Goal: Check status: Check status

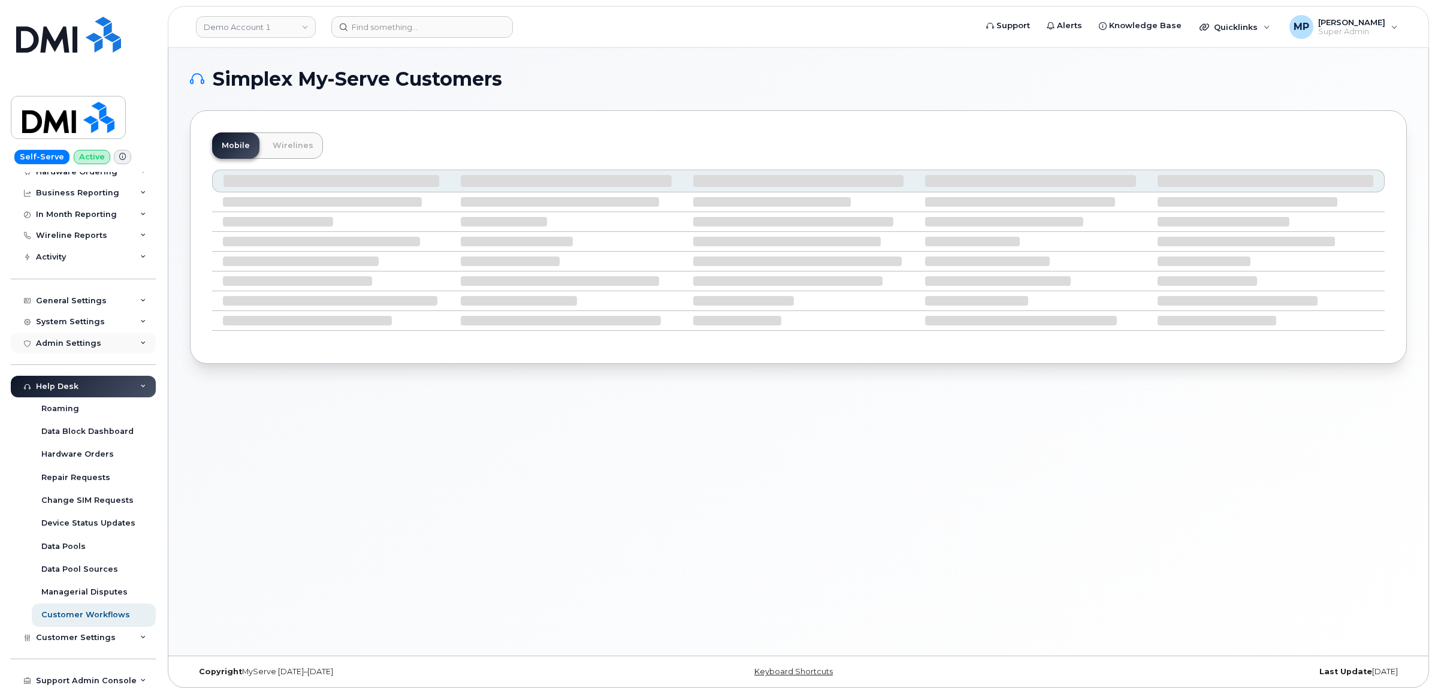
scroll to position [126, 0]
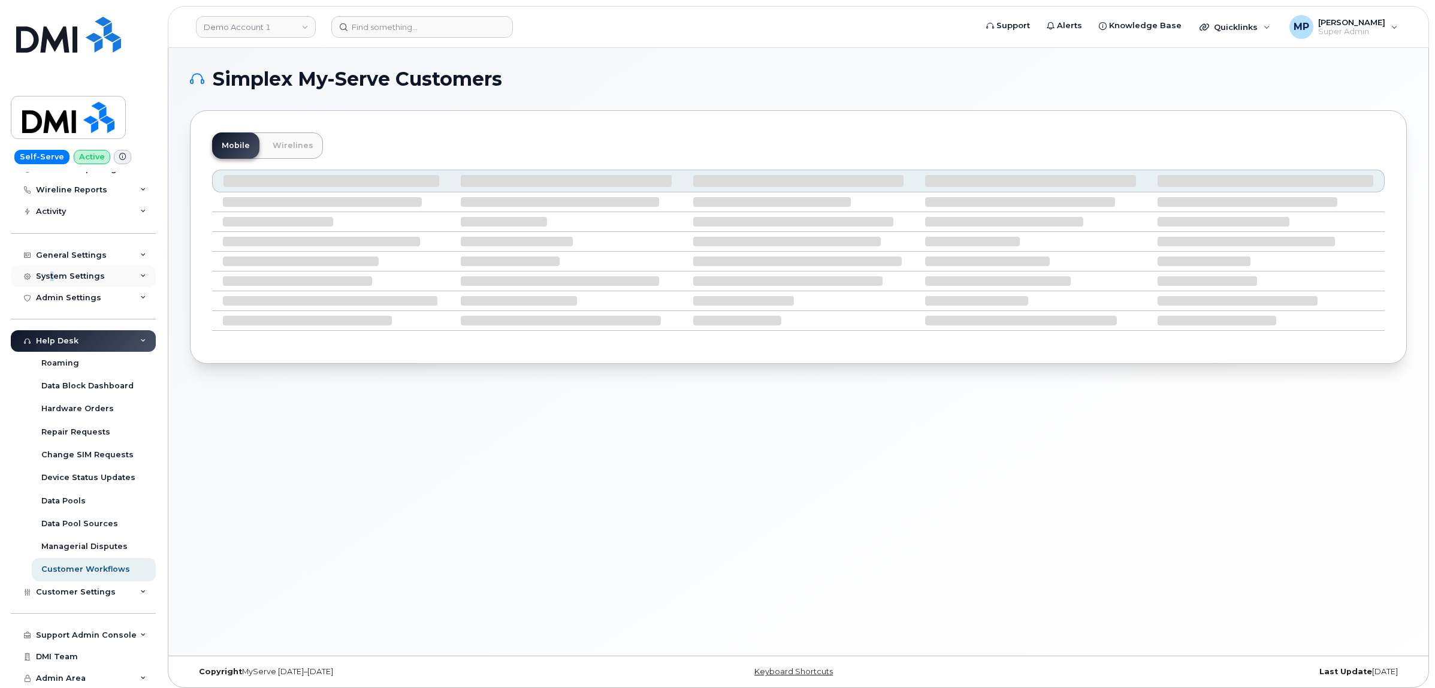
drag, startPoint x: 50, startPoint y: 264, endPoint x: 56, endPoint y: 277, distance: 13.9
click at [52, 265] on div "System Settings" at bounding box center [83, 276] width 145 height 22
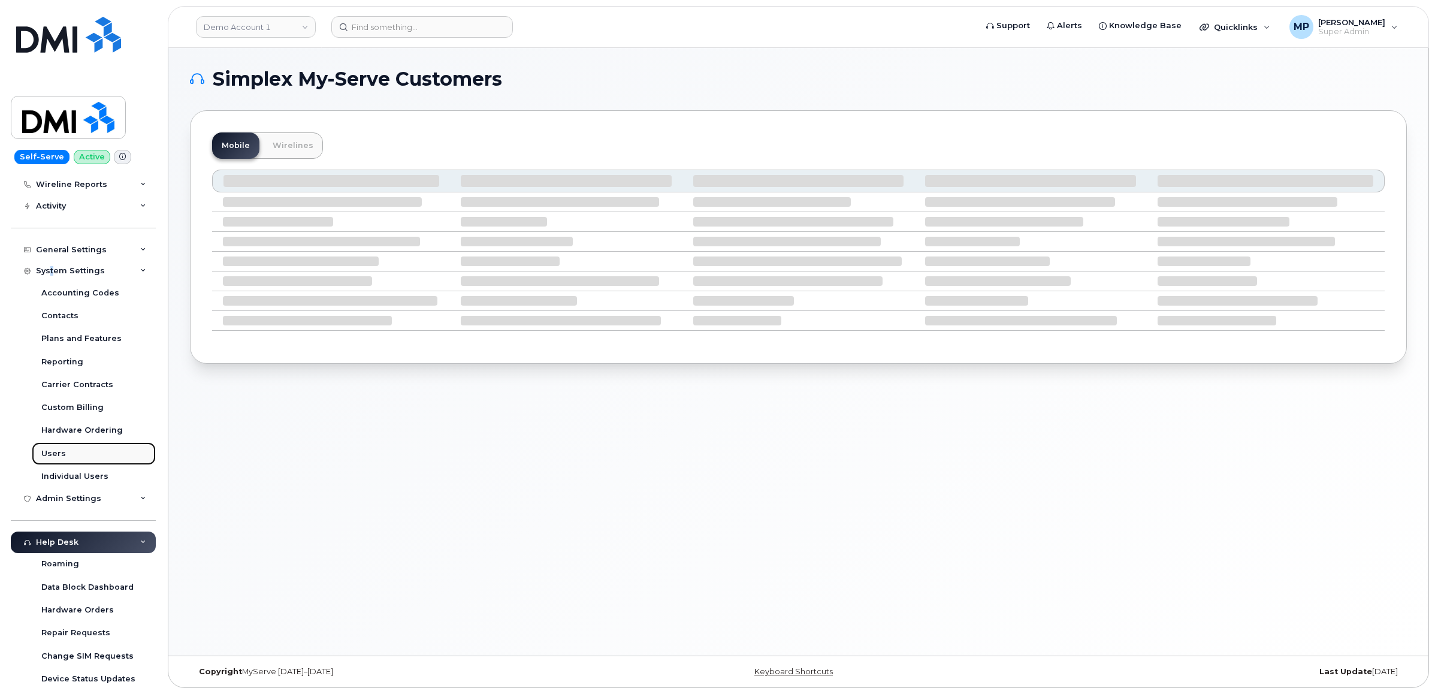
click at [64, 450] on link "Users" at bounding box center [94, 453] width 124 height 23
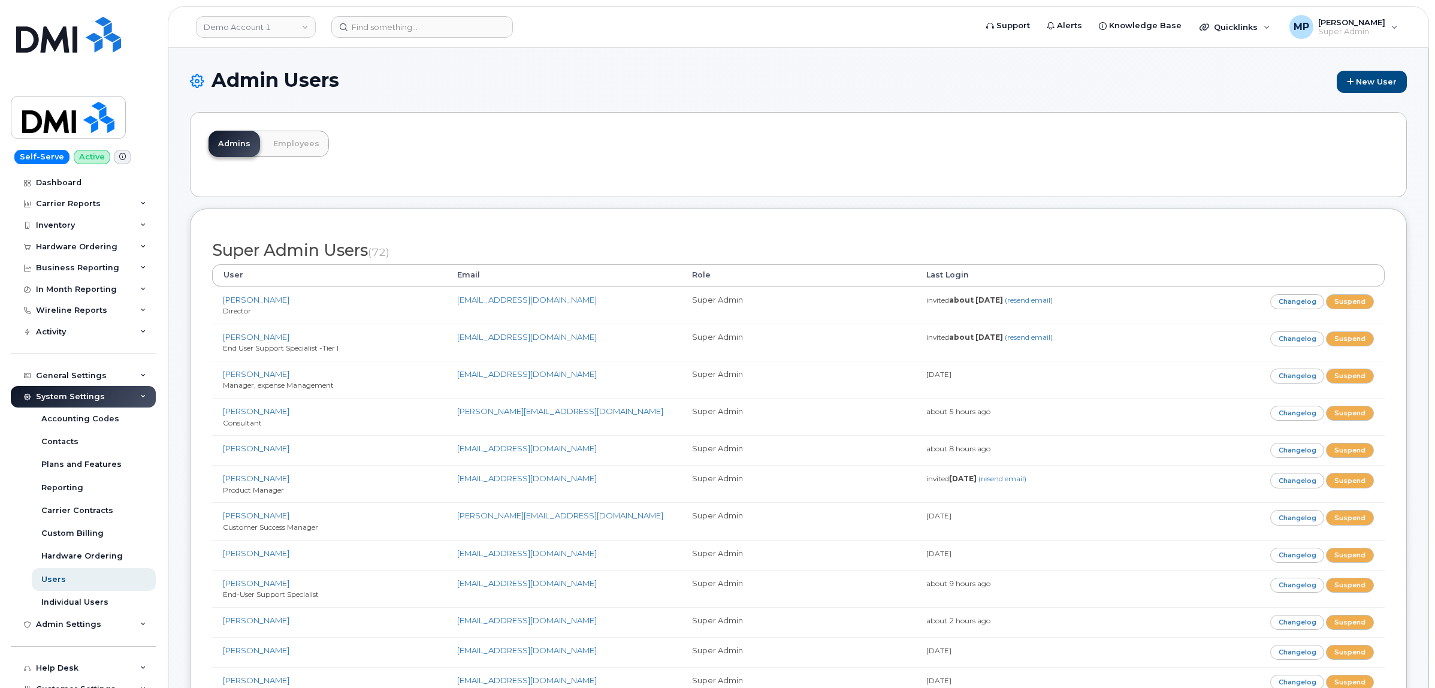
scroll to position [2250, 0]
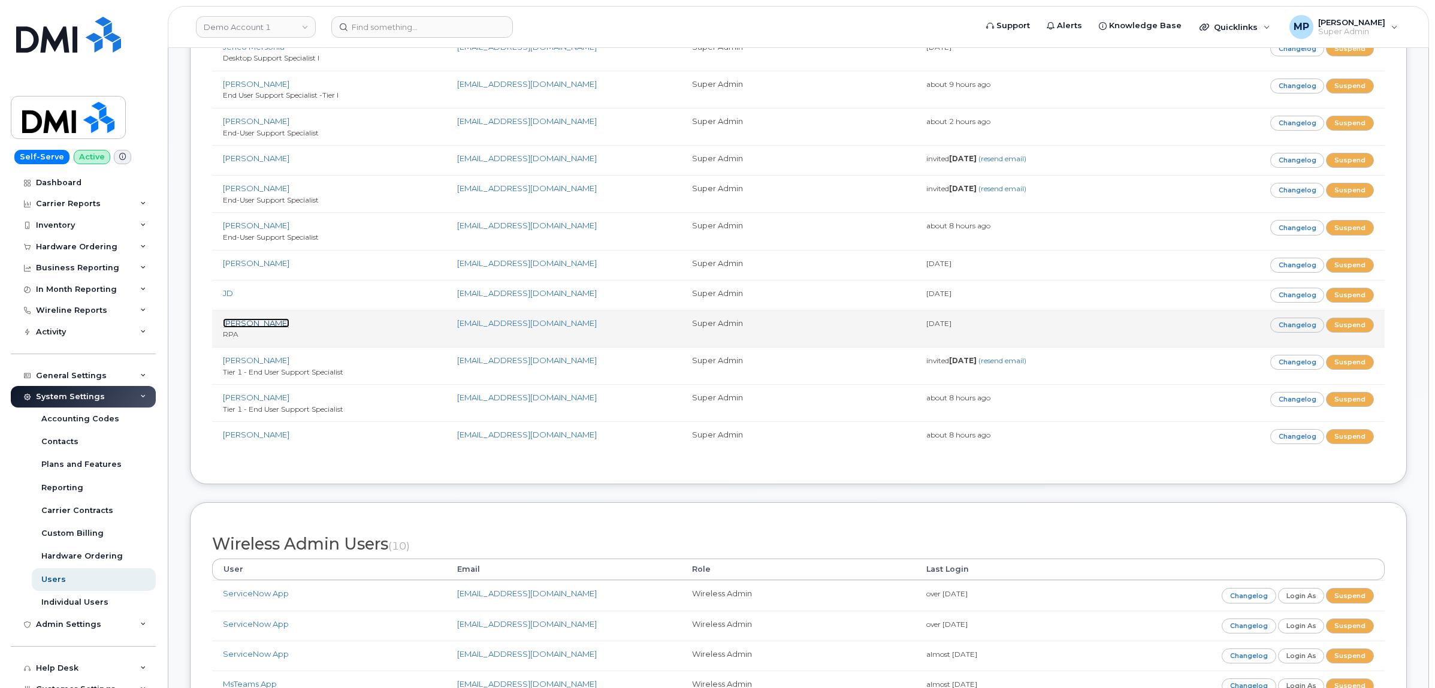
click at [256, 328] on link "Dori Ripley" at bounding box center [256, 323] width 67 height 10
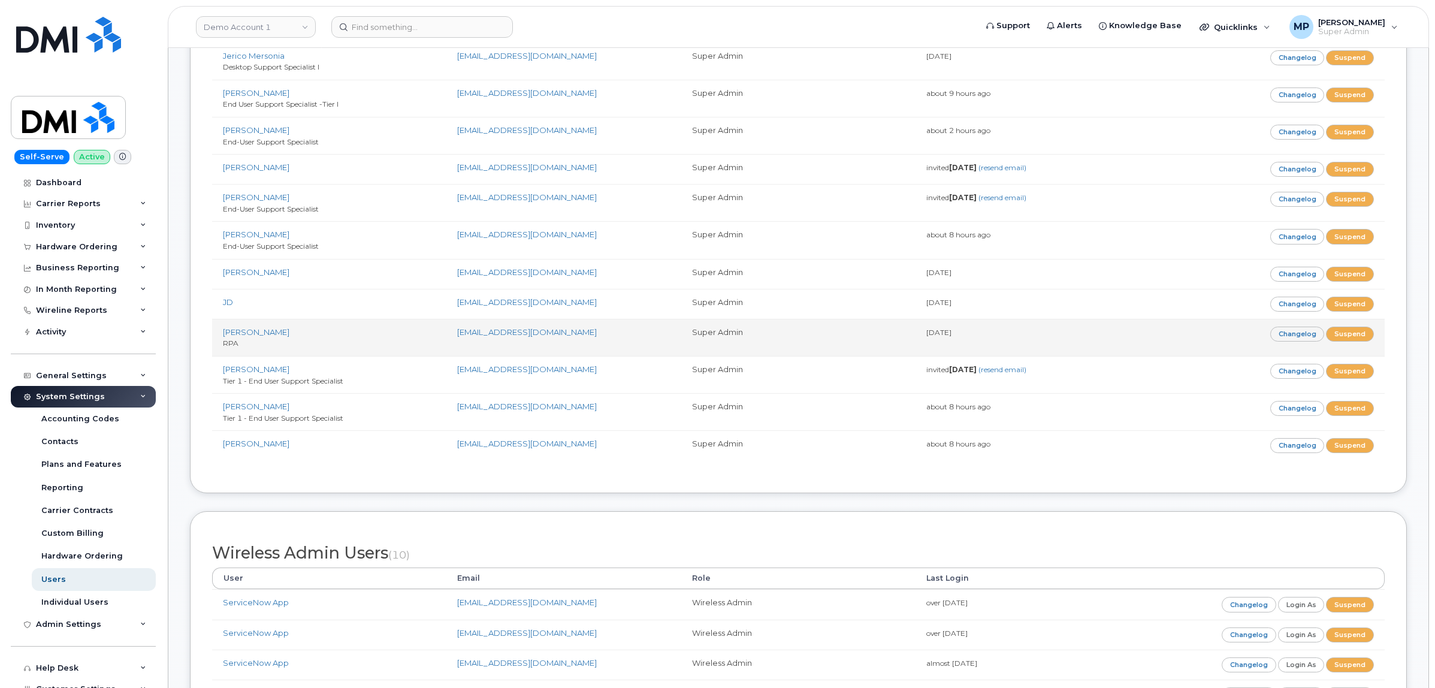
scroll to position [2247, 0]
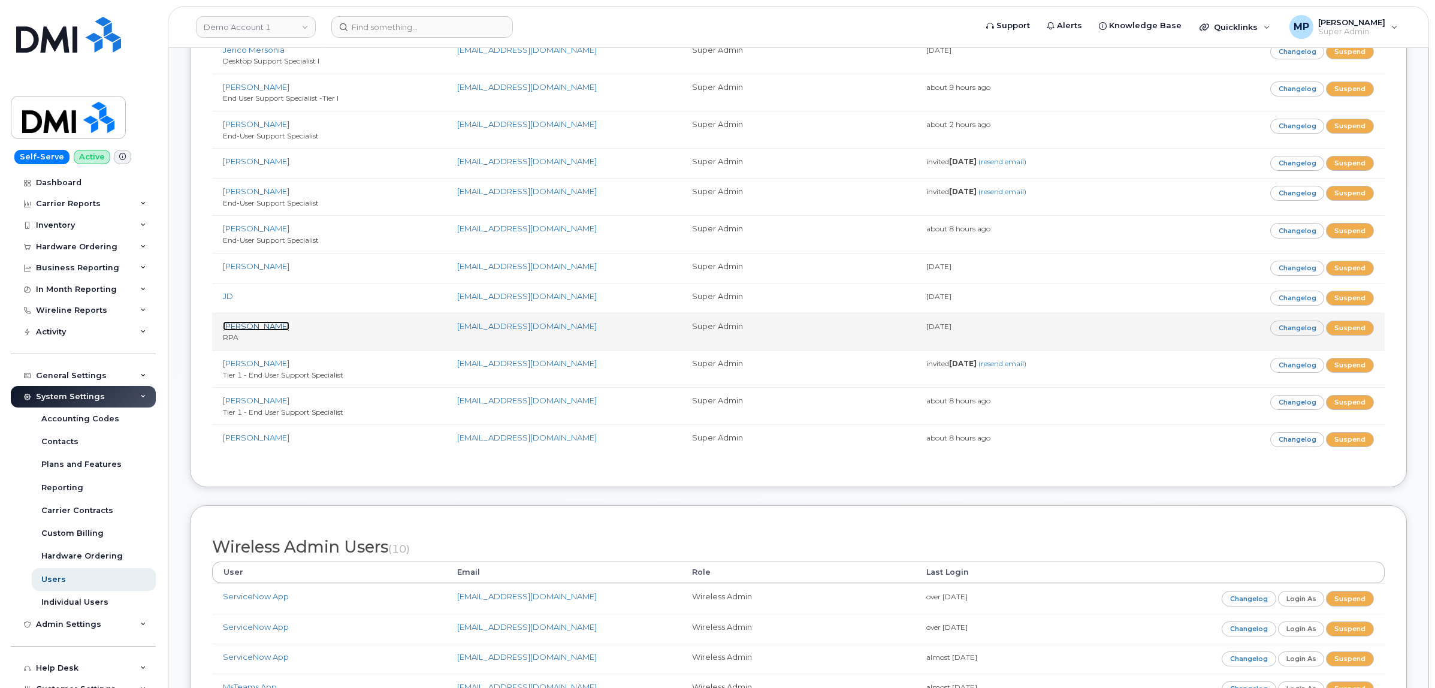
click at [253, 331] on link "[PERSON_NAME]" at bounding box center [256, 326] width 67 height 10
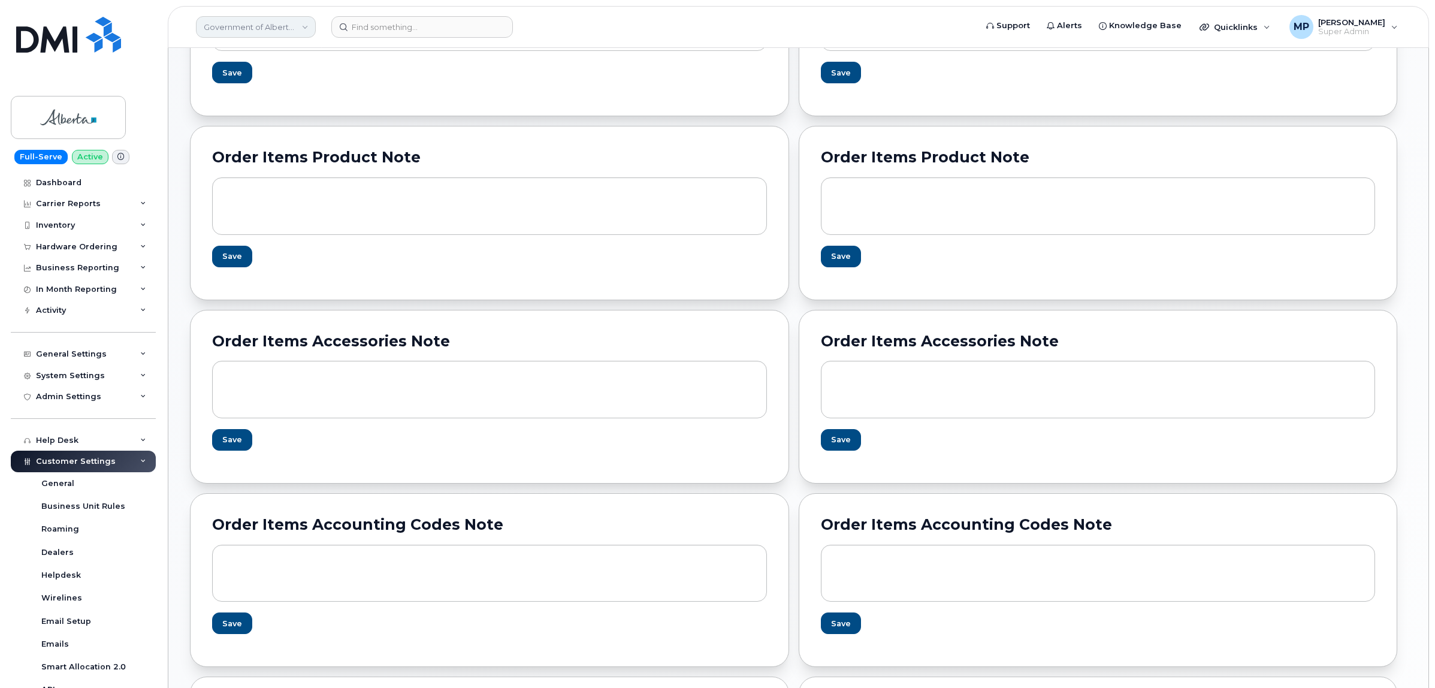
scroll to position [449, 0]
click at [217, 24] on link "Government of Alberta ([GEOGRAPHIC_DATA])" at bounding box center [256, 27] width 120 height 22
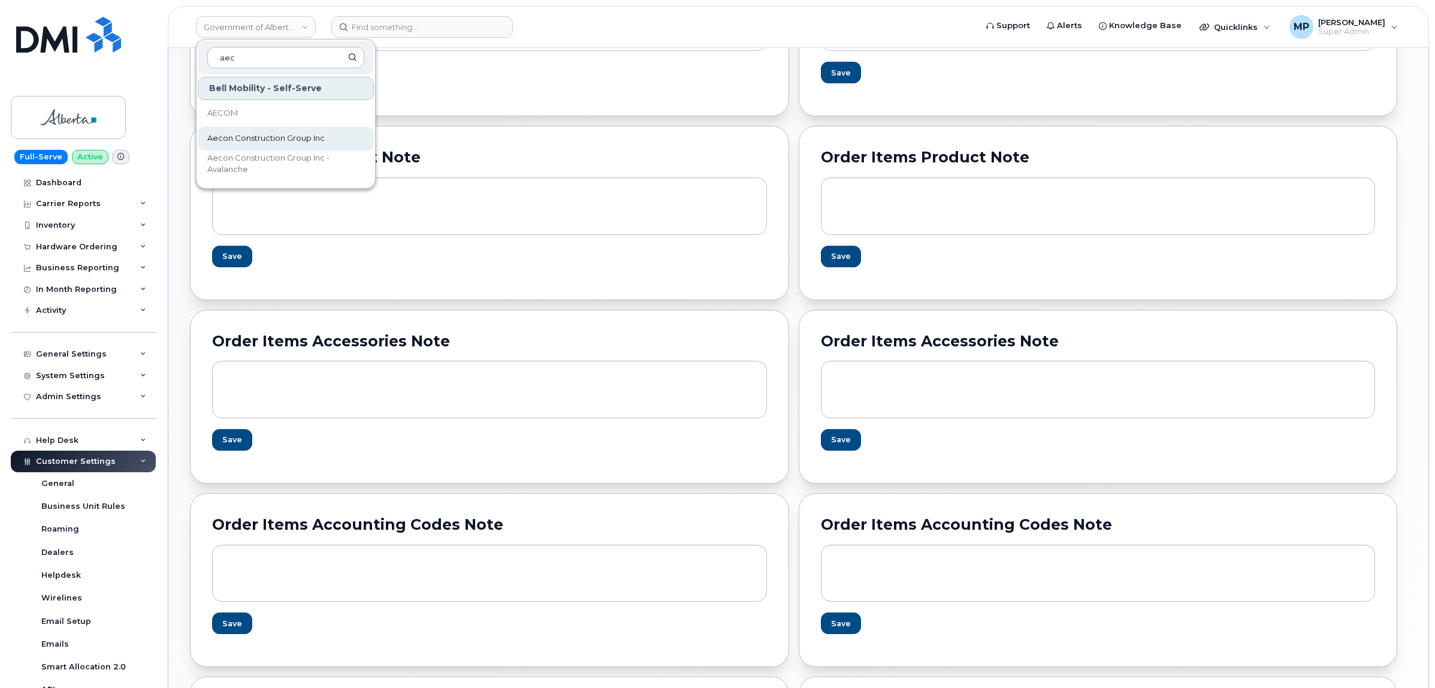
type input "aec"
click at [249, 141] on span "Aecon Construction Group Inc" at bounding box center [265, 138] width 117 height 12
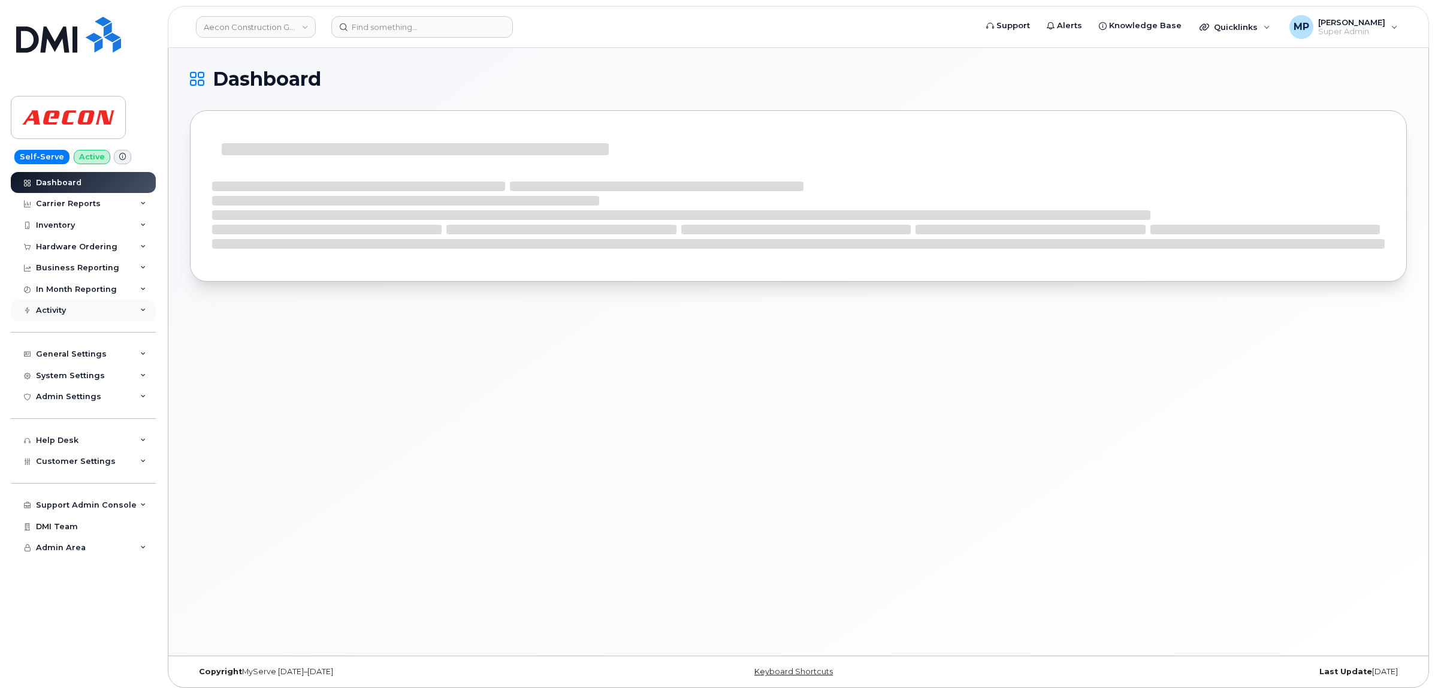
click at [54, 309] on div "Activity" at bounding box center [51, 311] width 30 height 10
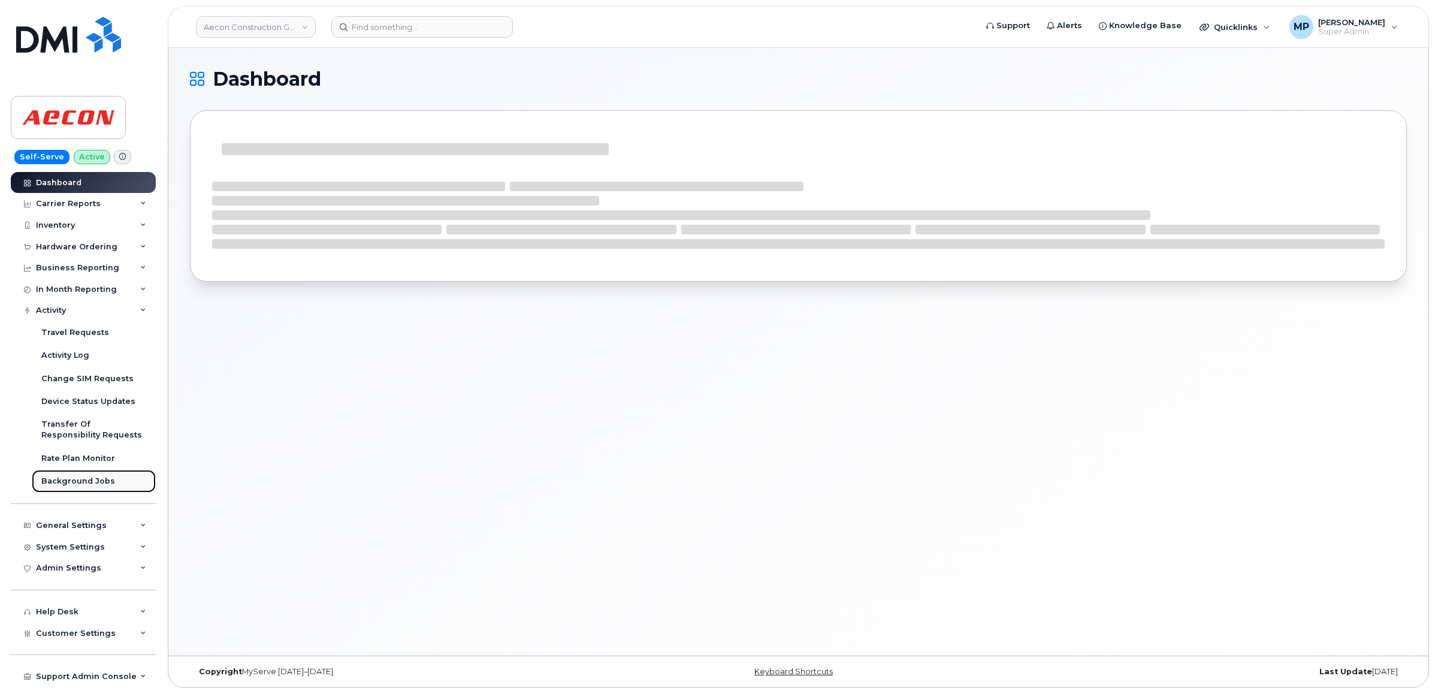
click at [82, 481] on div "Background Jobs" at bounding box center [78, 481] width 74 height 11
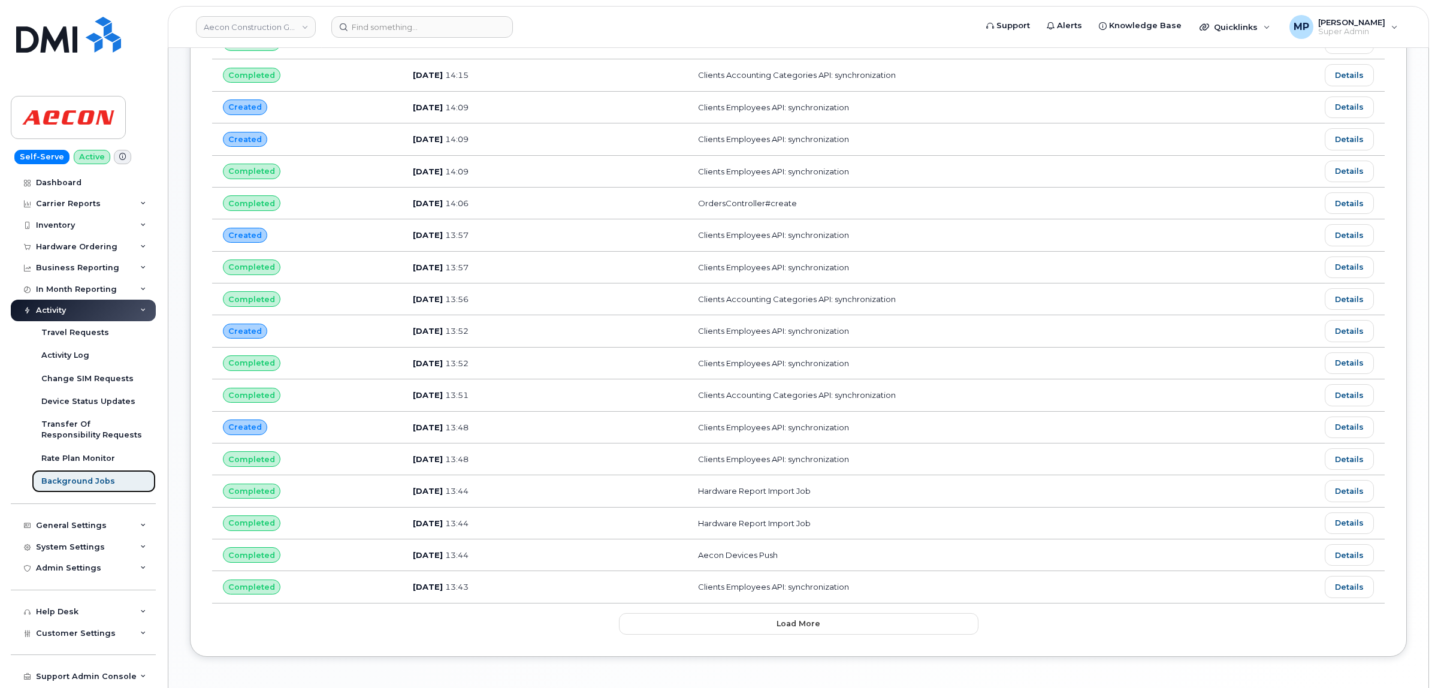
scroll to position [374, 0]
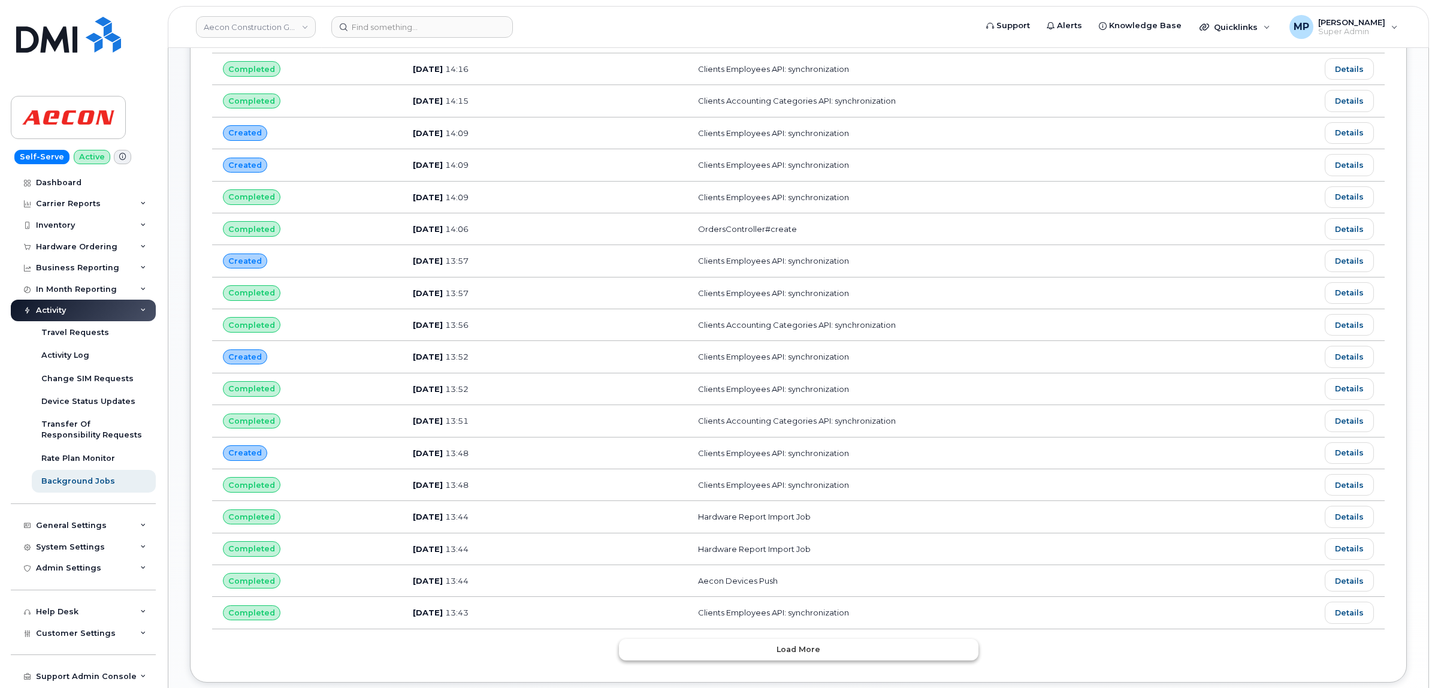
click at [764, 658] on button "Load more" at bounding box center [798, 650] width 359 height 22
drag, startPoint x: 806, startPoint y: 594, endPoint x: 727, endPoint y: 597, distance: 79.7
click at [727, 597] on td "Aecon Devices Push" at bounding box center [950, 581] width 527 height 32
copy td "Aecon Devices Push"
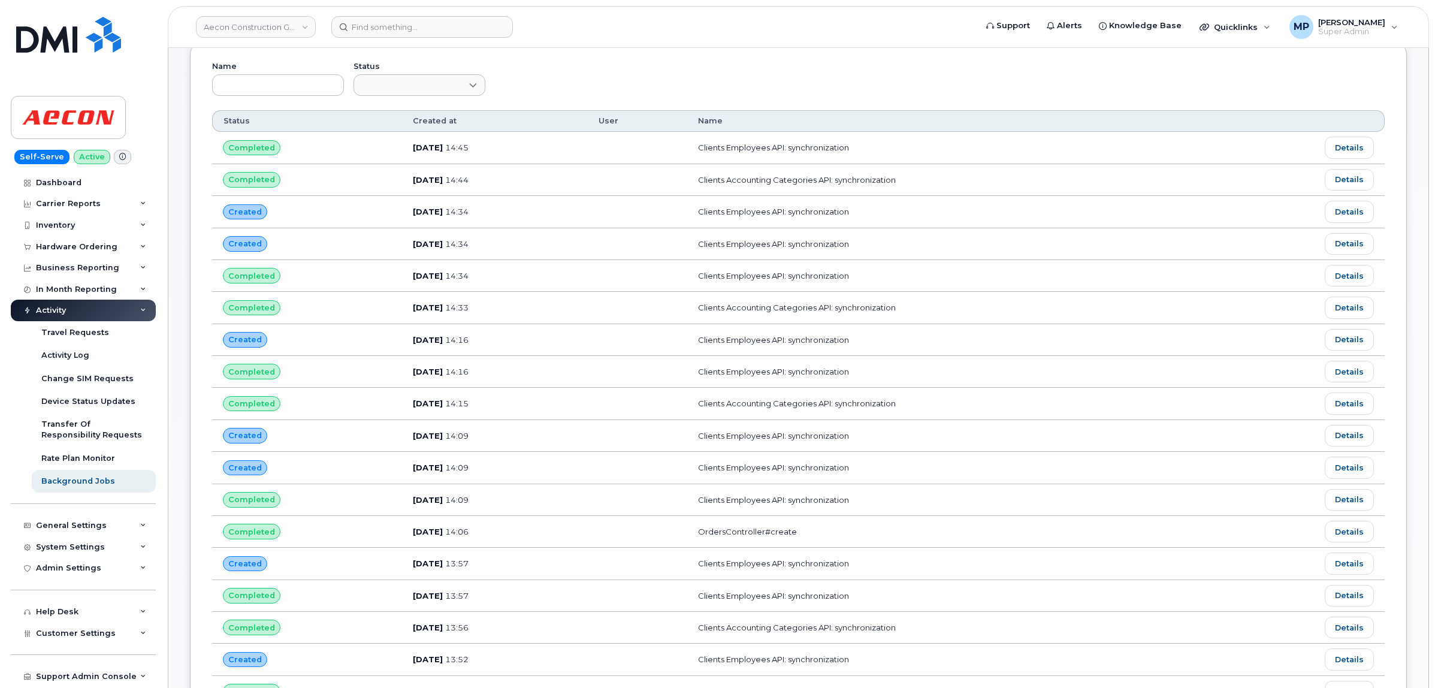
scroll to position [0, 0]
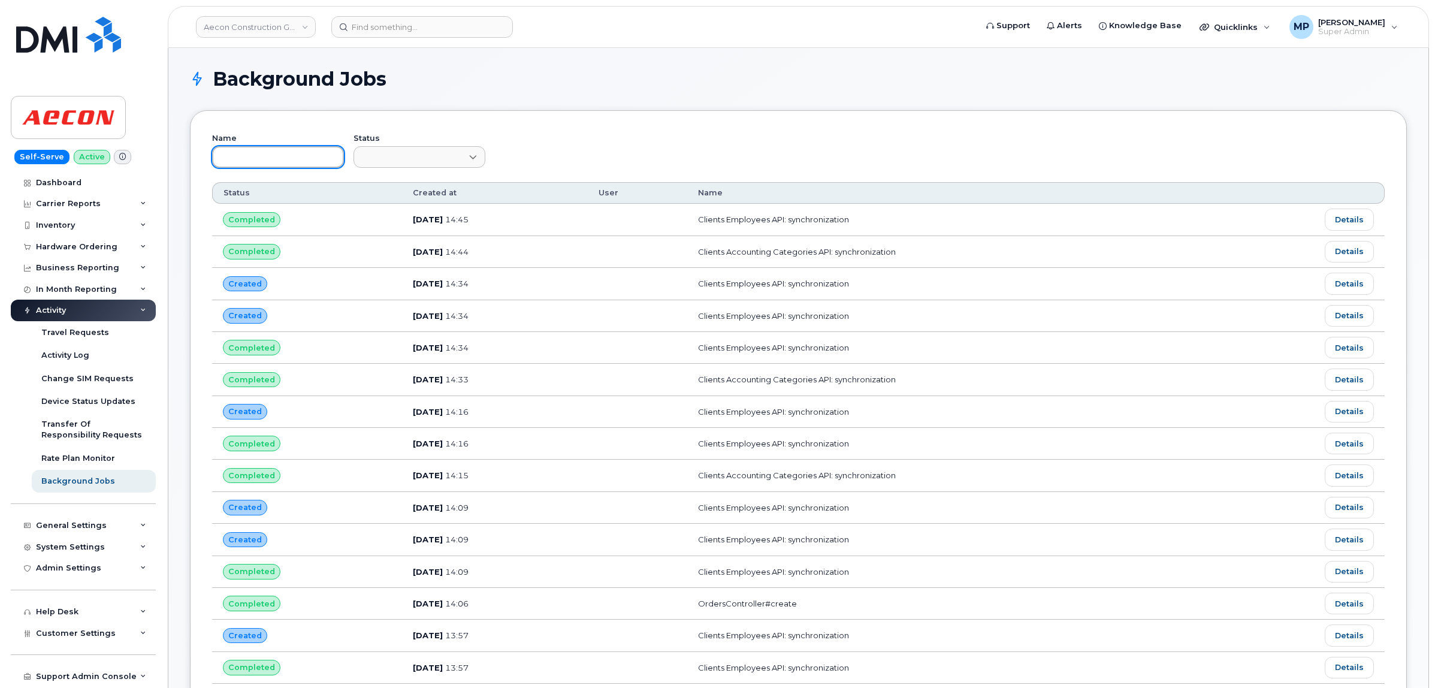
click at [234, 156] on input "text" at bounding box center [278, 157] width 132 height 22
paste input "Aecon Devices Push"
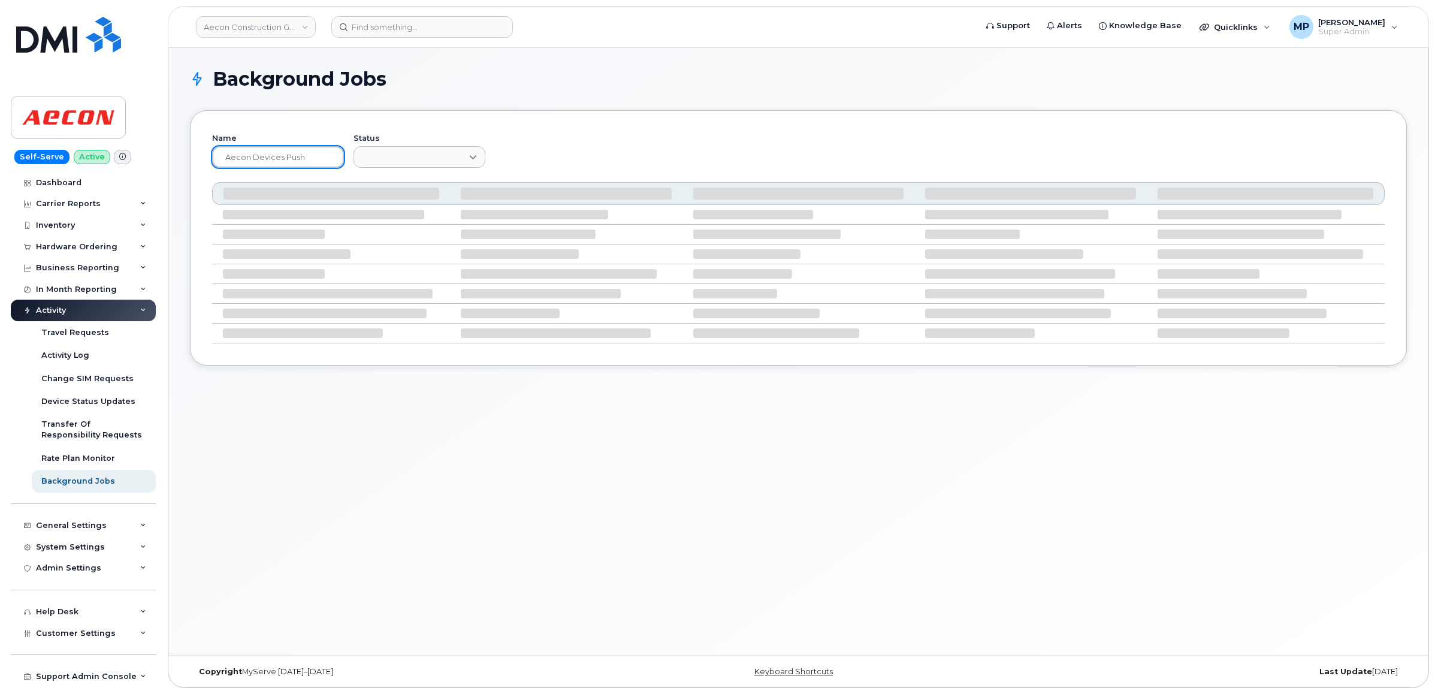
type input "Aecon Devices Push"
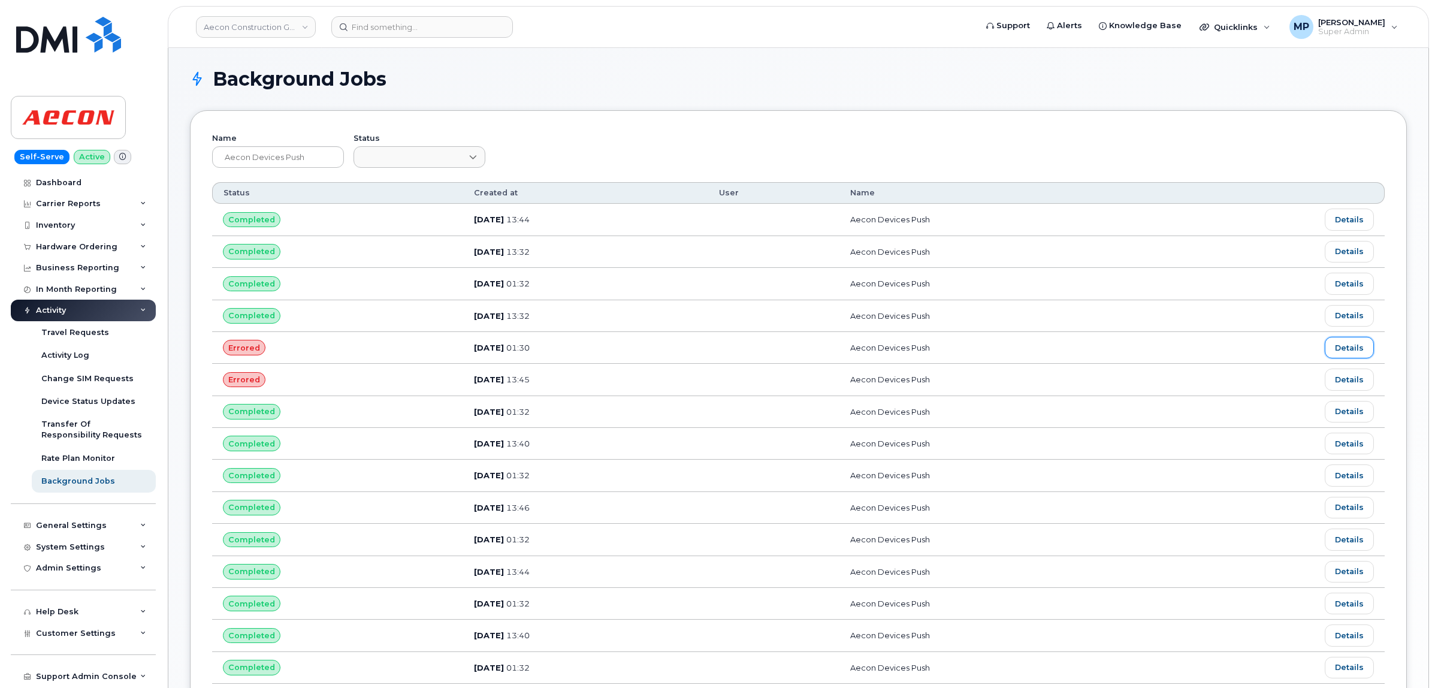
click at [1350, 354] on link "Details" at bounding box center [1349, 348] width 49 height 22
click at [1347, 214] on link "Details" at bounding box center [1349, 220] width 49 height 22
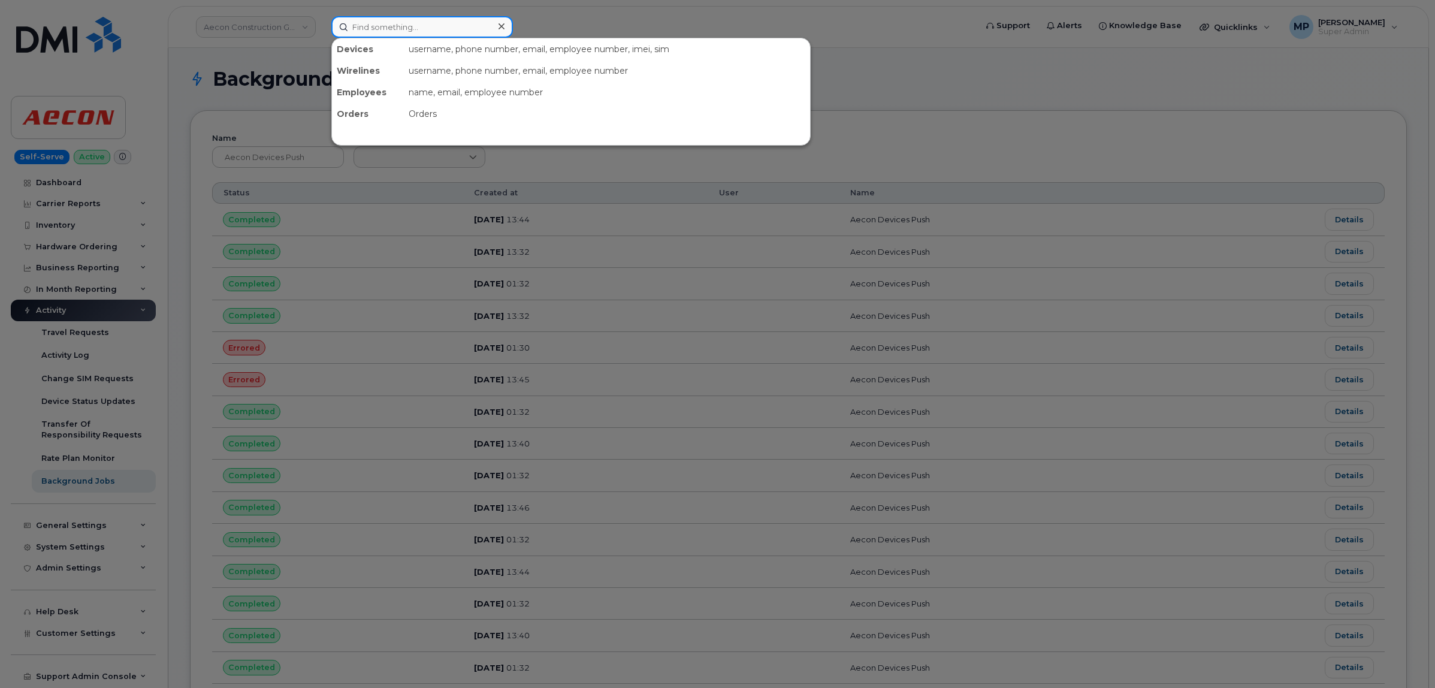
paste input "301336"
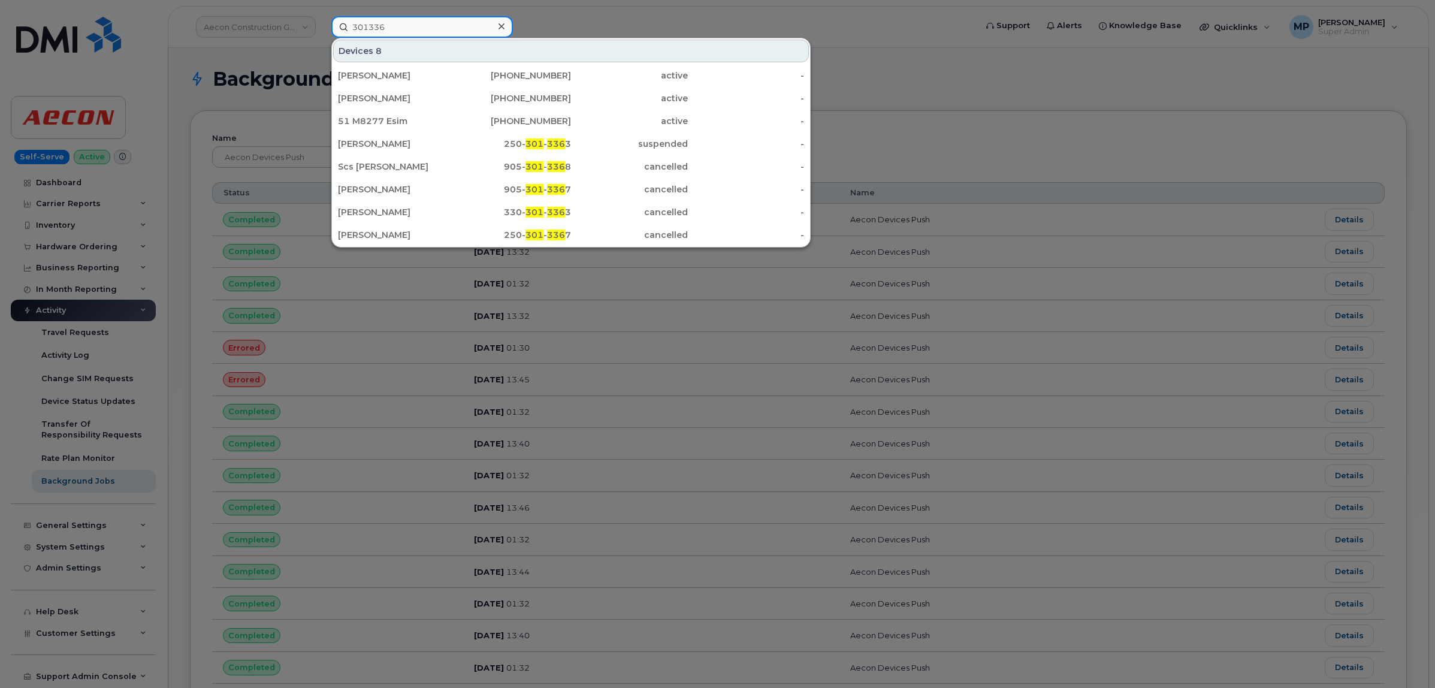
type input "301336"
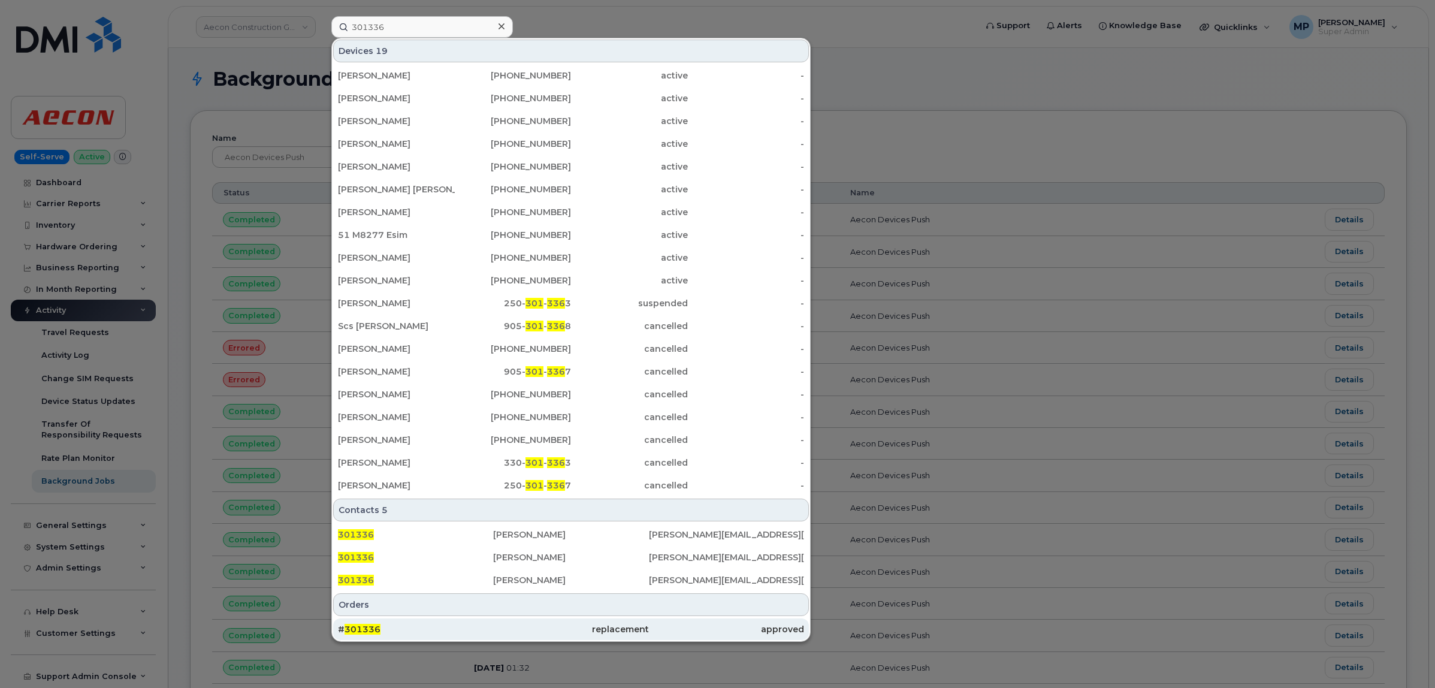
click at [361, 624] on span "301336" at bounding box center [363, 629] width 36 height 11
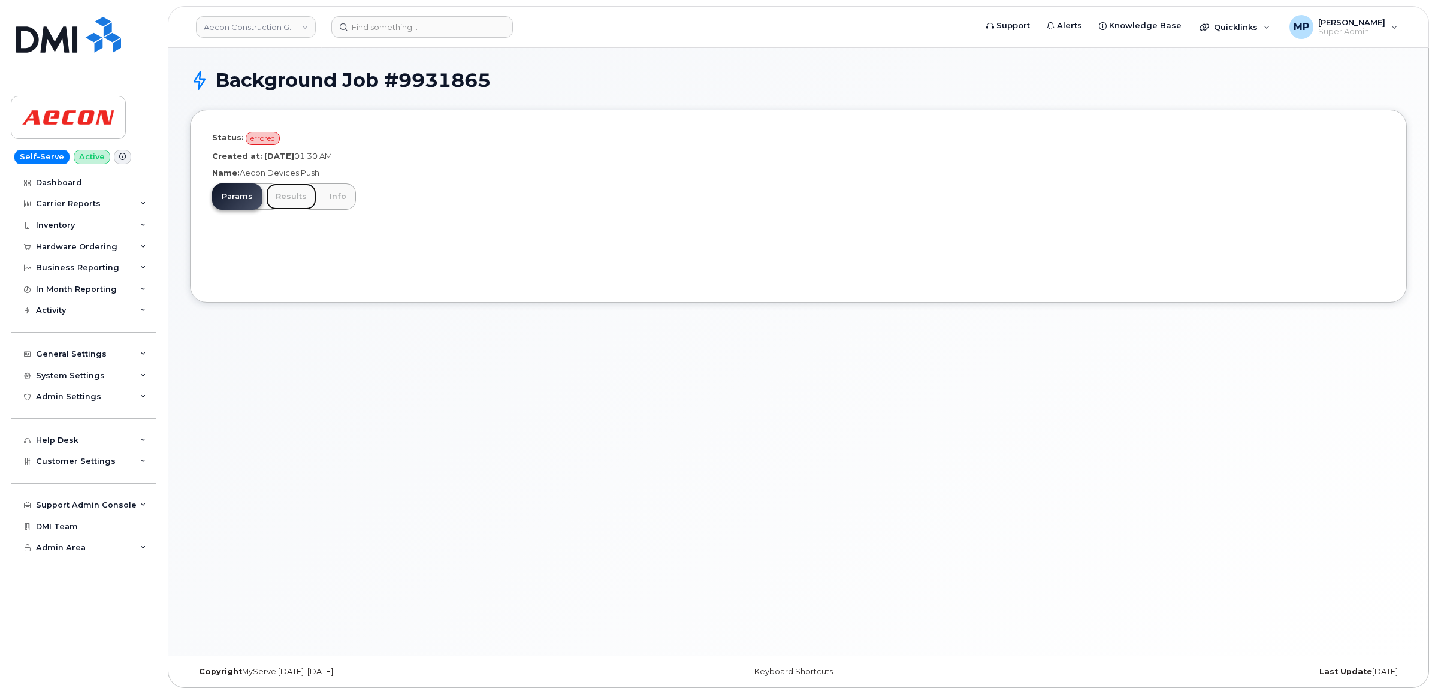
click at [283, 198] on link "Results" at bounding box center [291, 196] width 50 height 26
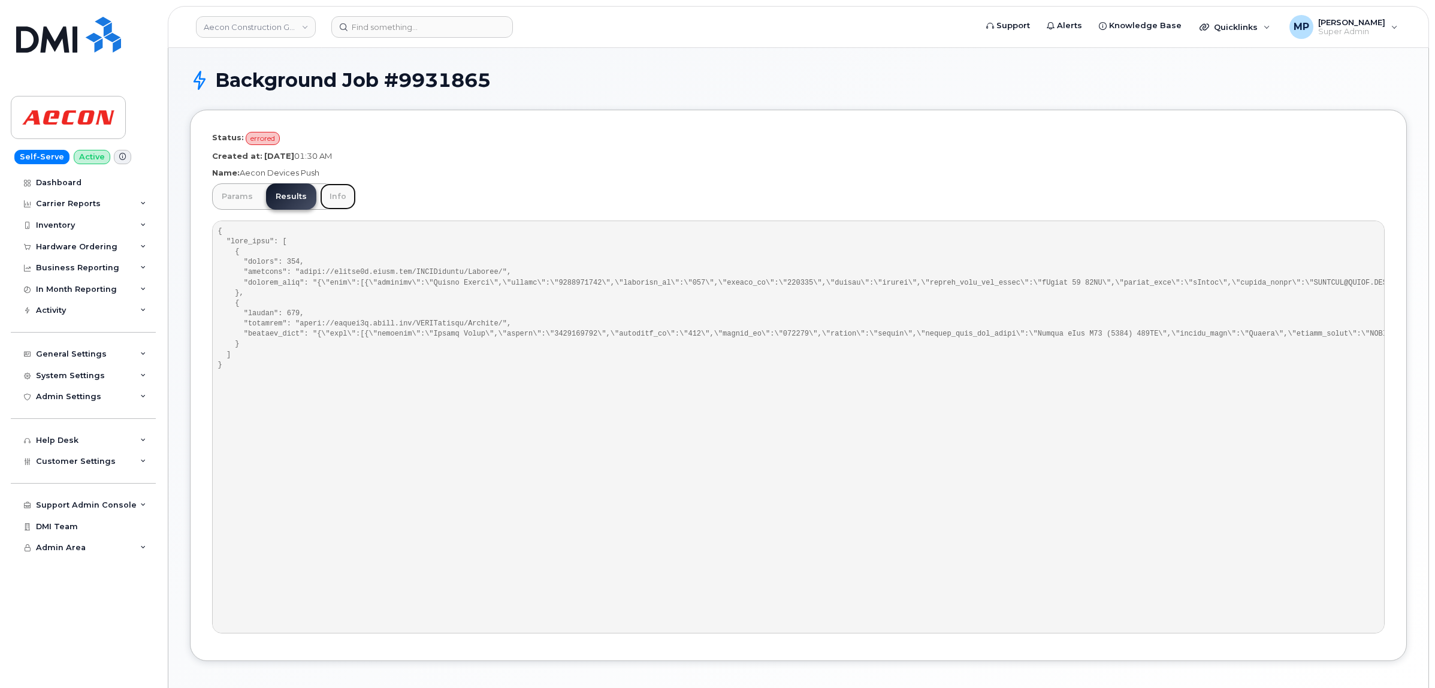
click at [330, 190] on link "Info" at bounding box center [338, 196] width 36 height 26
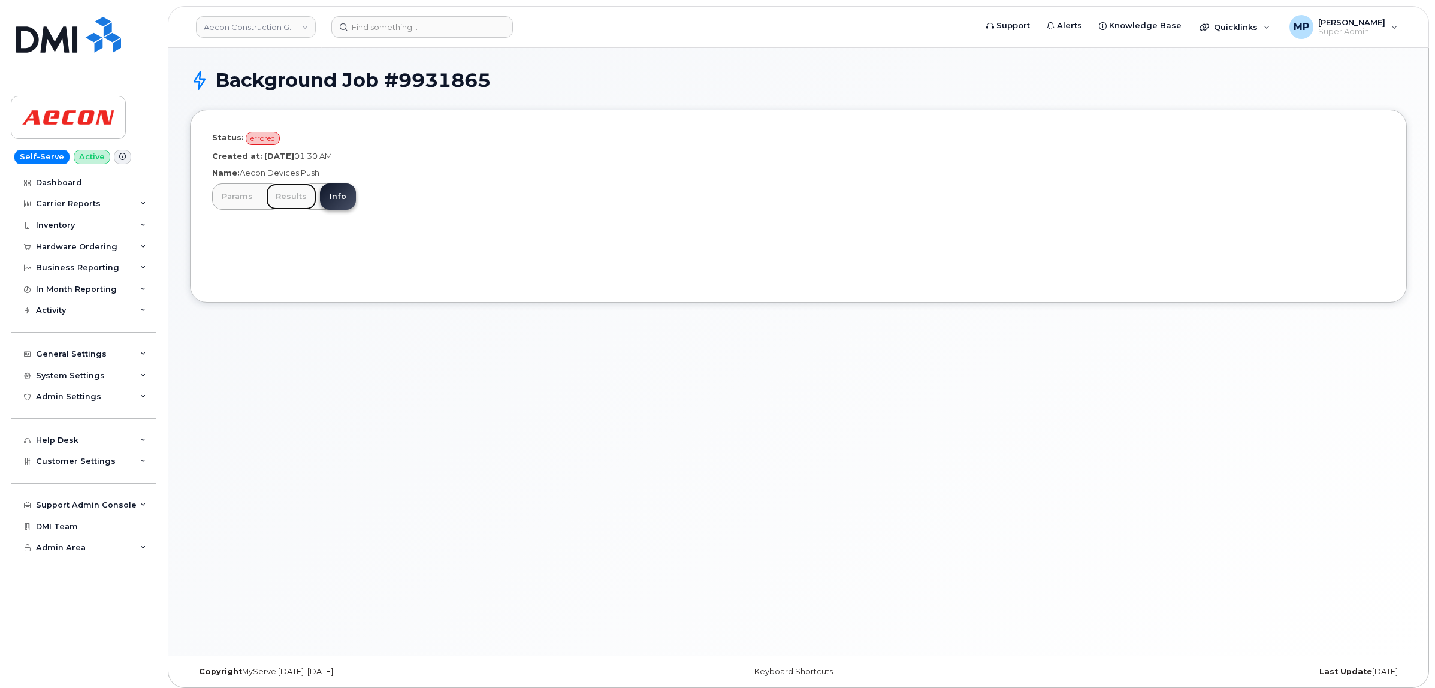
click at [291, 196] on link "Results" at bounding box center [291, 196] width 50 height 26
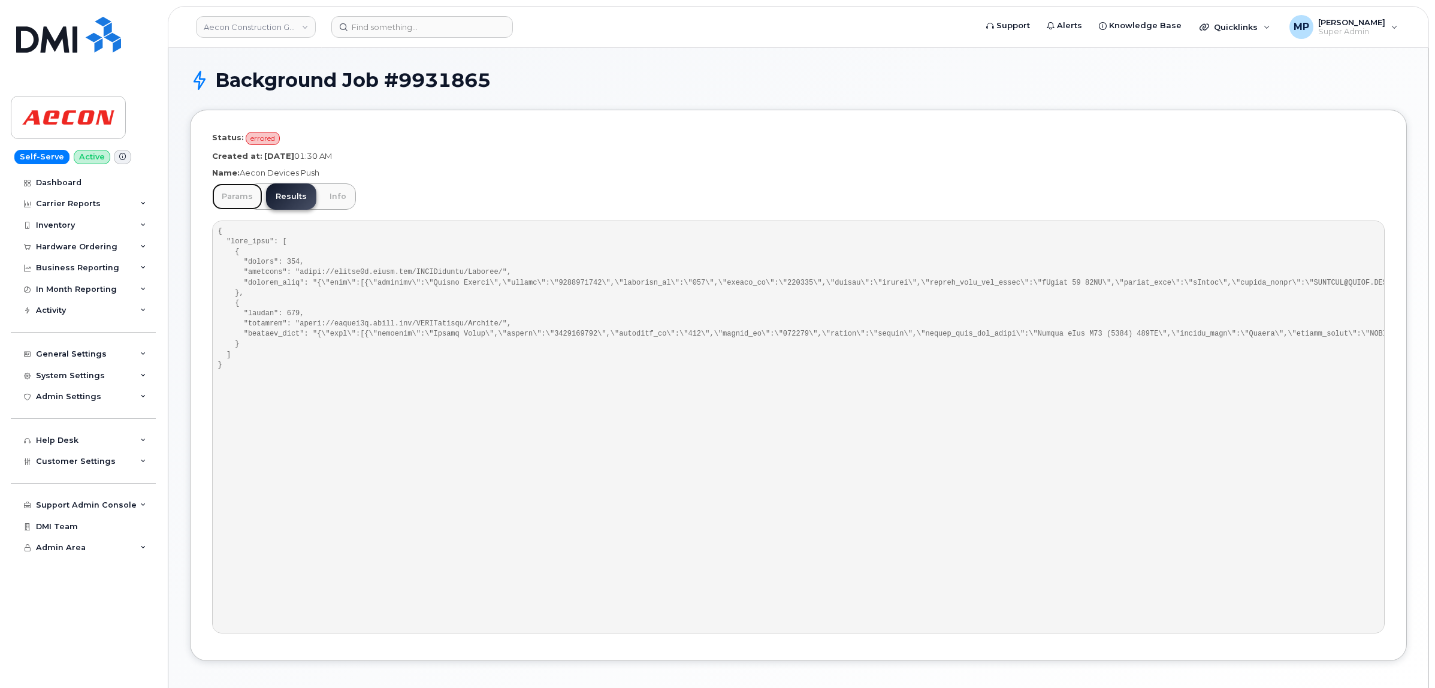
click at [231, 195] on link "Params" at bounding box center [237, 196] width 50 height 26
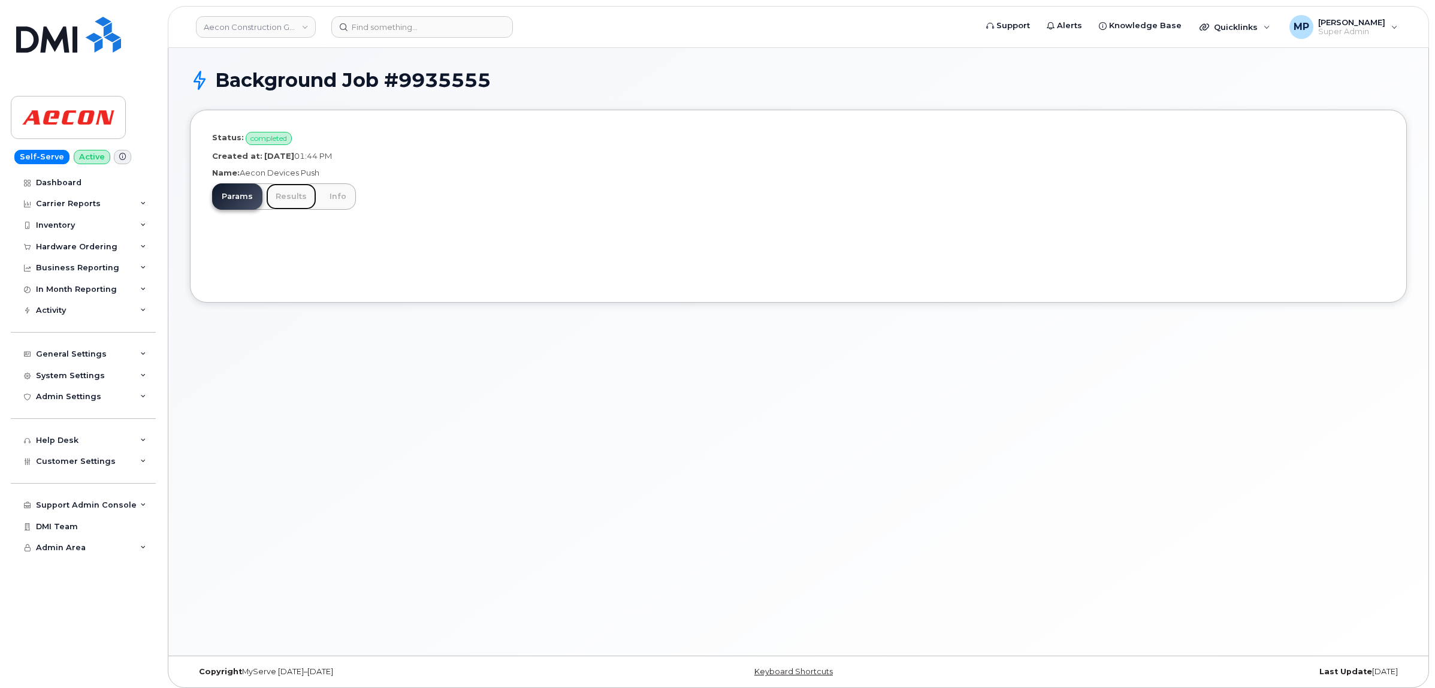
click at [289, 204] on link "Results" at bounding box center [291, 196] width 50 height 26
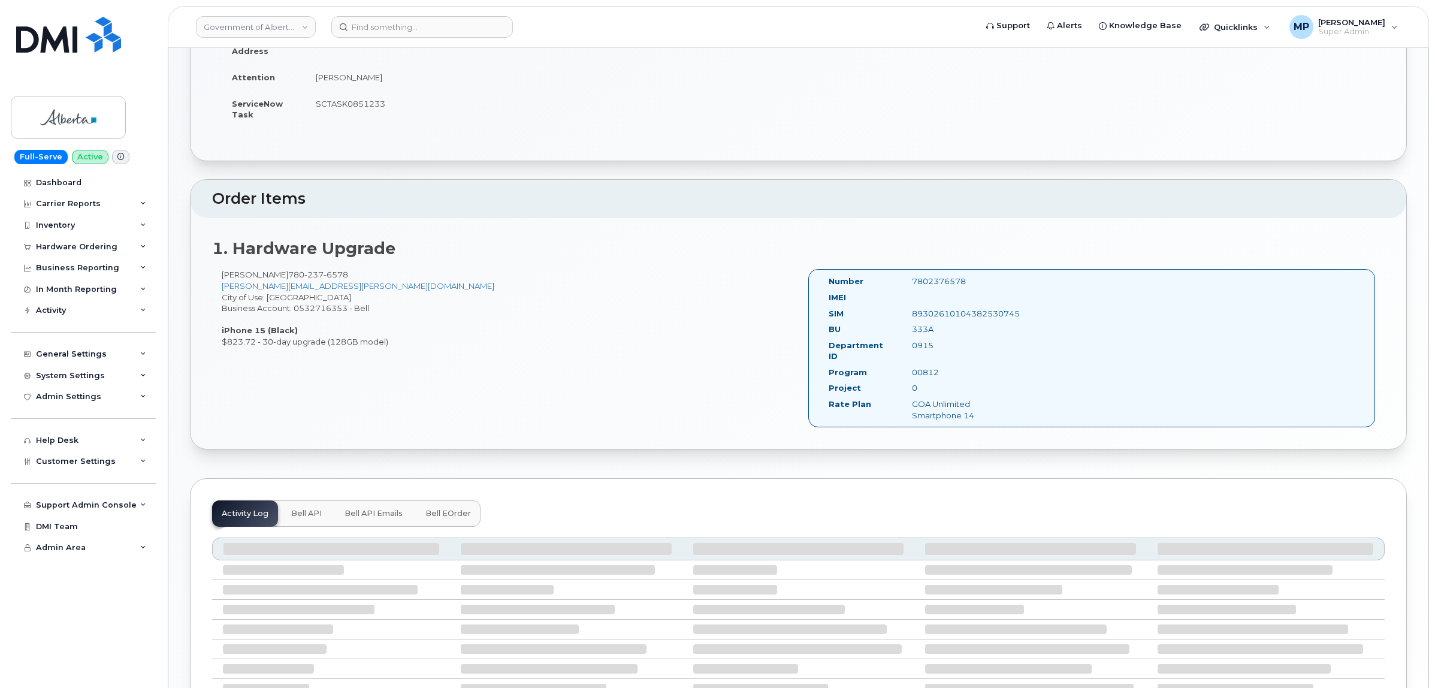
scroll to position [327, 0]
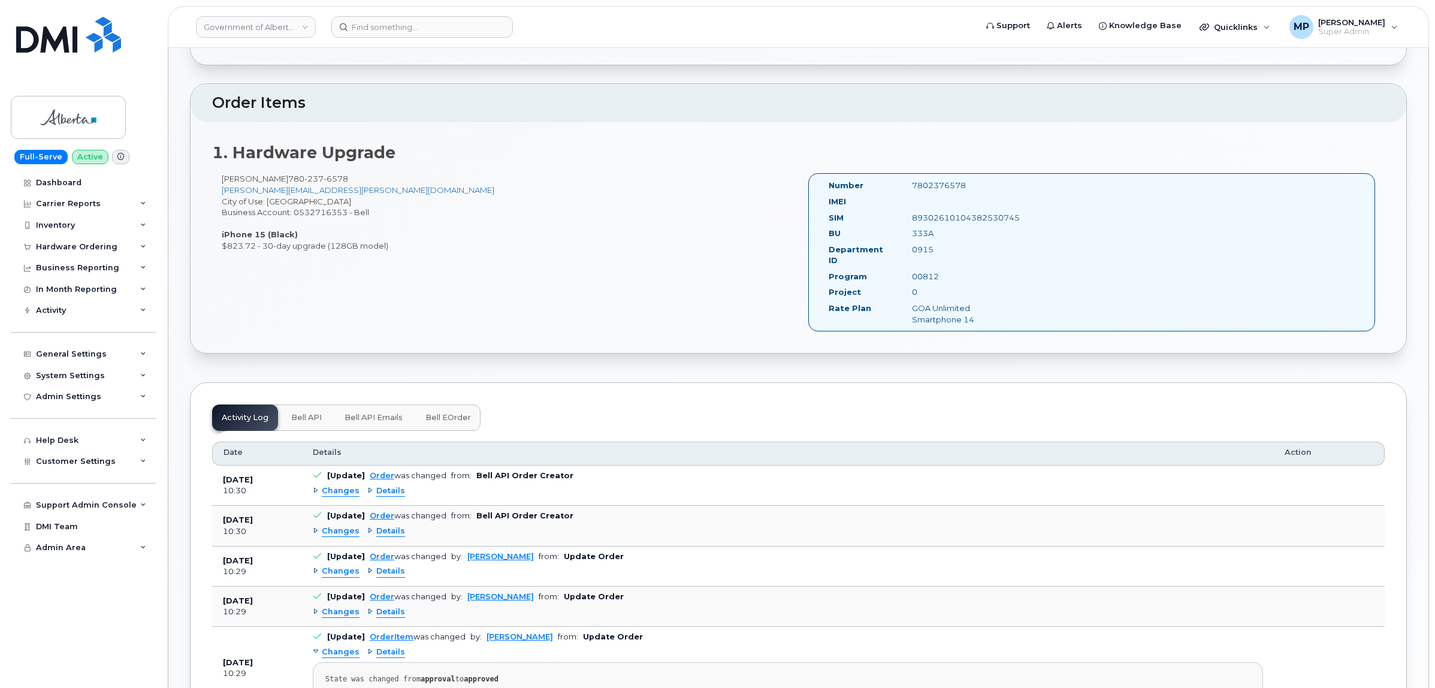
click at [373, 413] on span "Bell API Emails" at bounding box center [374, 418] width 58 height 10
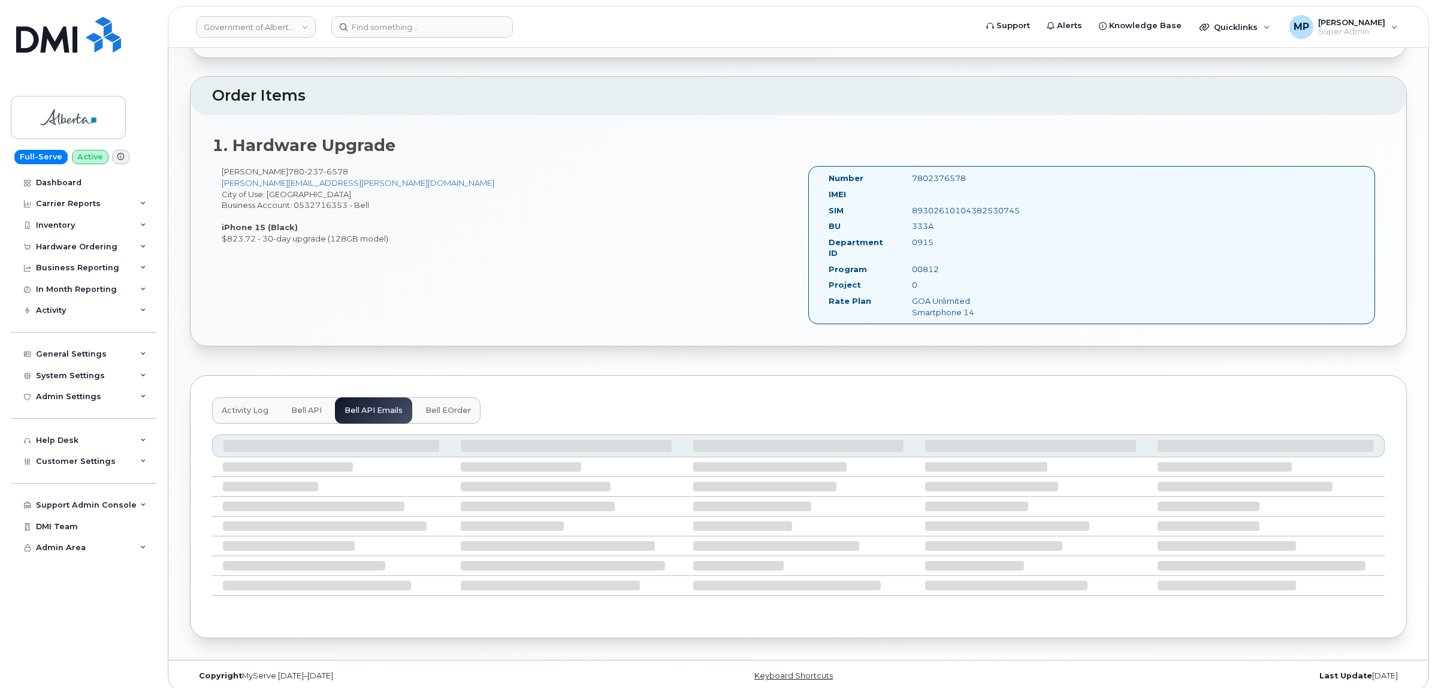
scroll to position [337, 0]
click at [301, 395] on button "Bell API" at bounding box center [307, 408] width 50 height 26
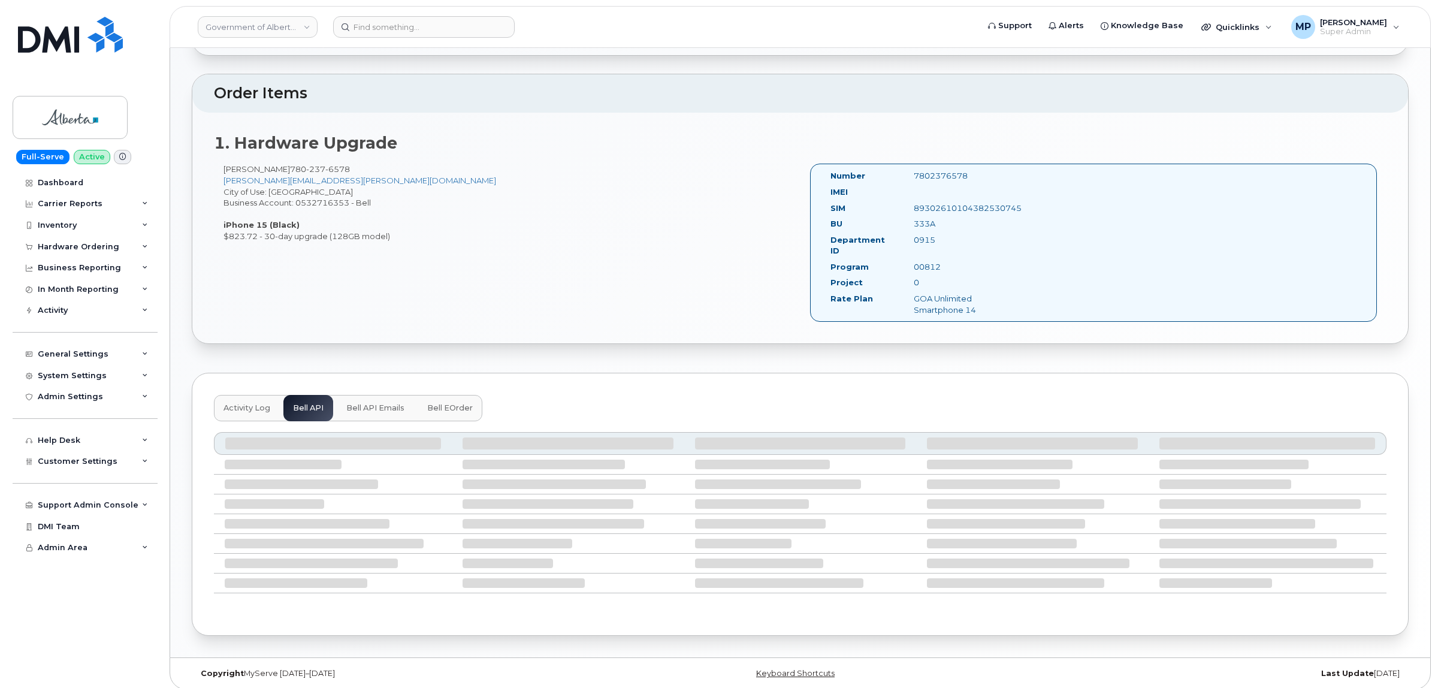
scroll to position [262, 0]
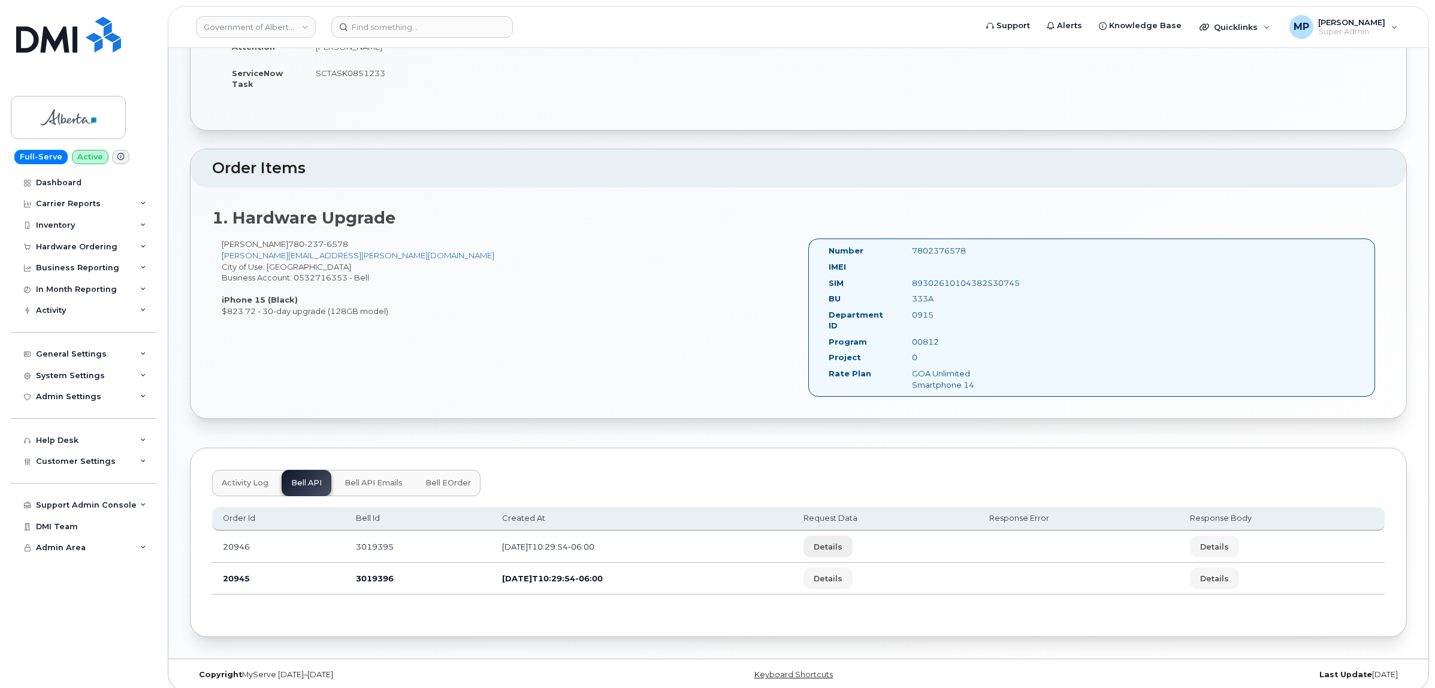
click at [842, 541] on span "Details" at bounding box center [828, 546] width 29 height 11
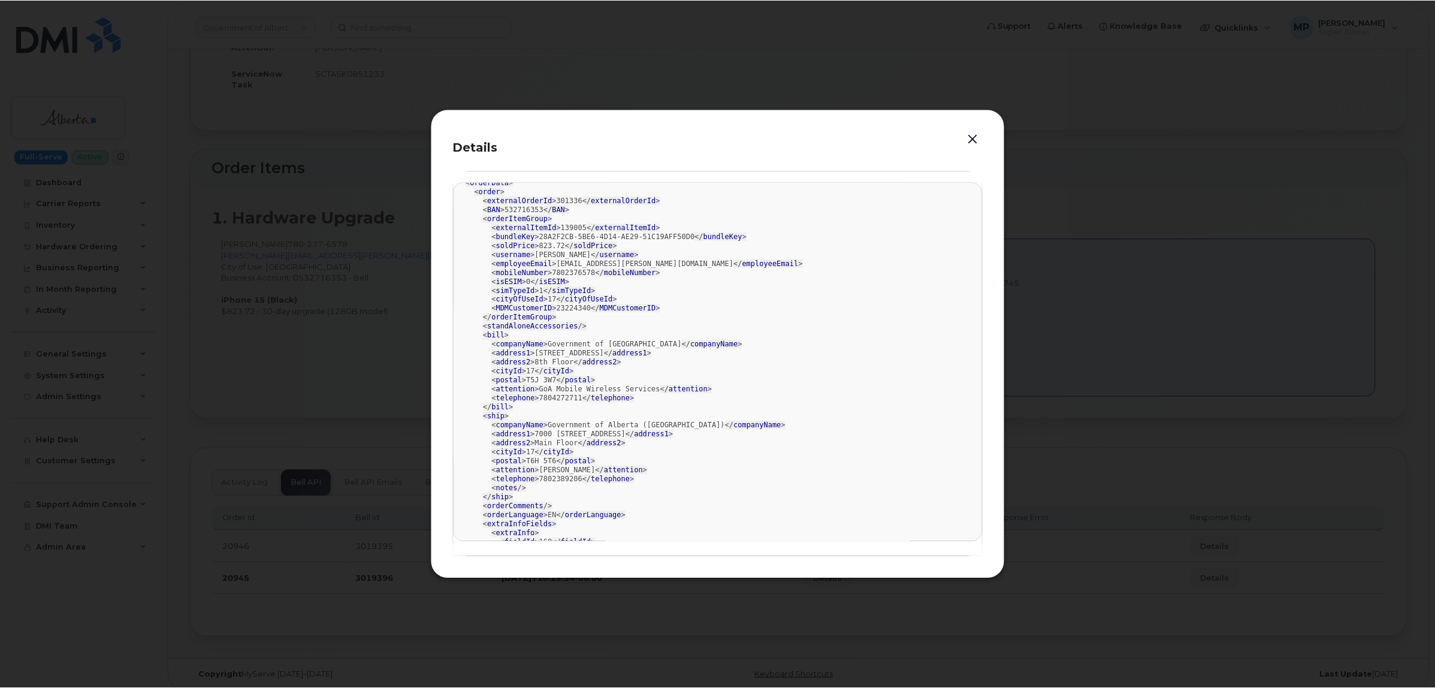
scroll to position [0, 0]
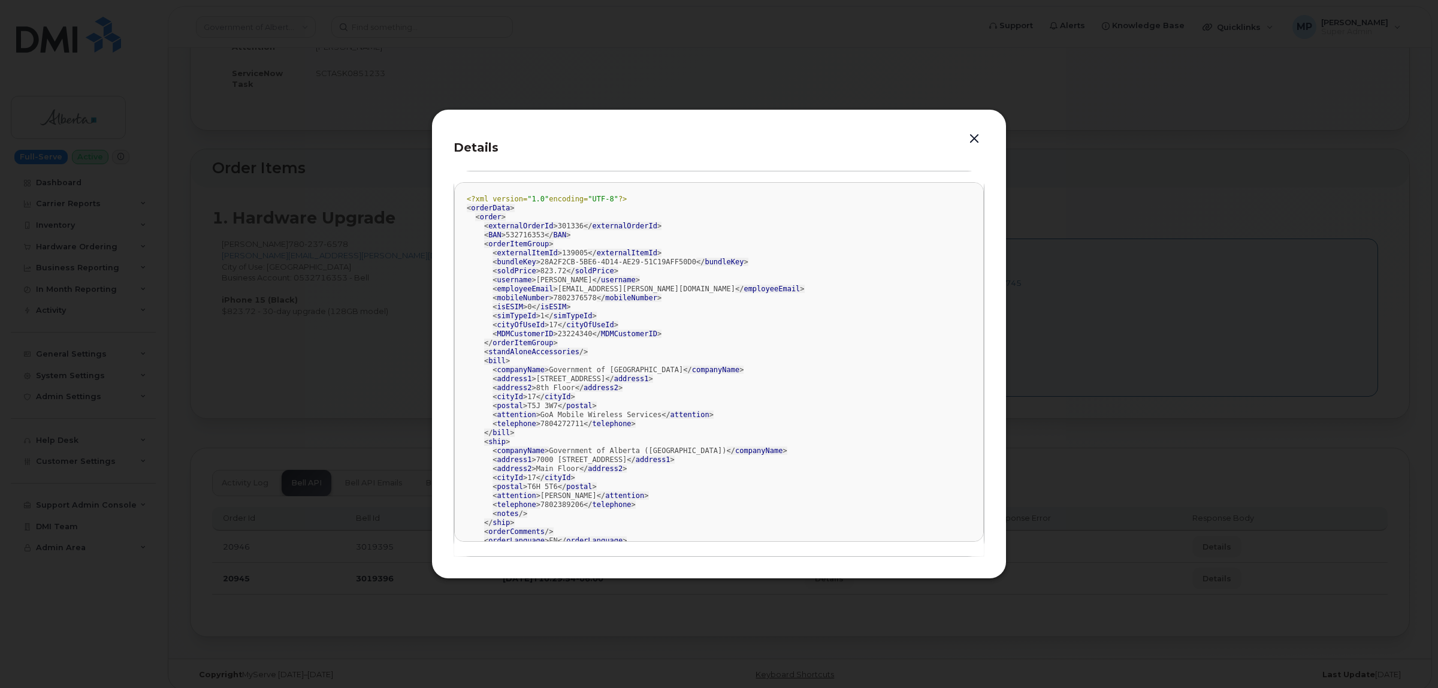
click at [975, 136] on button "button" at bounding box center [974, 139] width 18 height 17
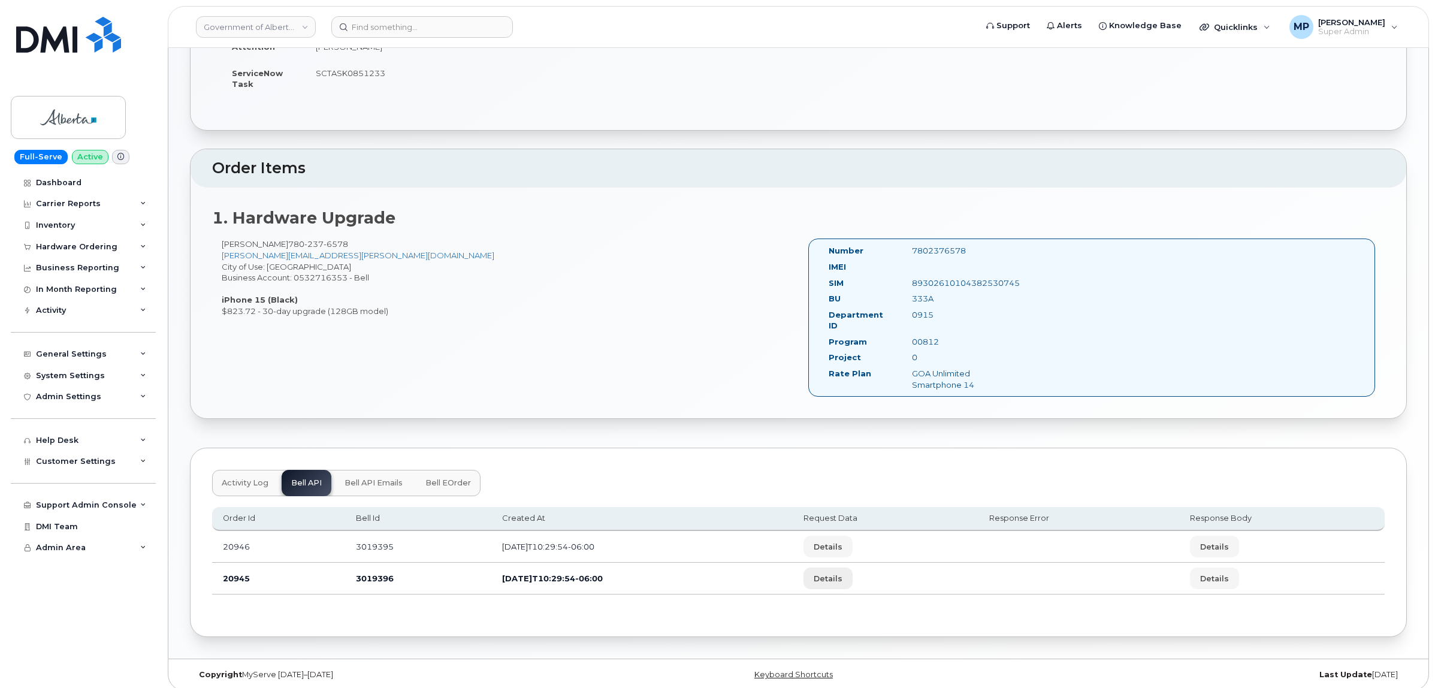
click at [842, 573] on span "Details" at bounding box center [828, 578] width 29 height 11
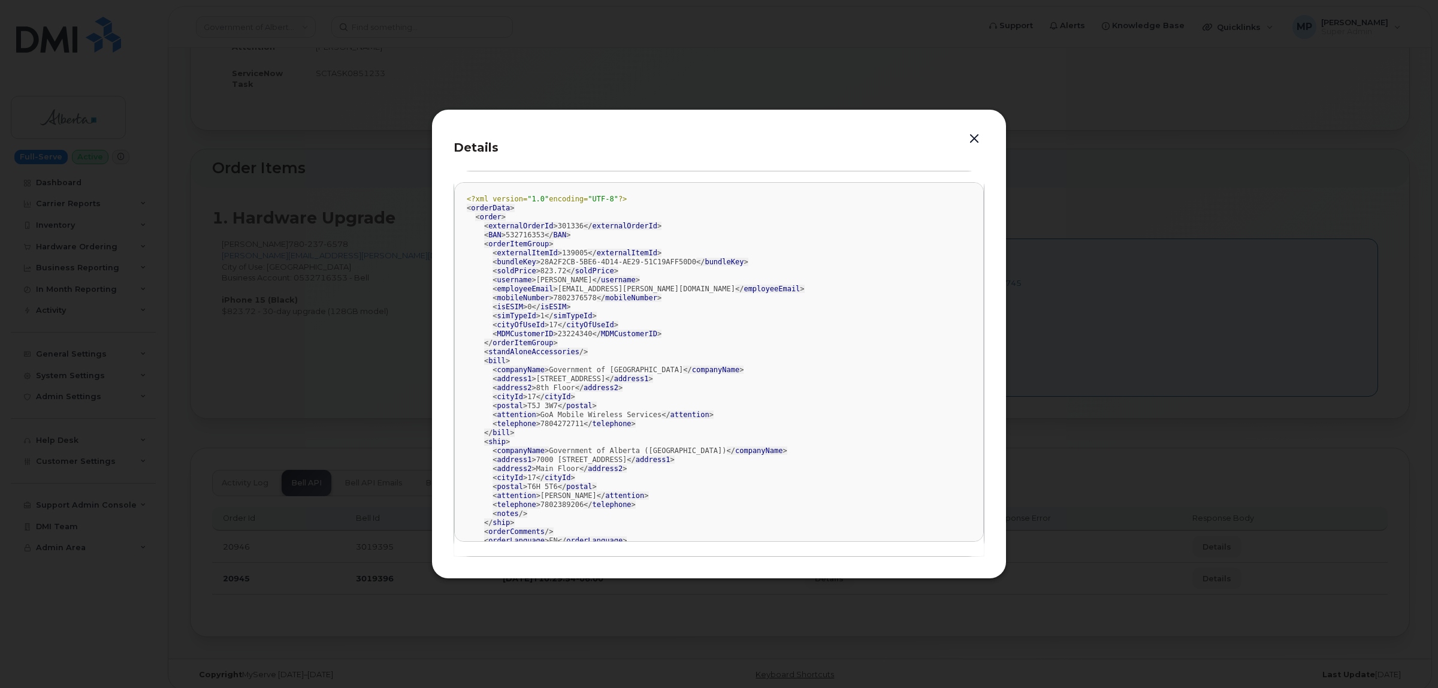
click at [972, 135] on button "button" at bounding box center [974, 139] width 18 height 17
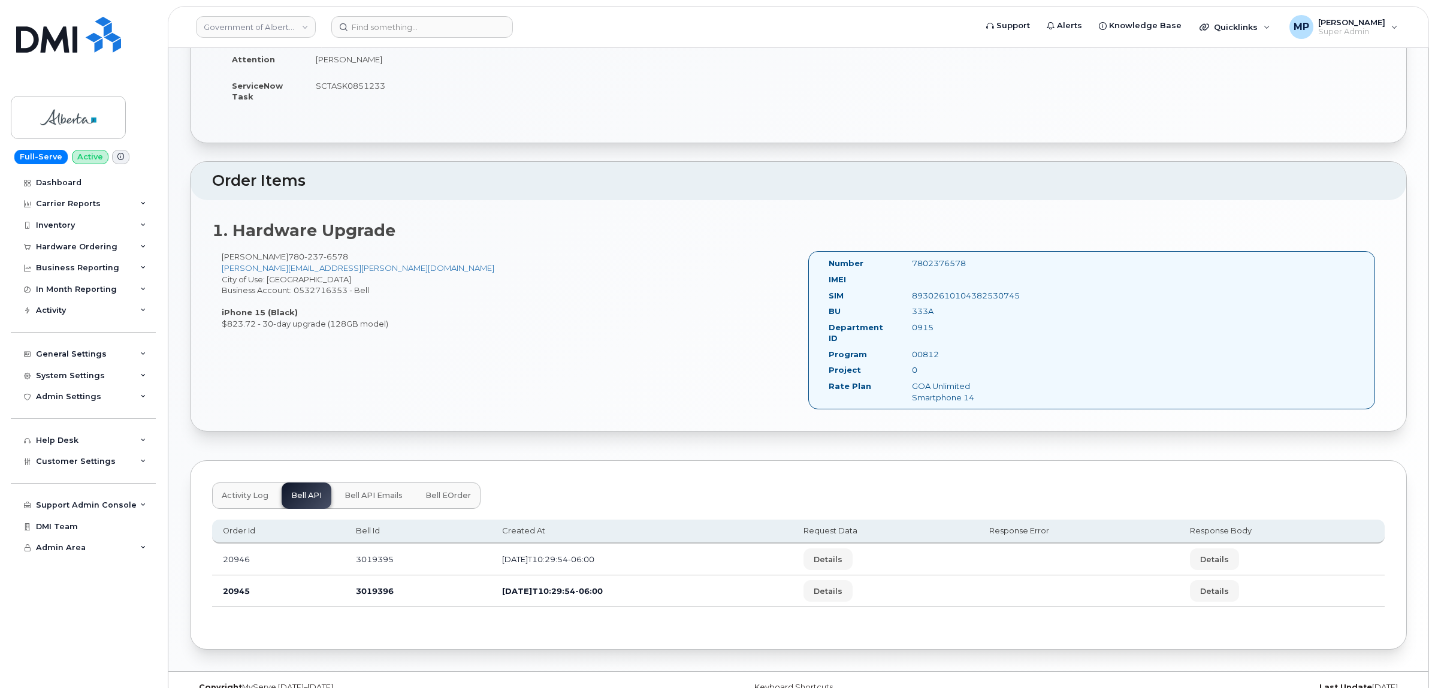
scroll to position [262, 0]
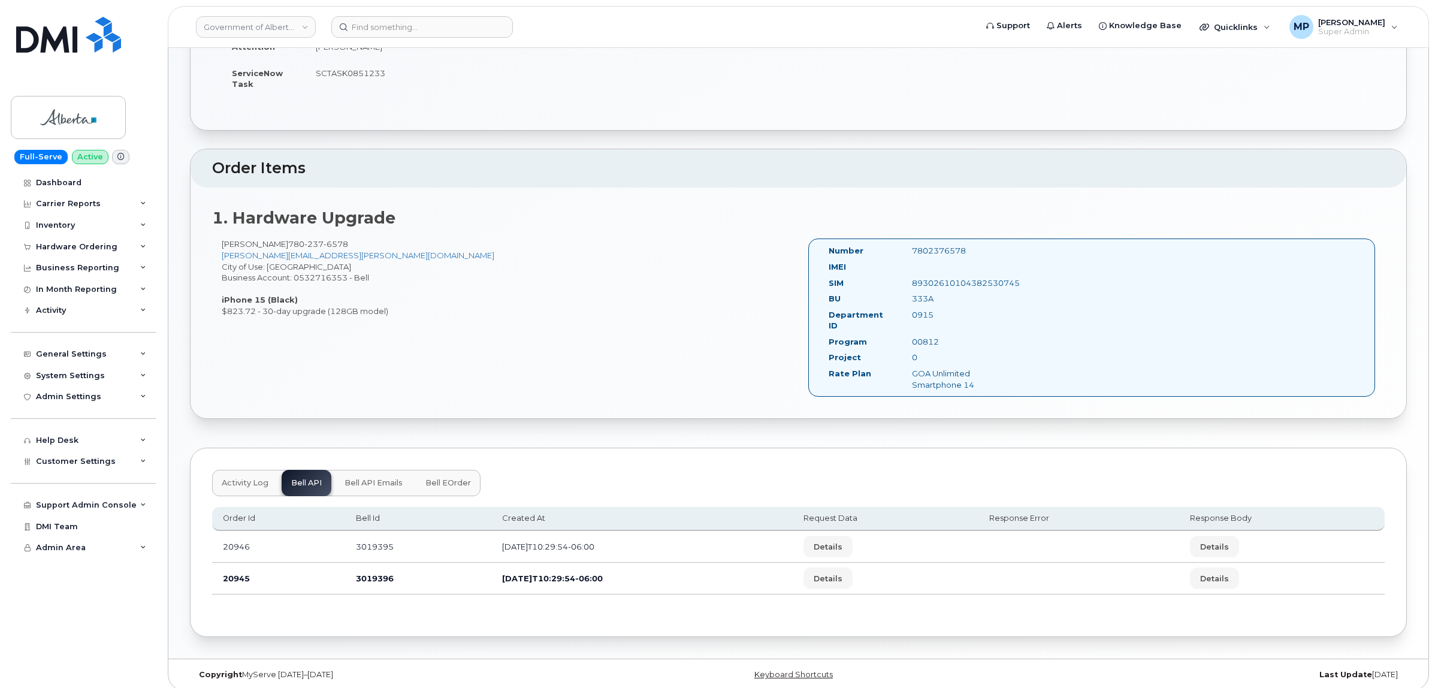
drag, startPoint x: 229, startPoint y: 475, endPoint x: 237, endPoint y: 477, distance: 8.0
click at [234, 478] on span "Activity Log" at bounding box center [245, 483] width 47 height 10
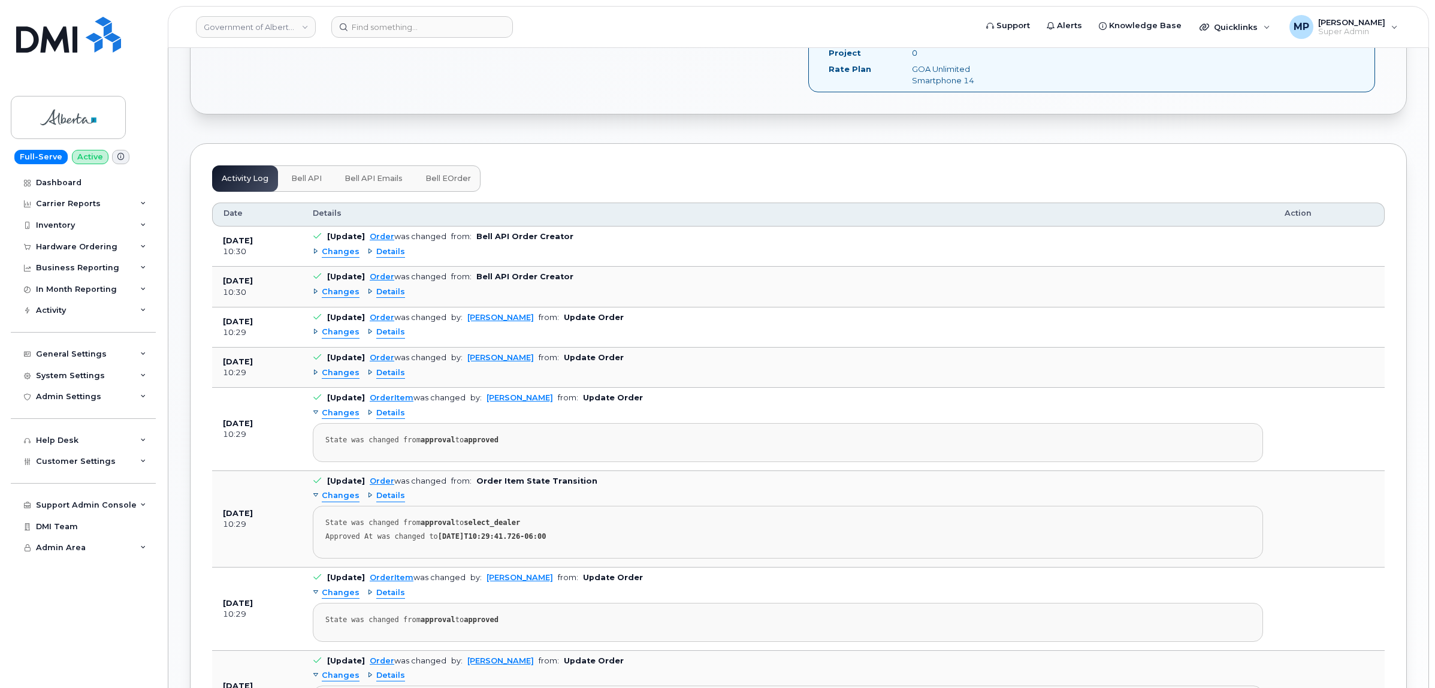
scroll to position [561, 0]
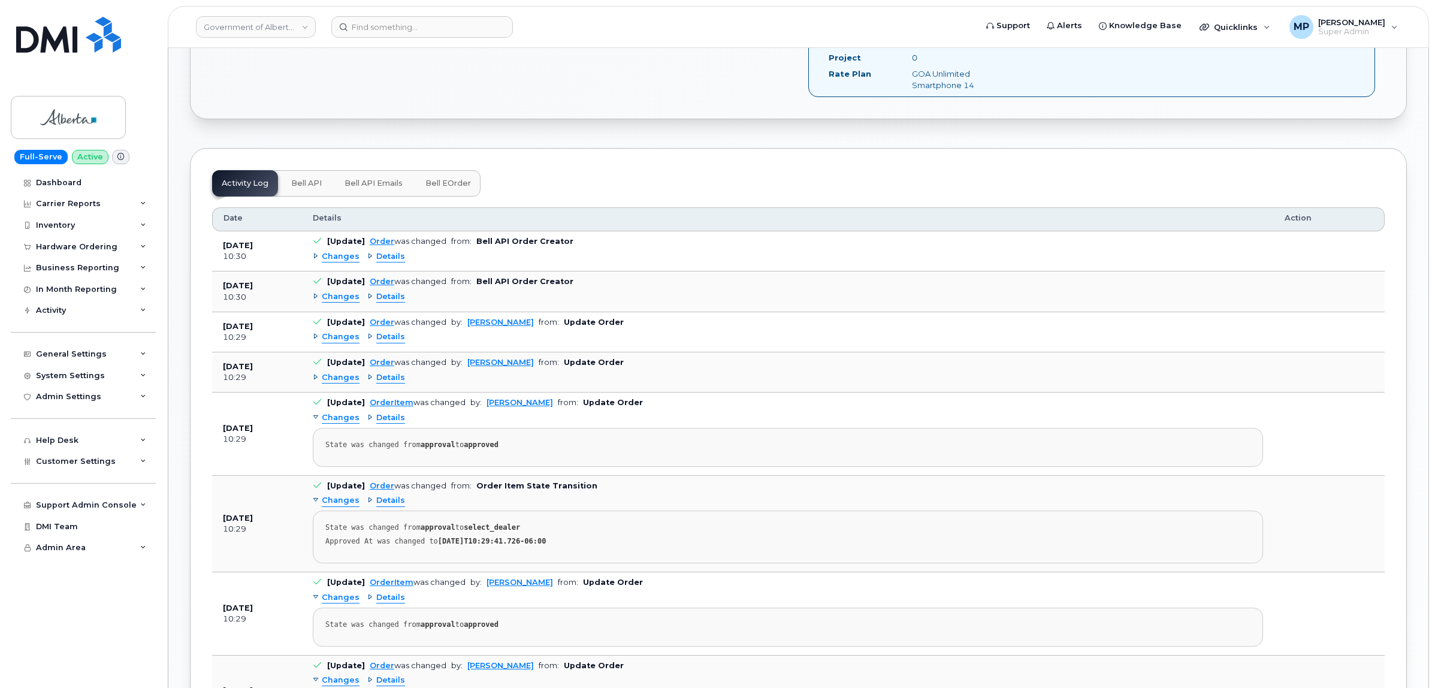
click at [334, 291] on span "Changes" at bounding box center [341, 296] width 38 height 11
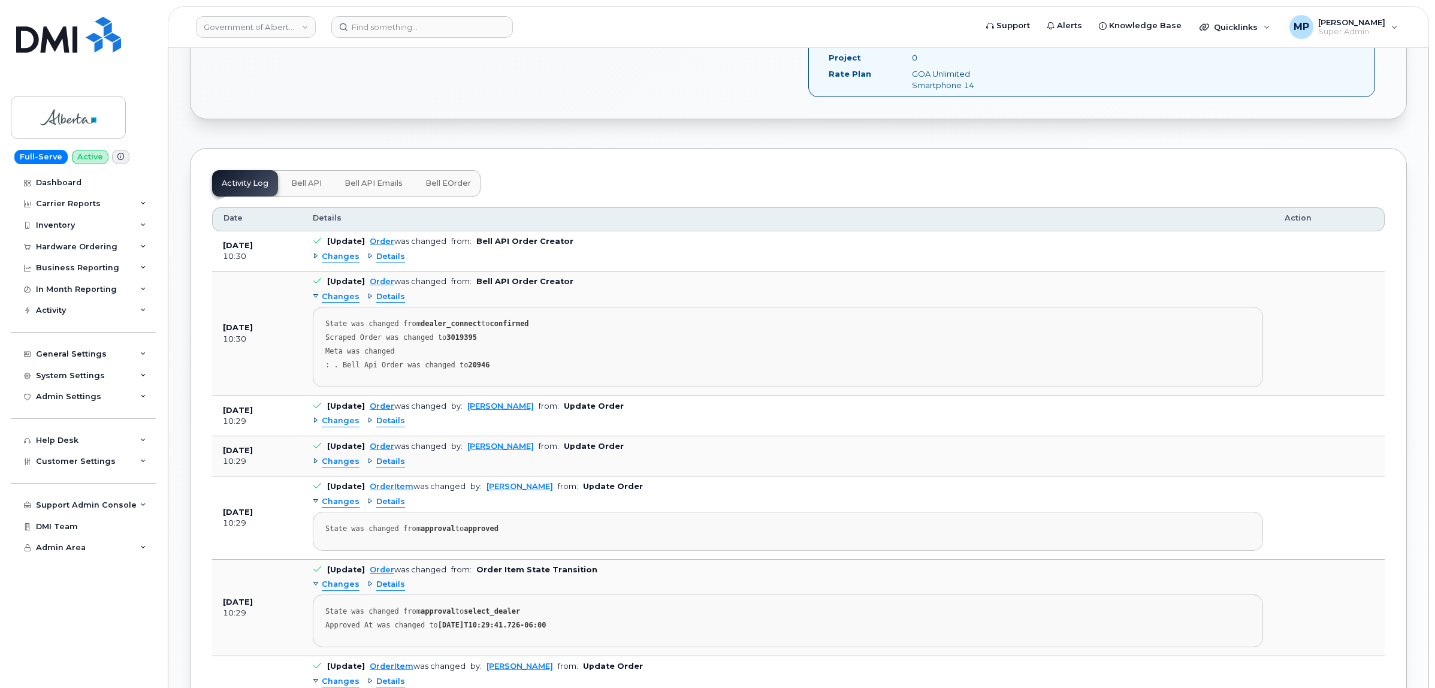
click at [333, 251] on span "Changes" at bounding box center [341, 256] width 38 height 11
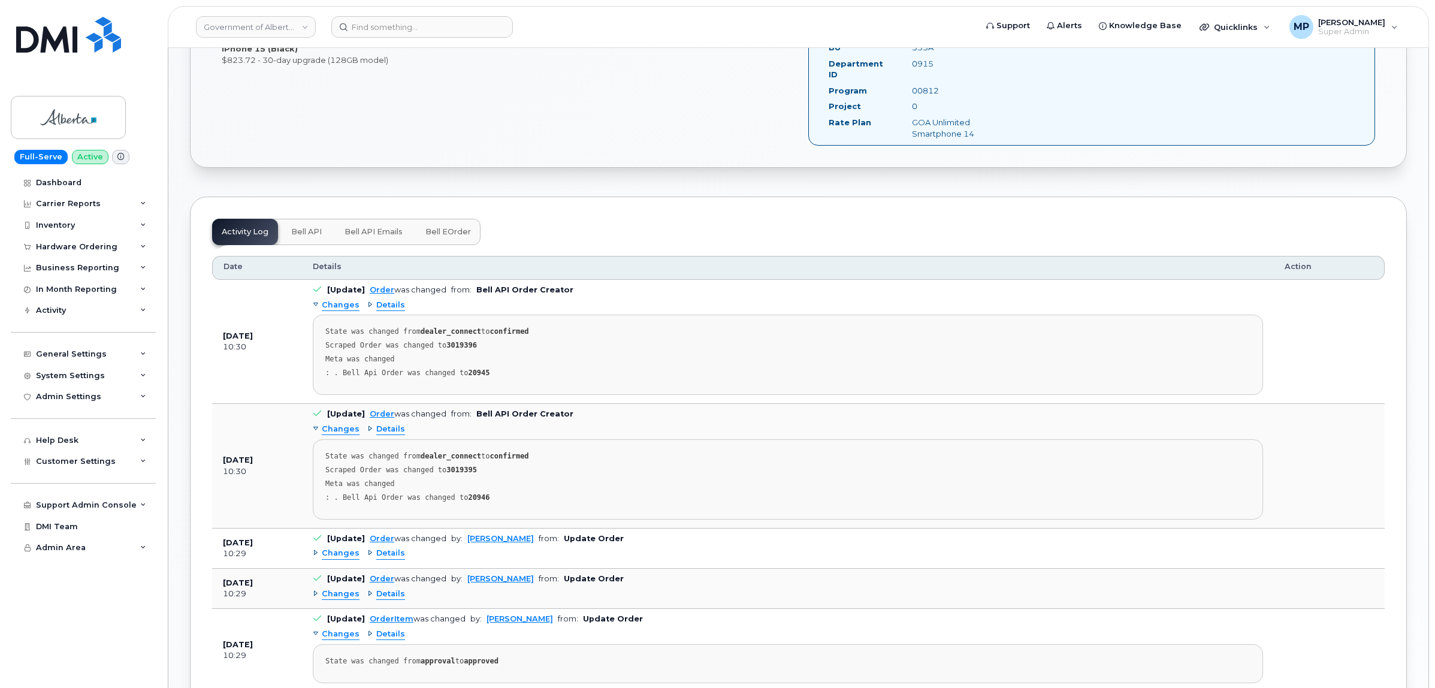
scroll to position [487, 0]
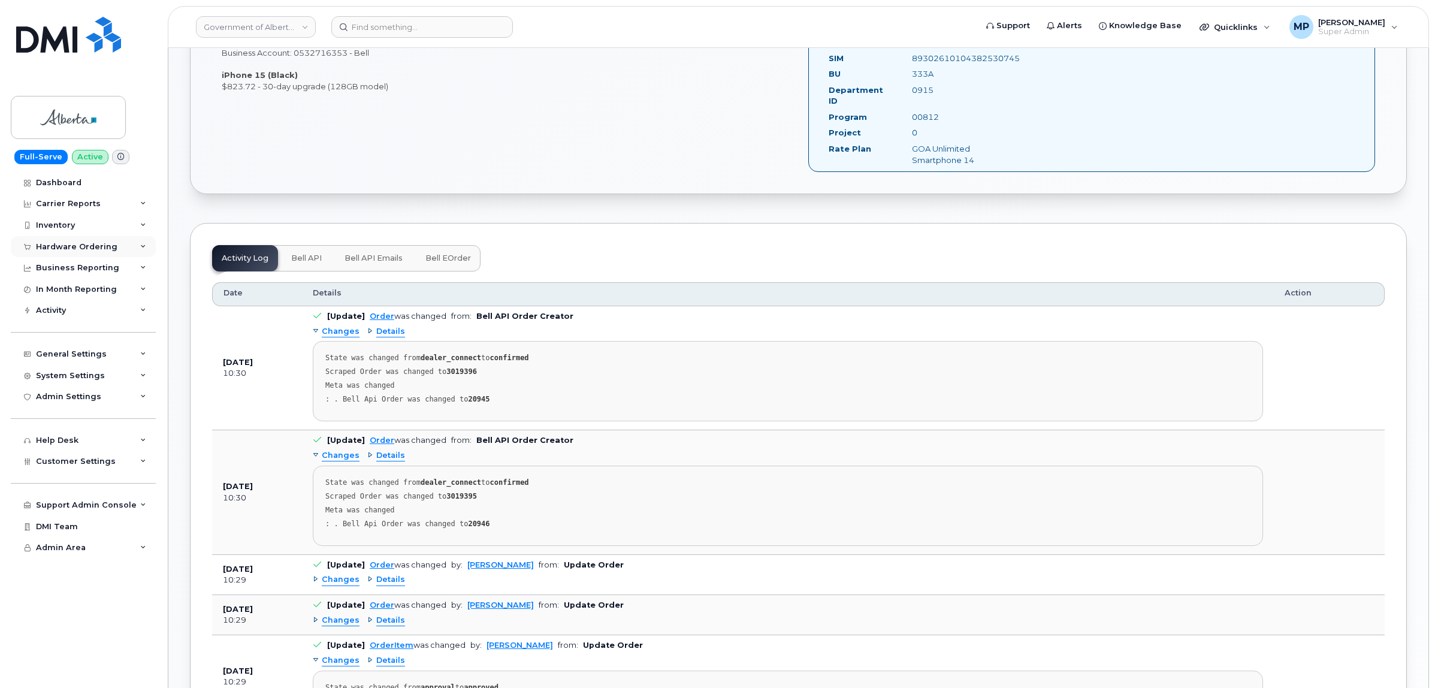
drag, startPoint x: 61, startPoint y: 244, endPoint x: 61, endPoint y: 256, distance: 11.4
click at [61, 244] on div "Hardware Ordering" at bounding box center [76, 247] width 81 height 10
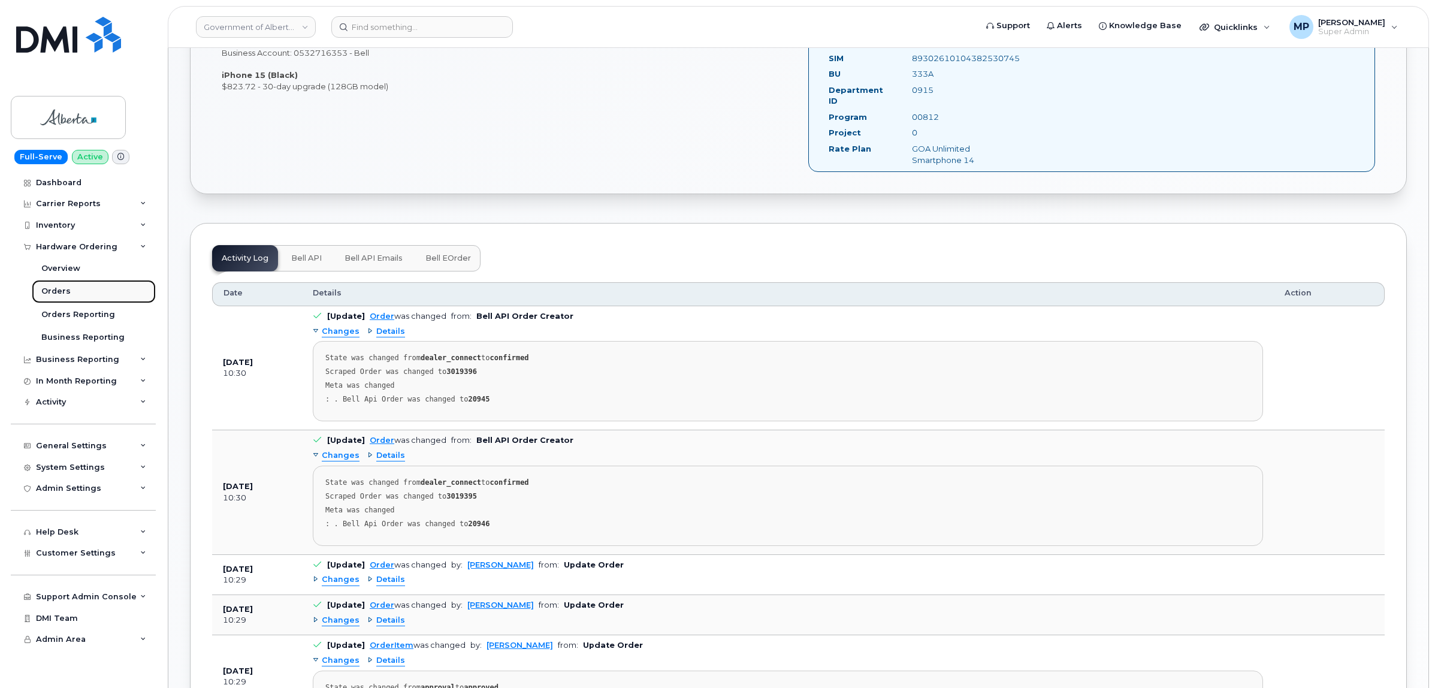
click at [60, 285] on link "Orders" at bounding box center [94, 291] width 124 height 23
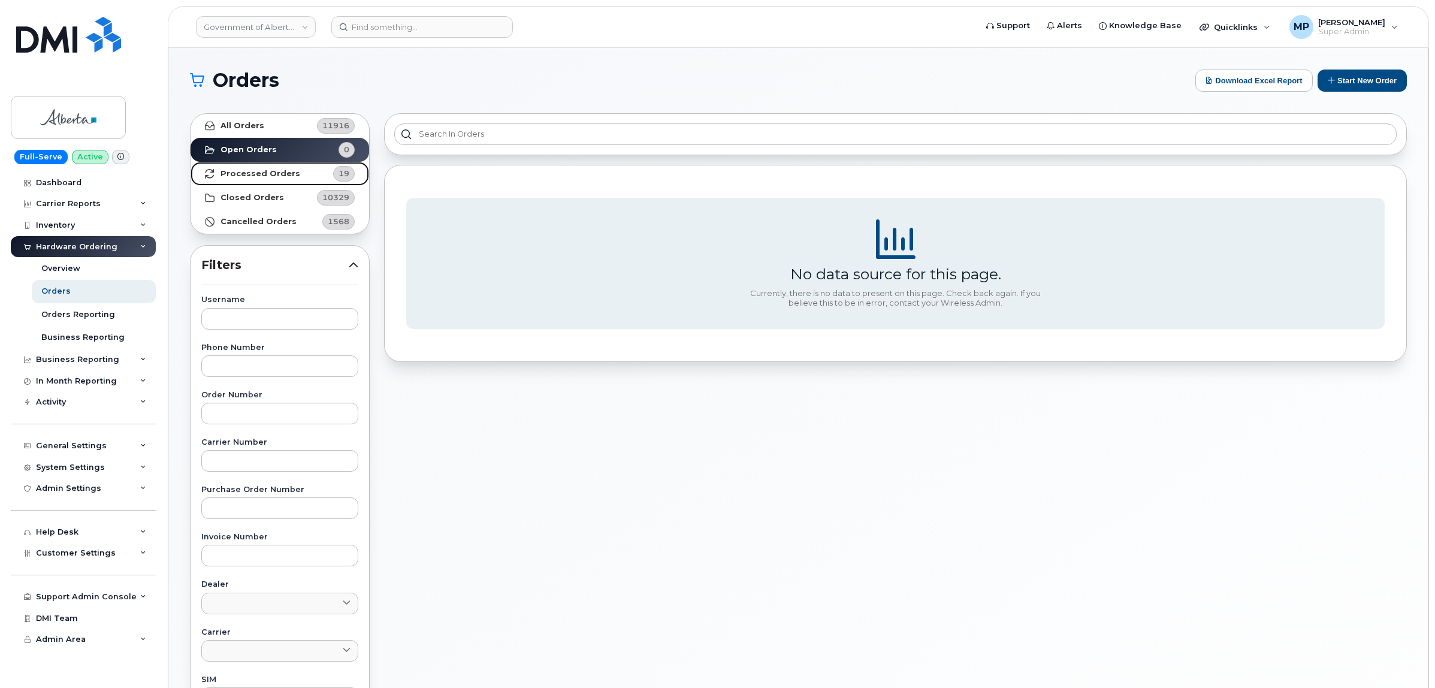
click at [258, 171] on strong "Processed Orders" at bounding box center [260, 174] width 80 height 10
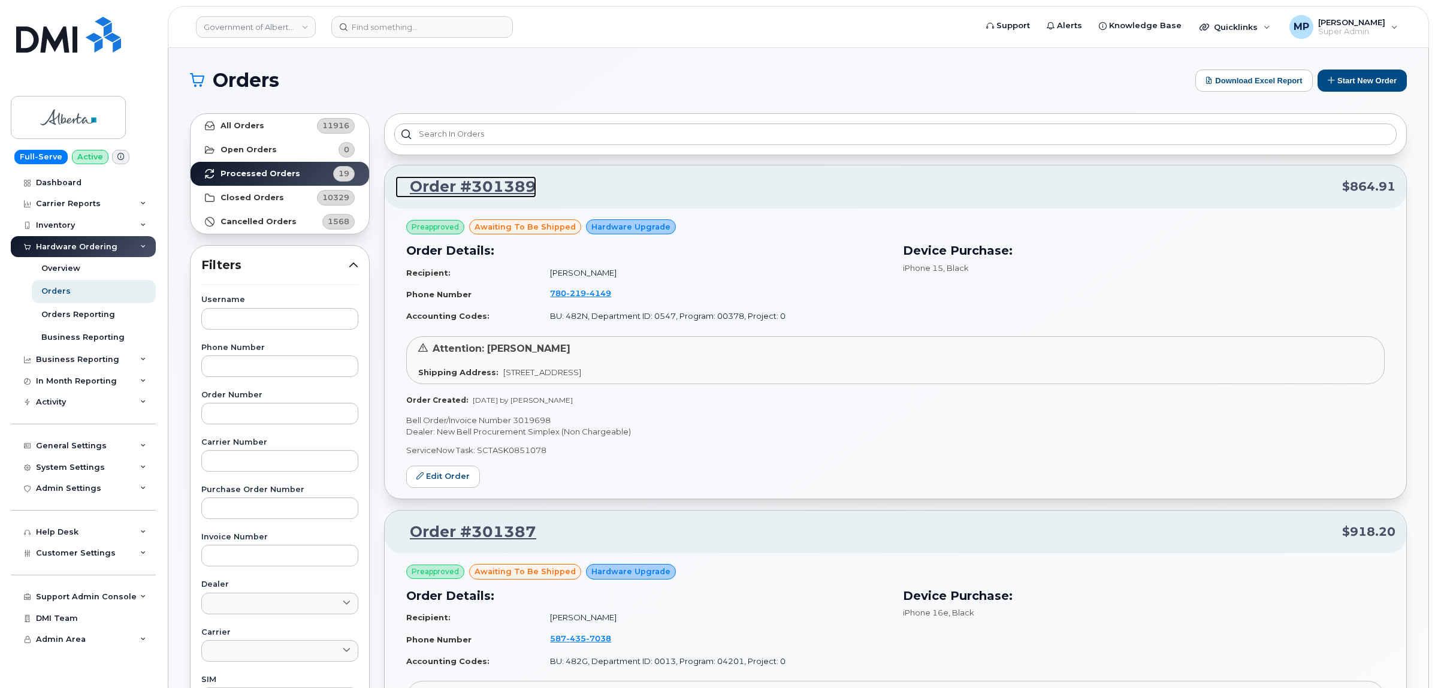
click at [437, 188] on link "Order #301389" at bounding box center [465, 187] width 141 height 22
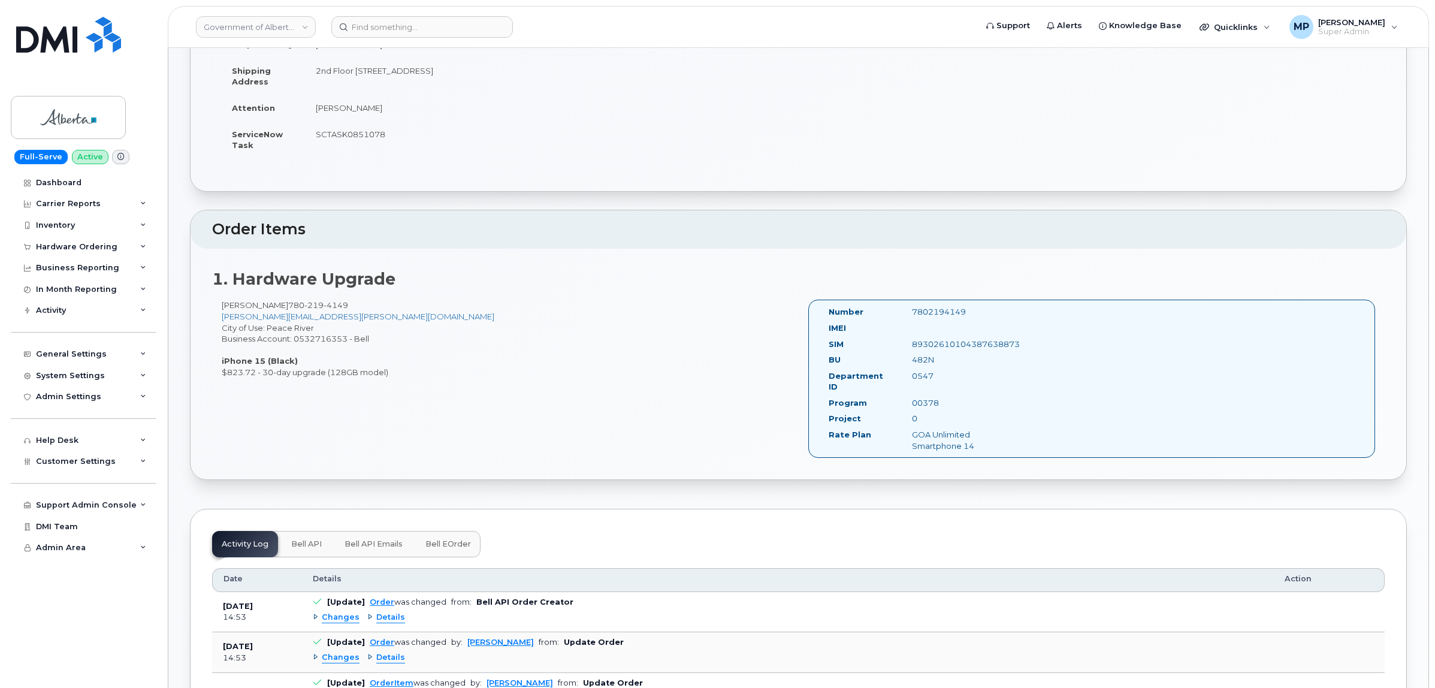
scroll to position [177, 0]
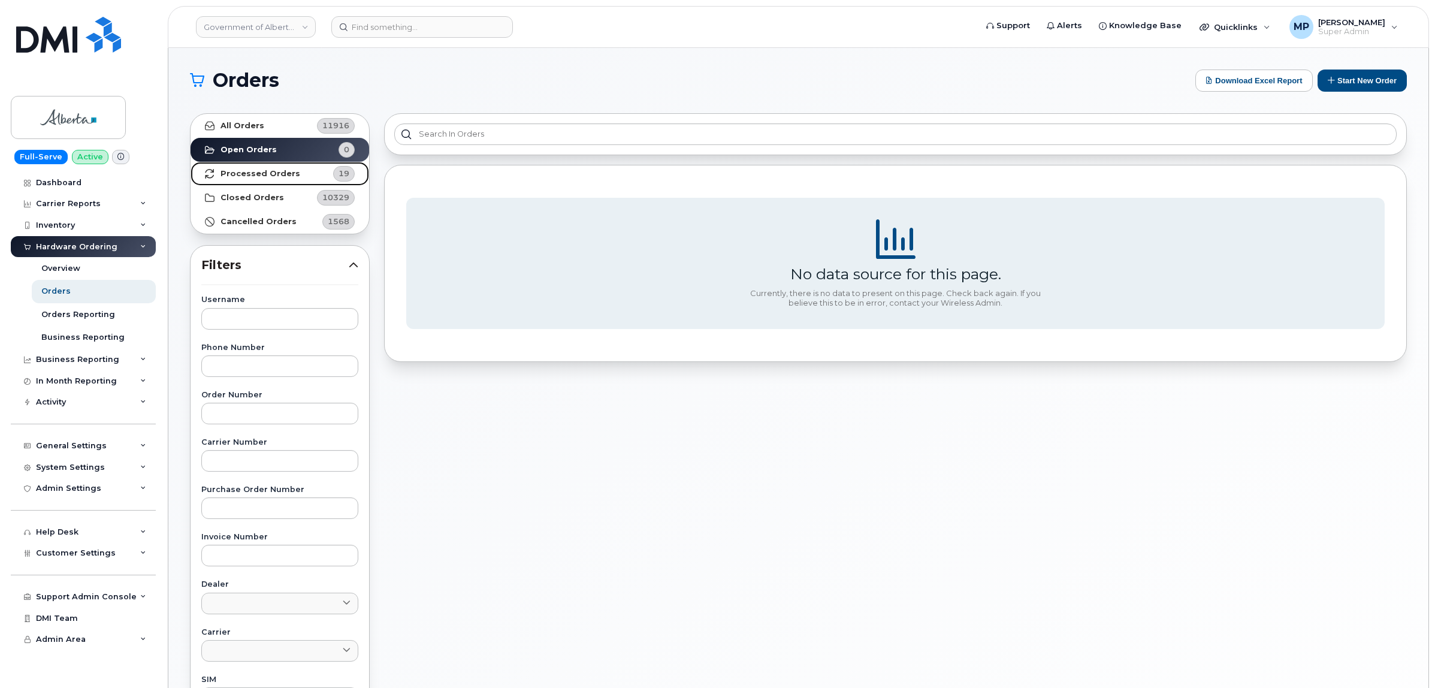
click at [283, 167] on link "Processed Orders 19" at bounding box center [280, 174] width 179 height 24
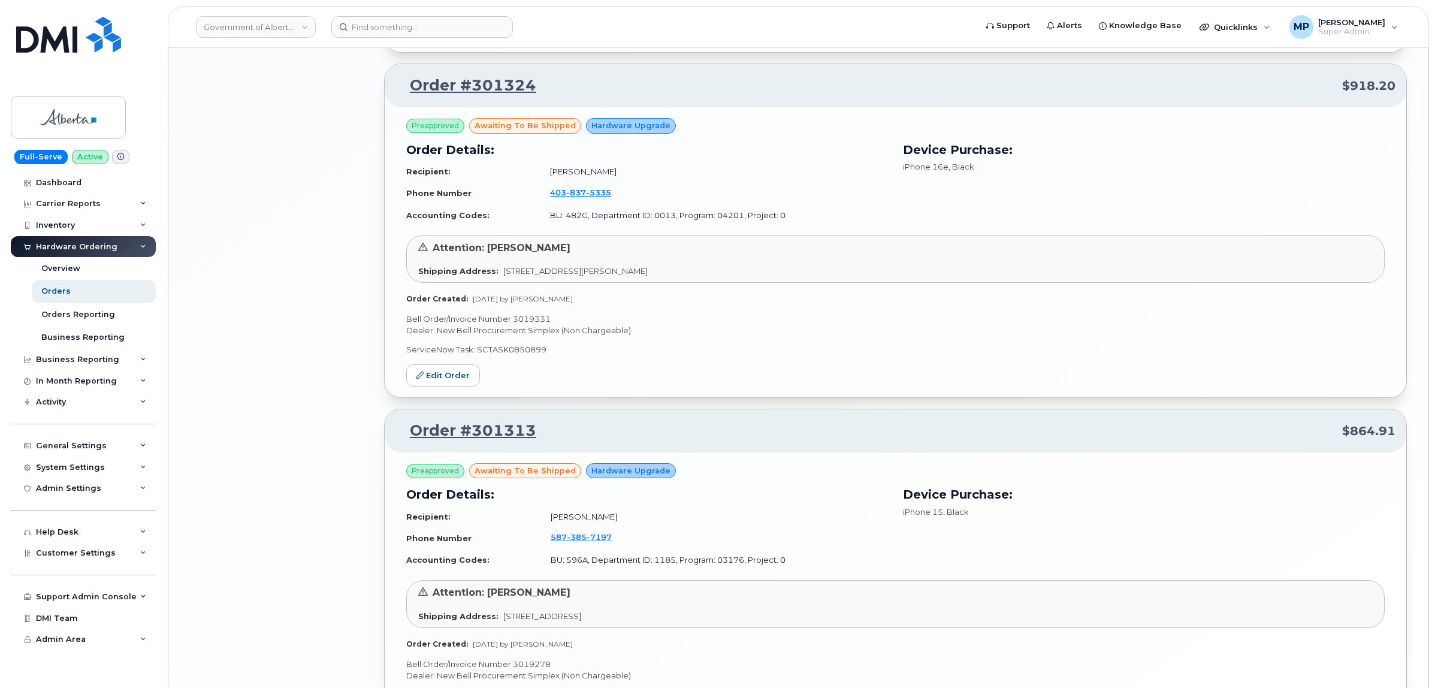
scroll to position [2322, 0]
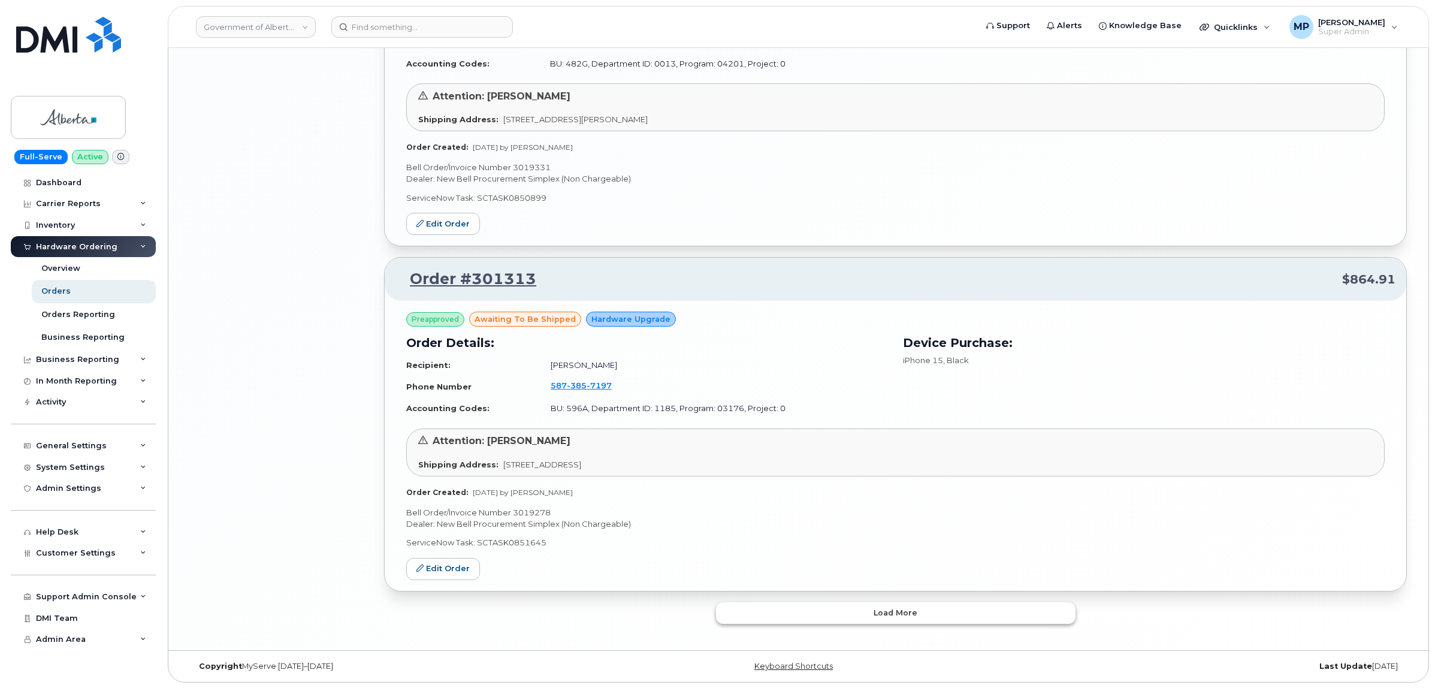
click at [830, 612] on button "Load more" at bounding box center [895, 613] width 359 height 22
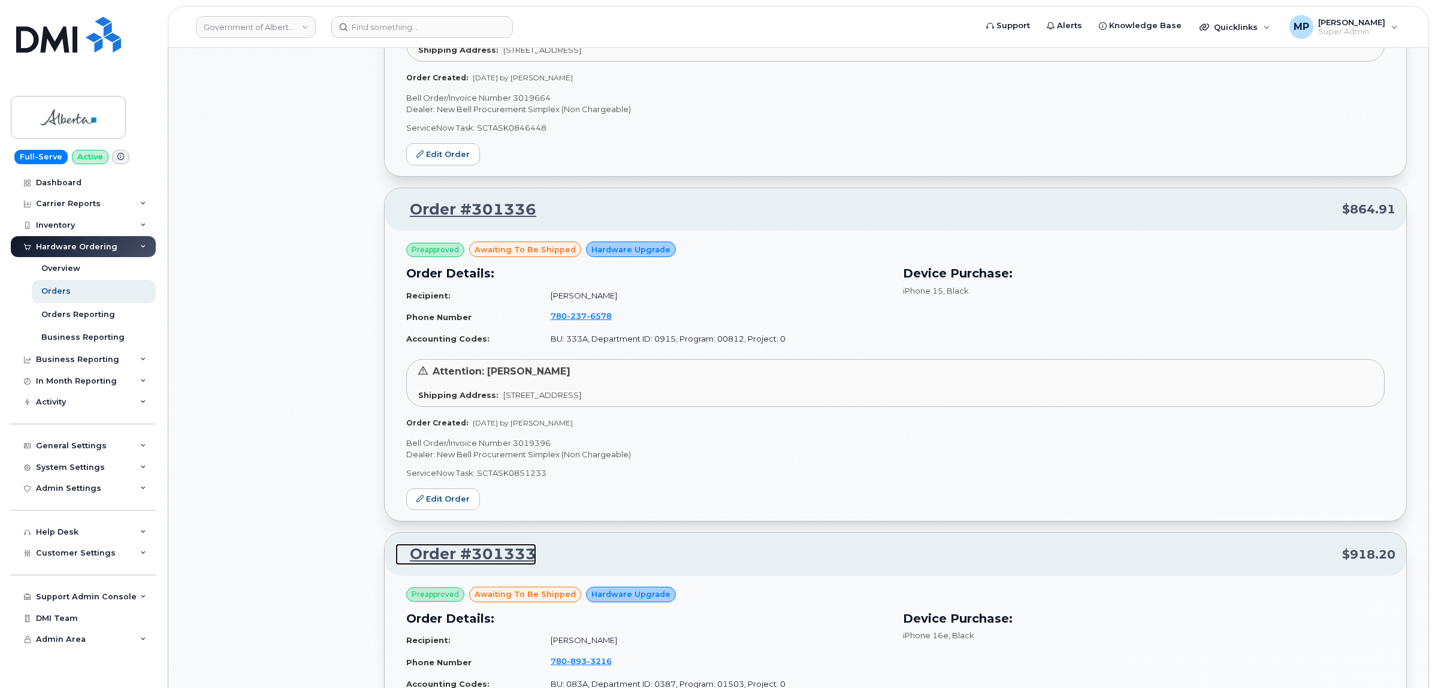
scroll to position [1262, 0]
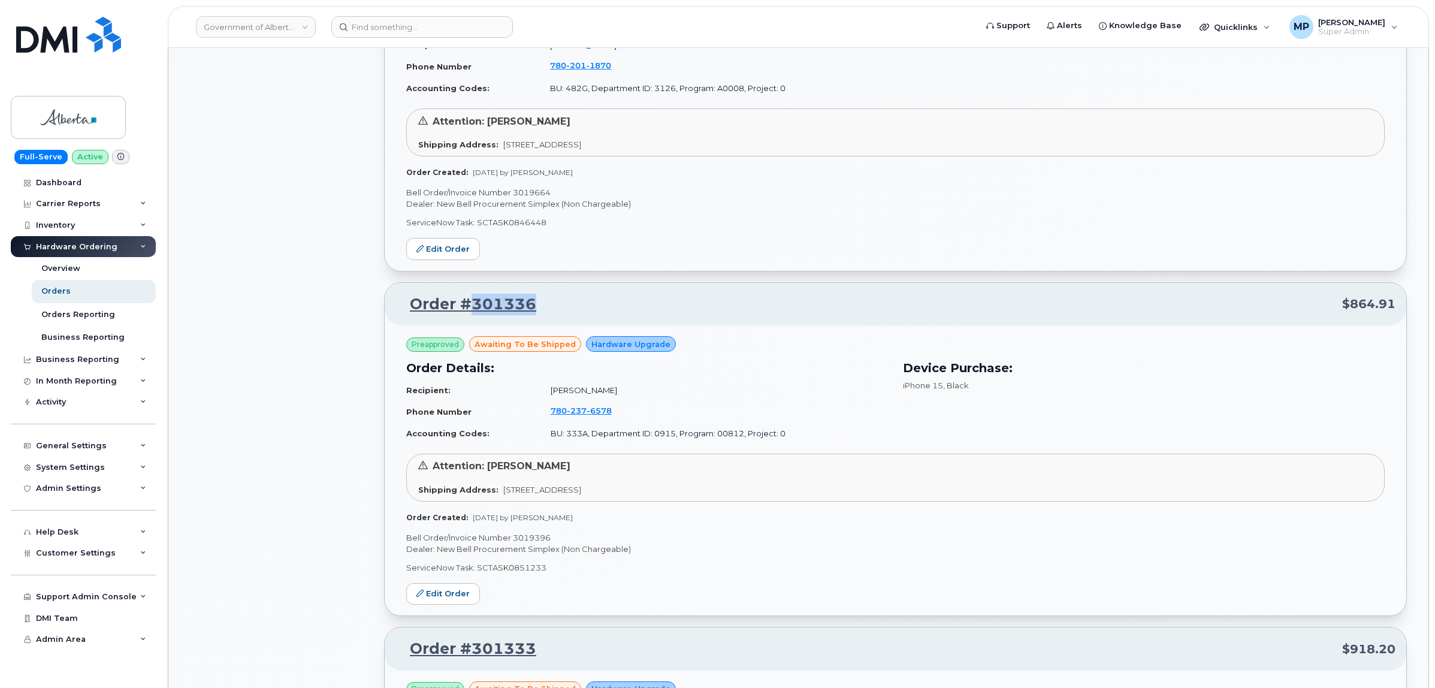
drag, startPoint x: 540, startPoint y: 306, endPoint x: 471, endPoint y: 309, distance: 69.6
click at [471, 309] on p "Order #301336 $864.91" at bounding box center [895, 305] width 1000 height 22
copy link "301336"
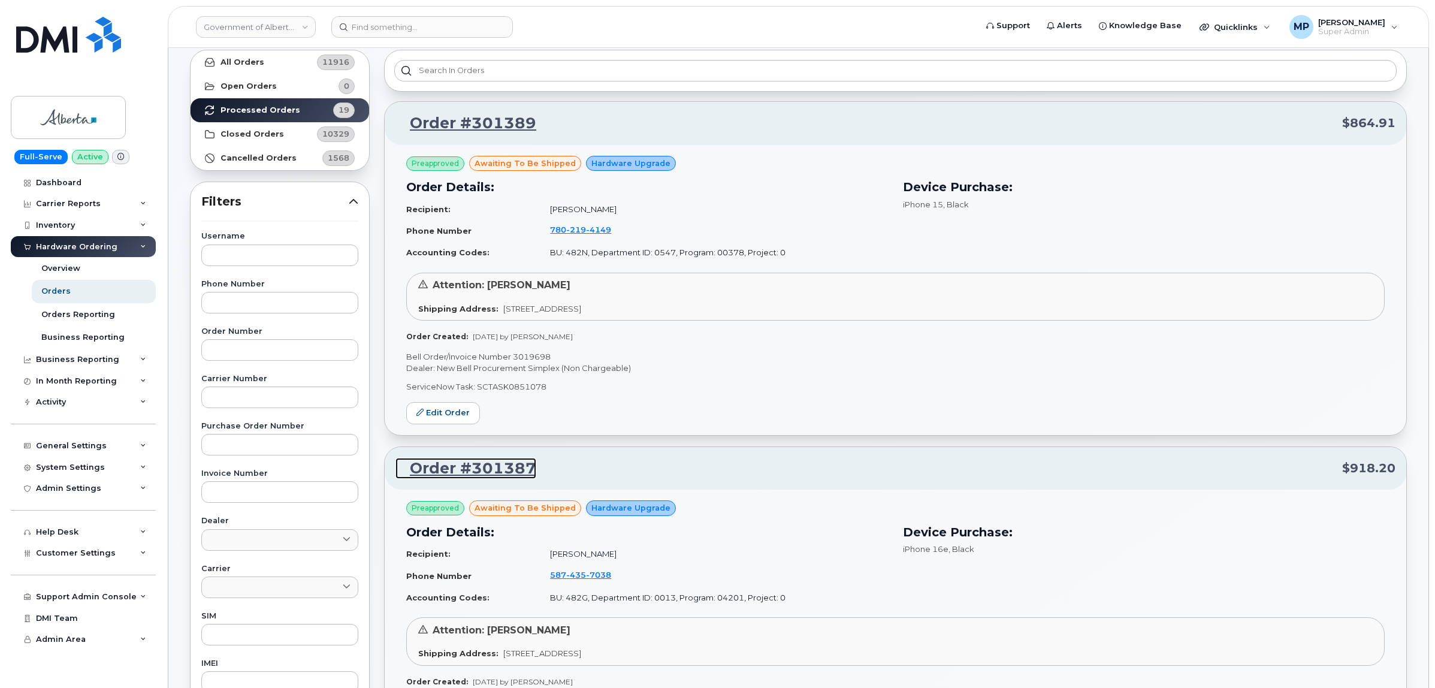
scroll to position [0, 0]
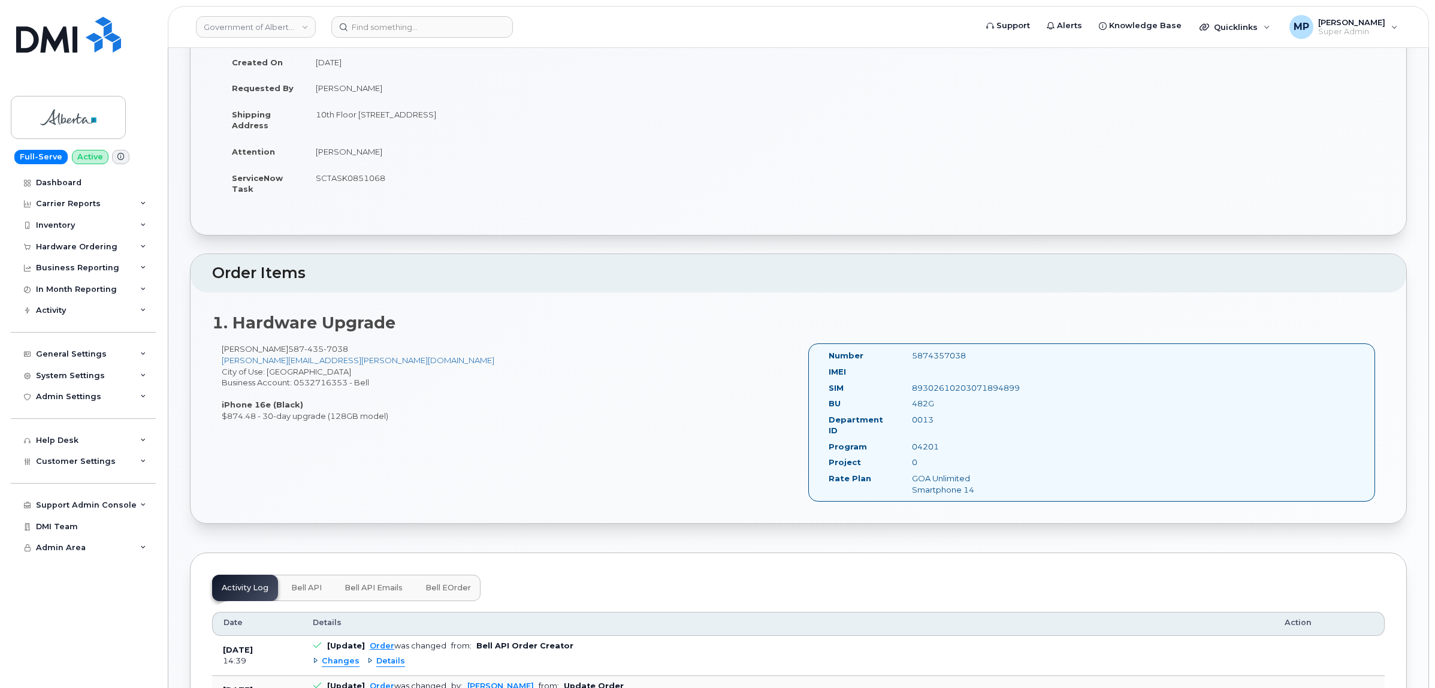
scroll to position [150, 0]
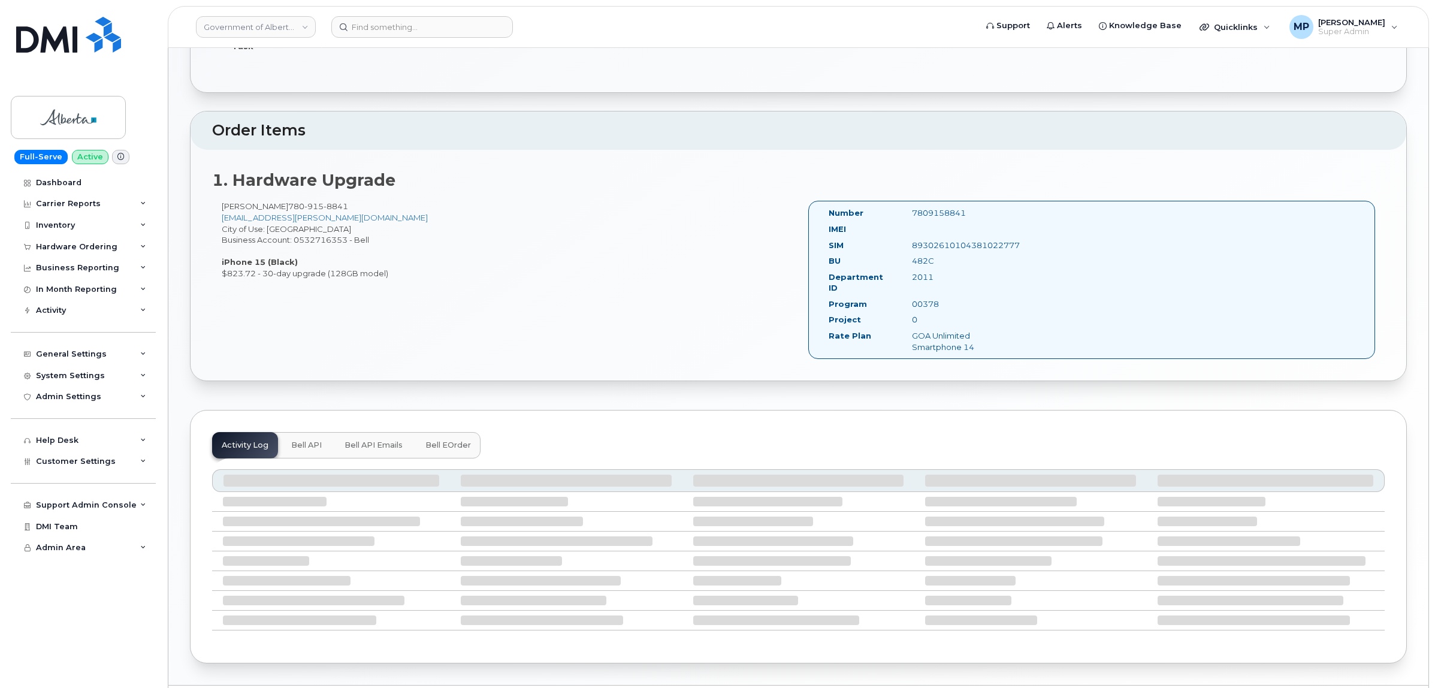
scroll to position [327, 0]
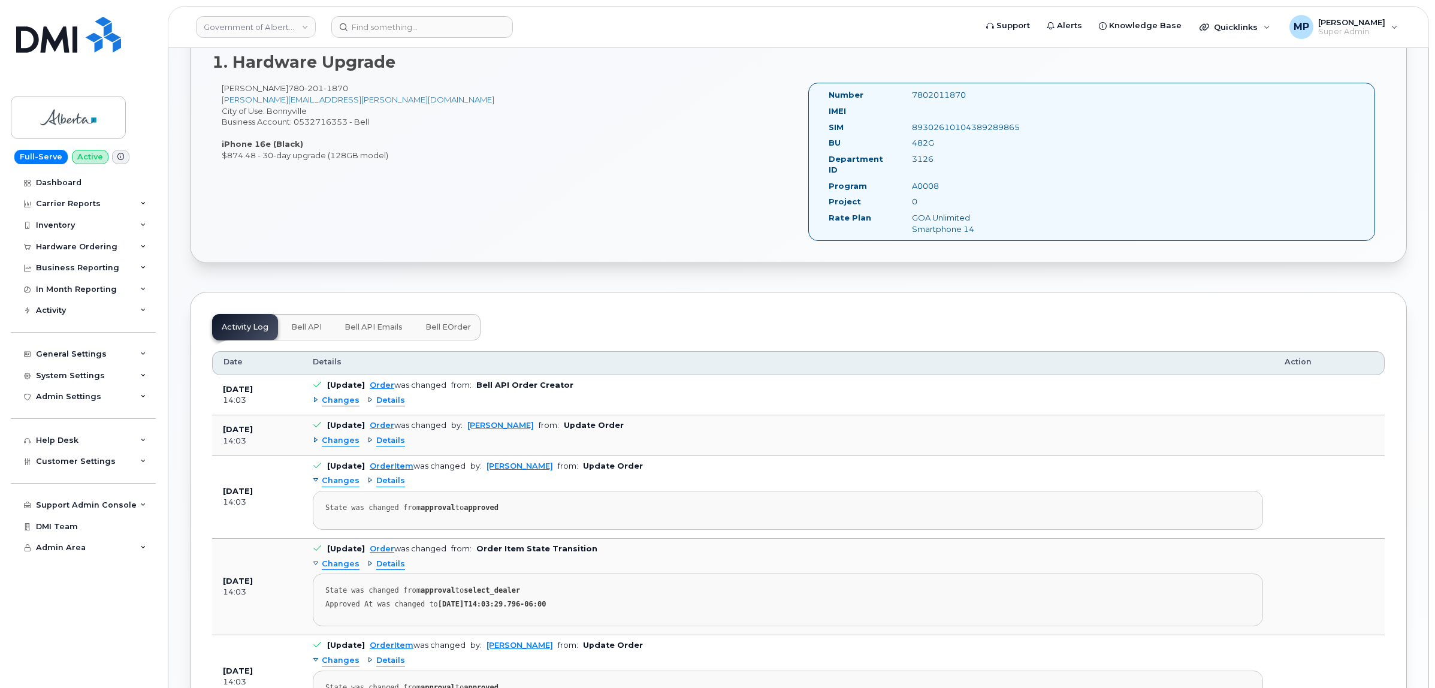
scroll to position [552, 0]
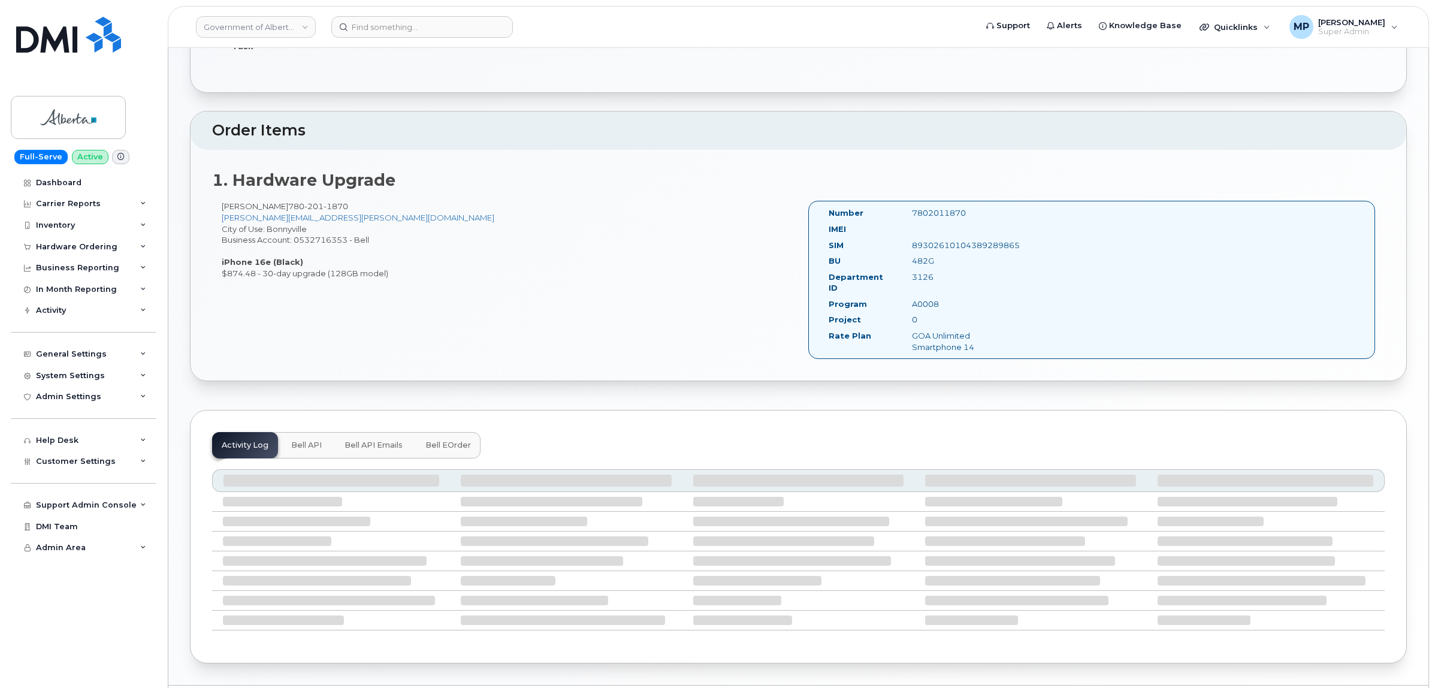
scroll to position [327, 0]
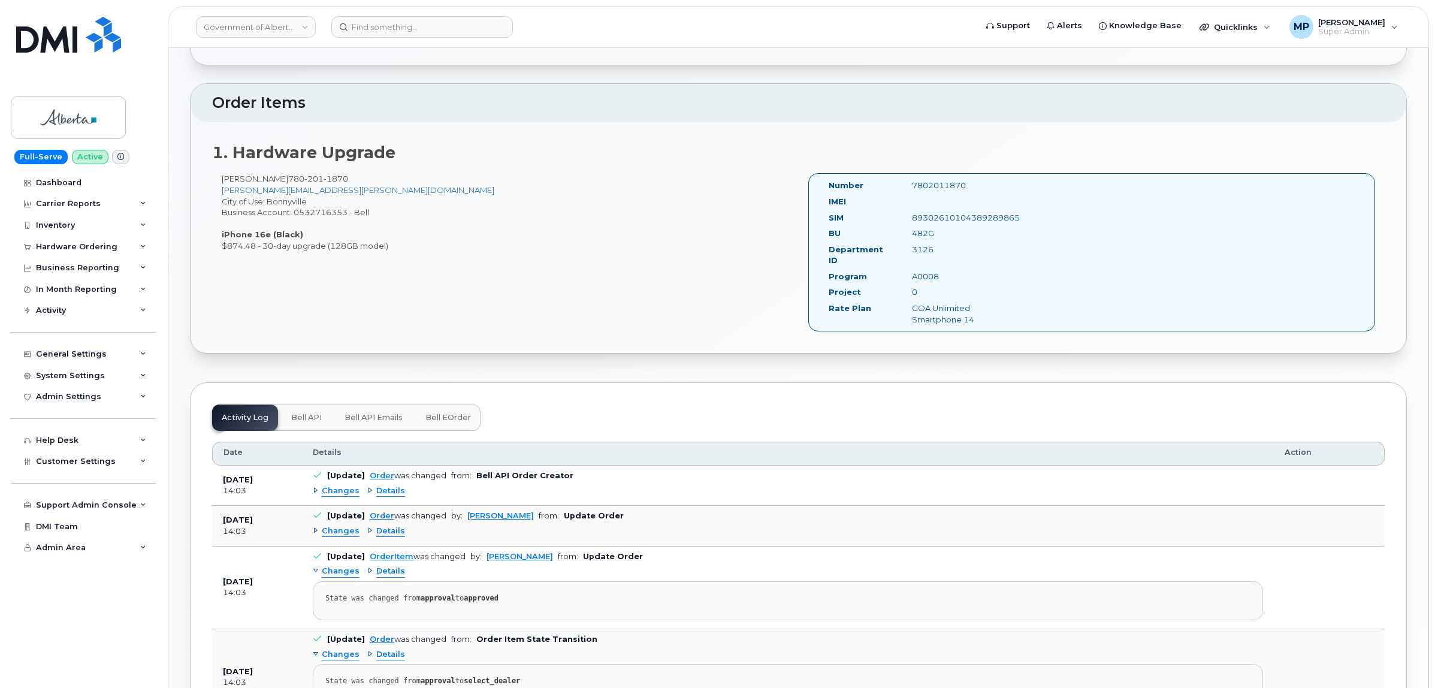
click at [309, 413] on span "Bell API" at bounding box center [306, 418] width 31 height 10
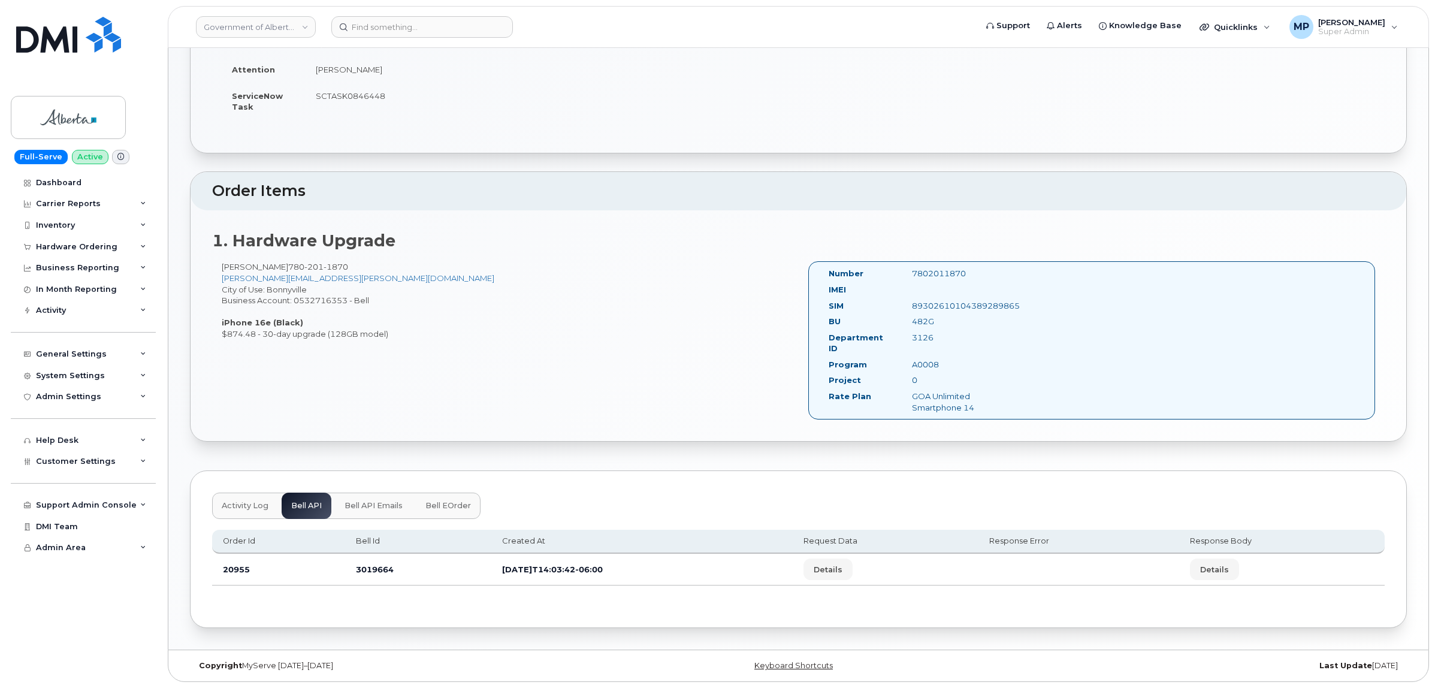
scroll to position [229, 0]
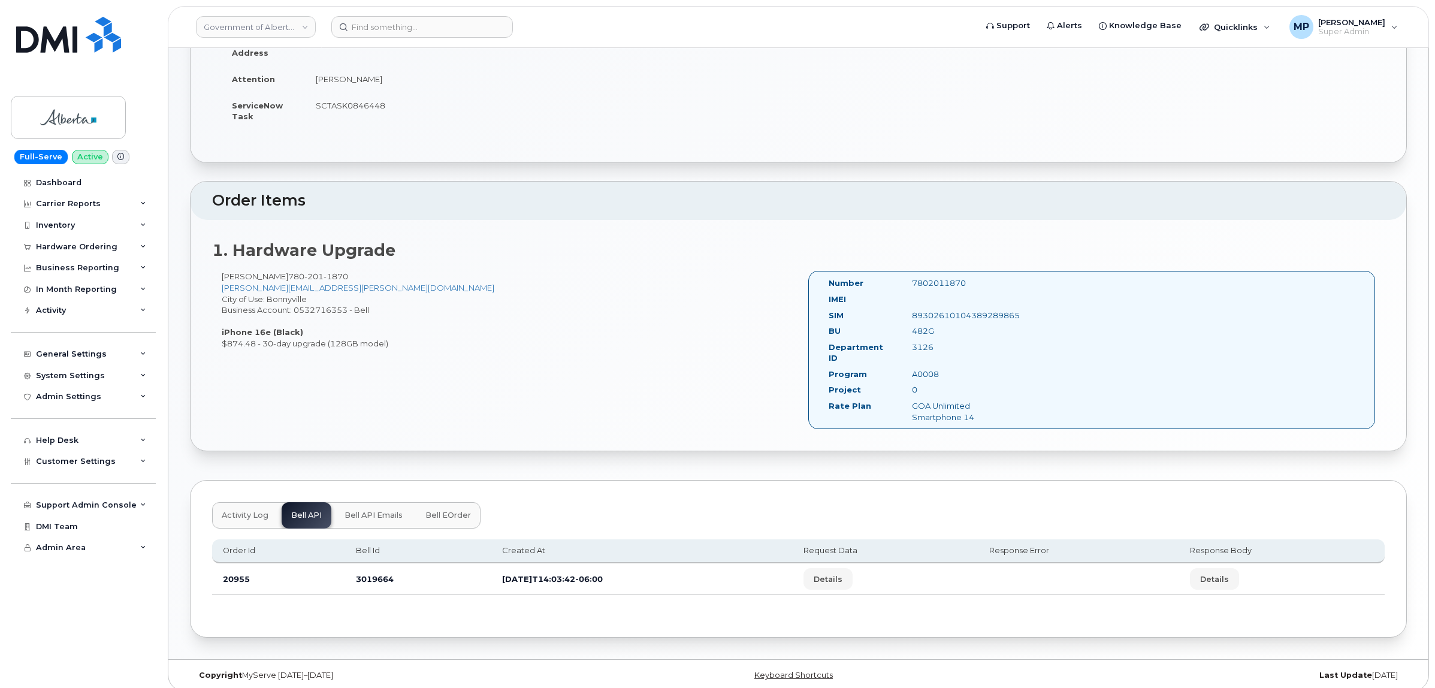
click at [247, 510] on span "Activity Log" at bounding box center [245, 515] width 47 height 10
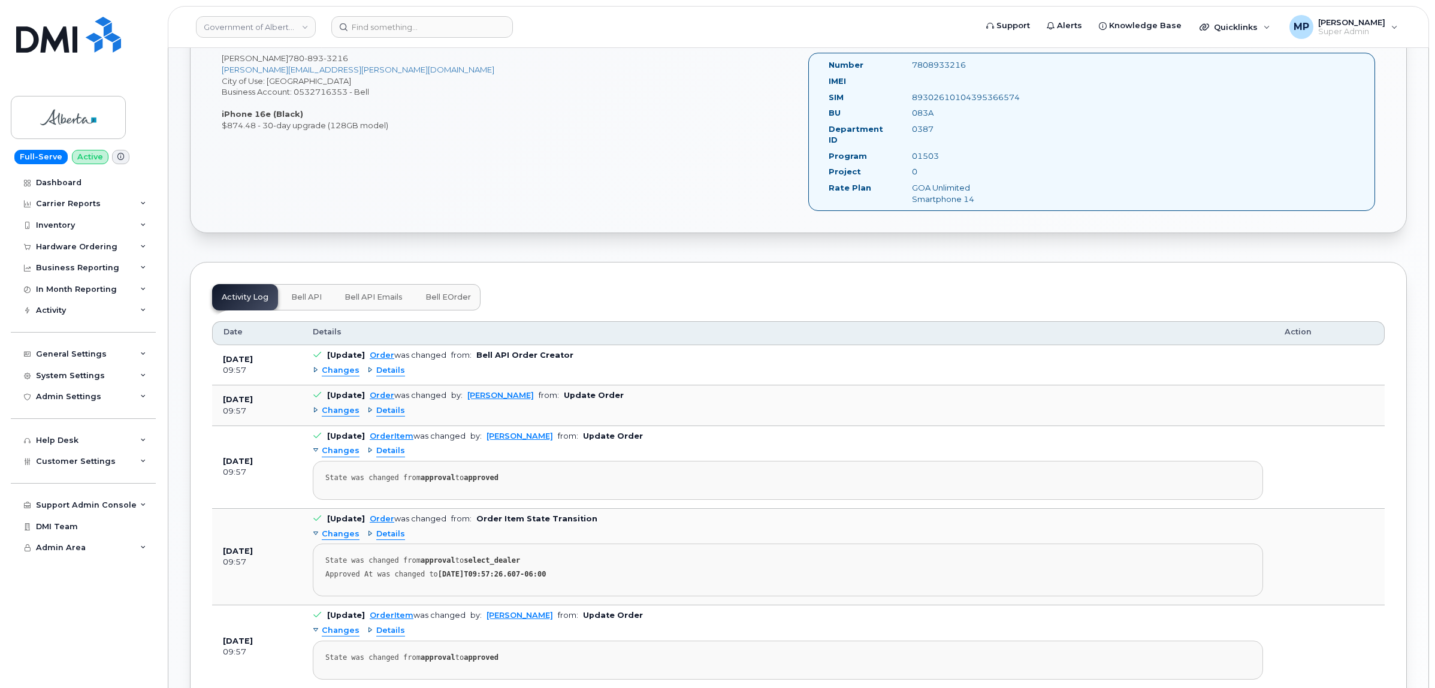
scroll to position [449, 0]
click at [289, 282] on button "Bell API" at bounding box center [307, 295] width 50 height 26
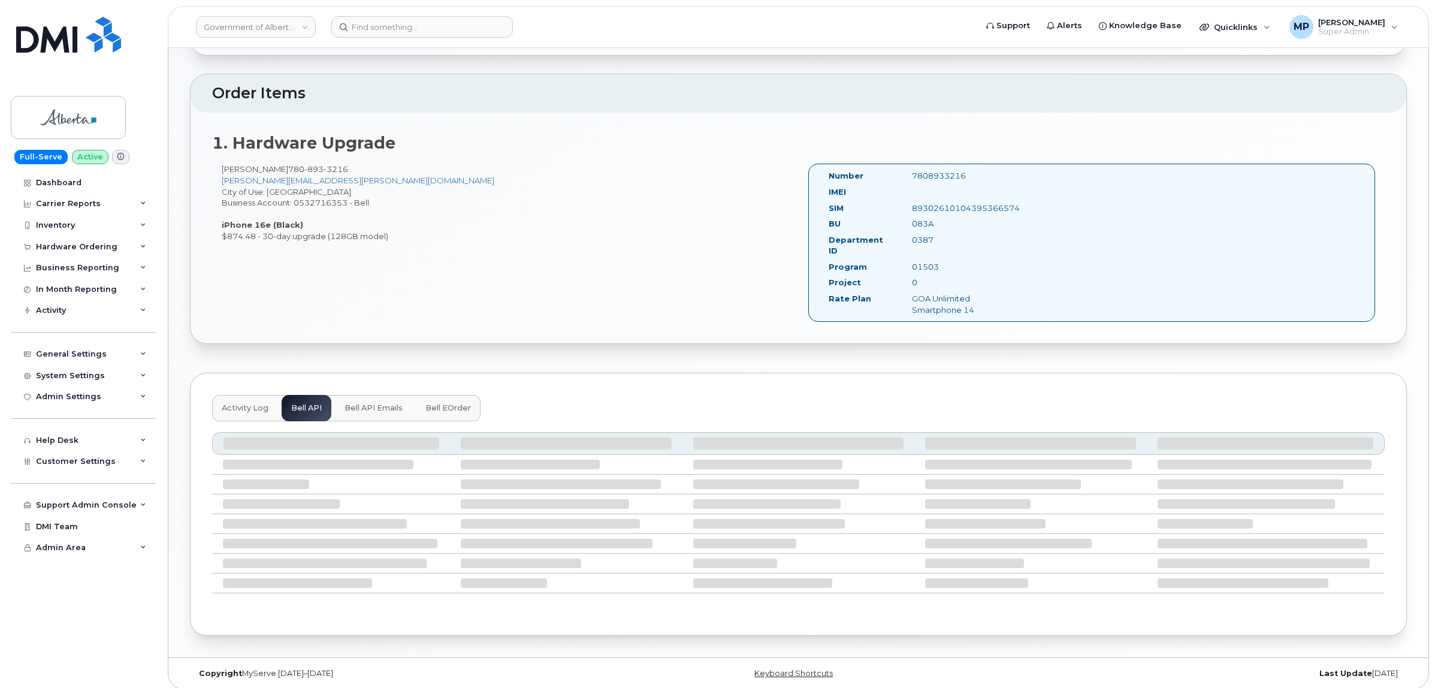
scroll to position [229, 0]
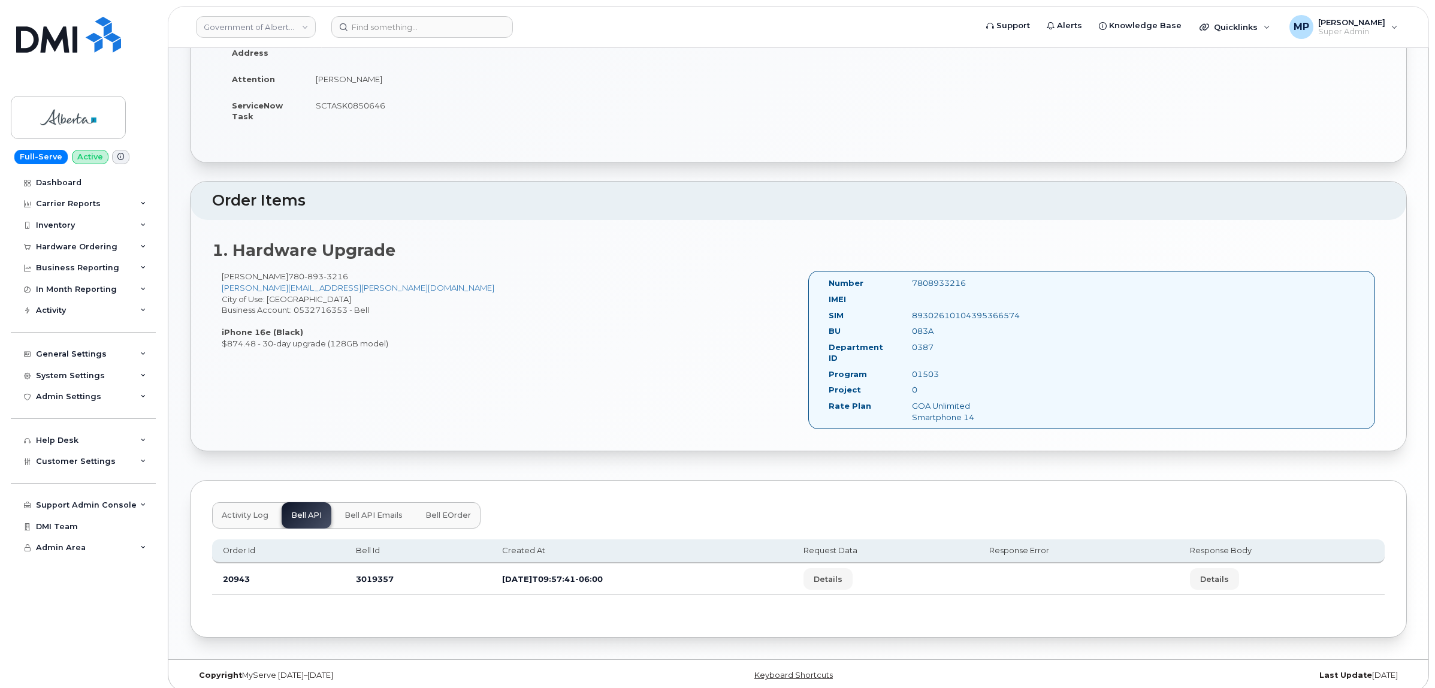
click at [261, 510] on span "Activity Log" at bounding box center [245, 515] width 47 height 10
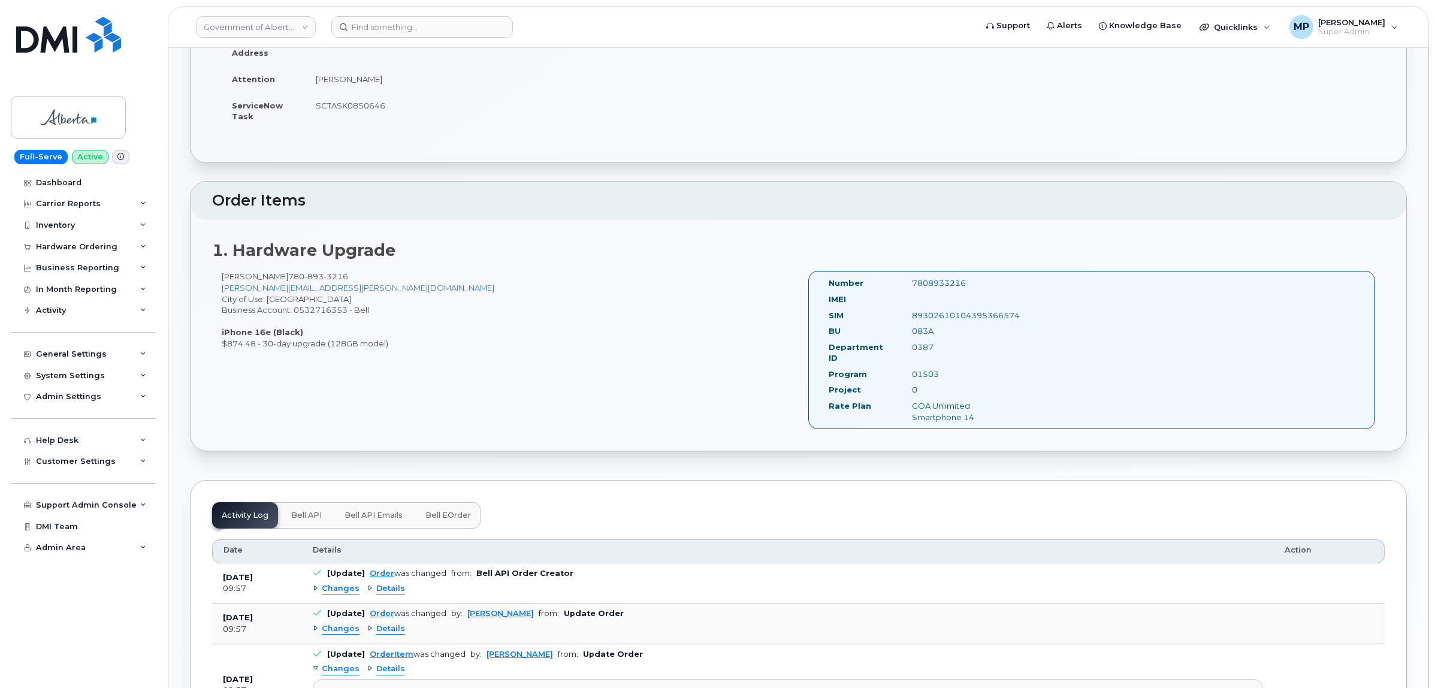
click at [312, 510] on span "Bell API" at bounding box center [306, 515] width 31 height 10
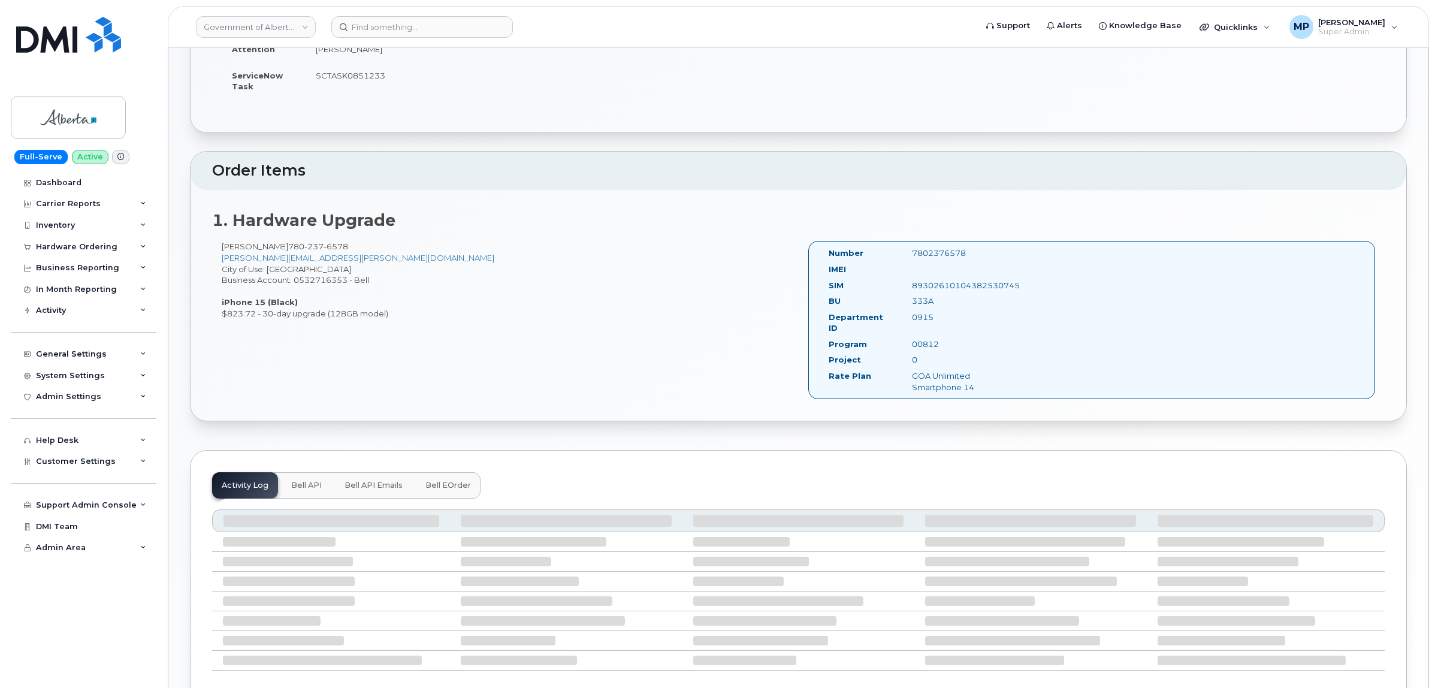
scroll to position [327, 0]
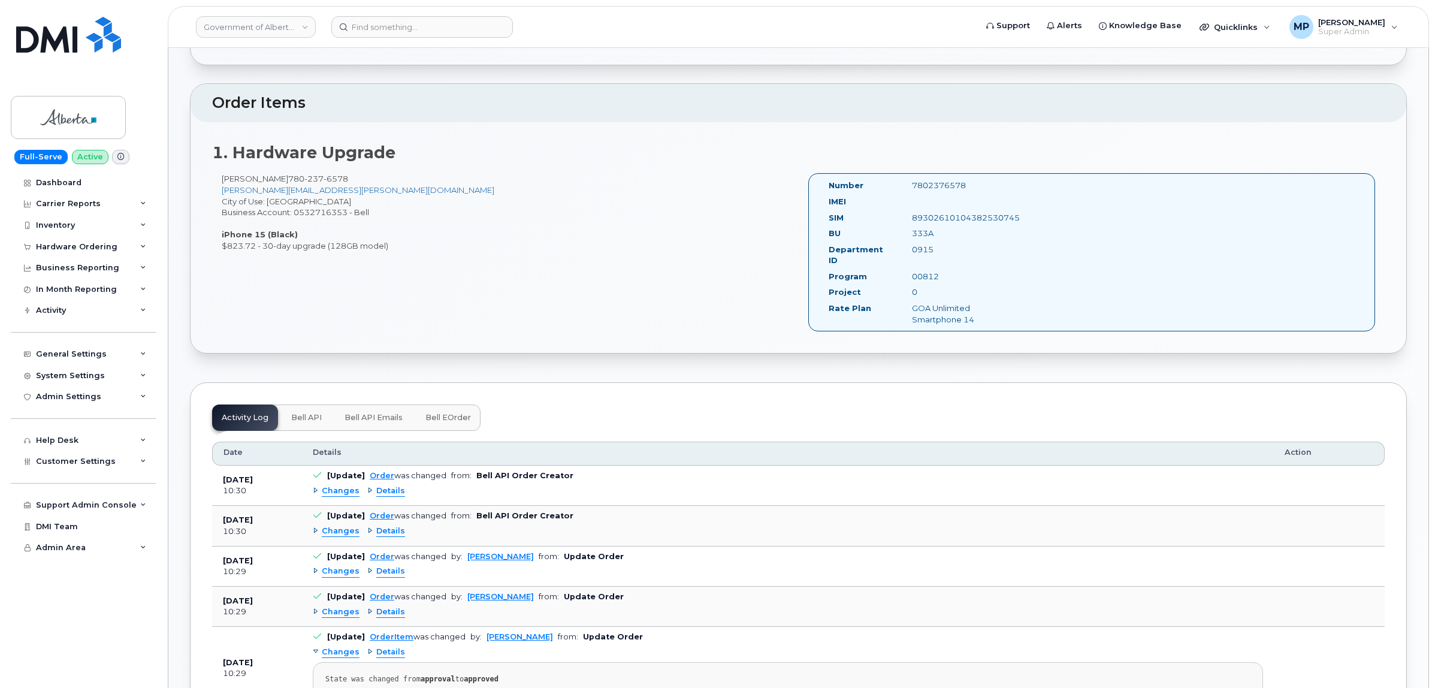
click at [376, 413] on span "Bell API Emails" at bounding box center [374, 418] width 58 height 10
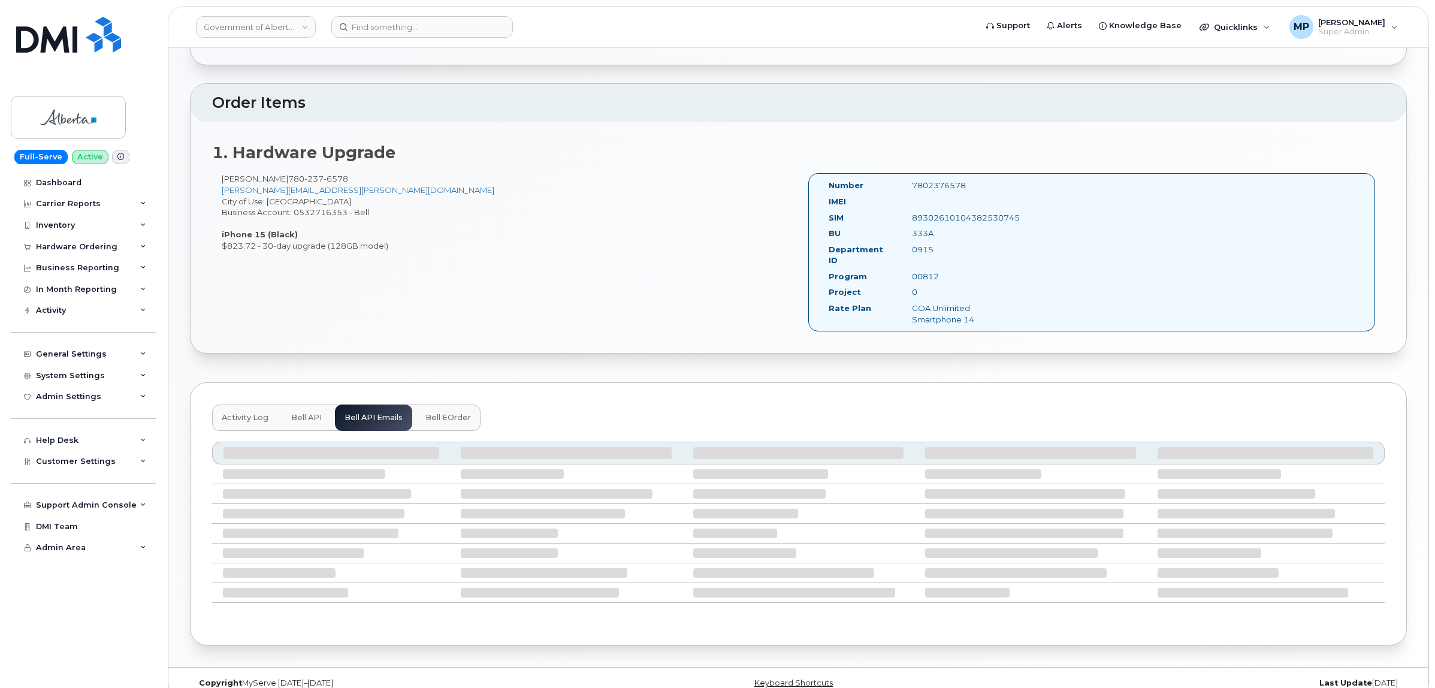
scroll to position [213, 0]
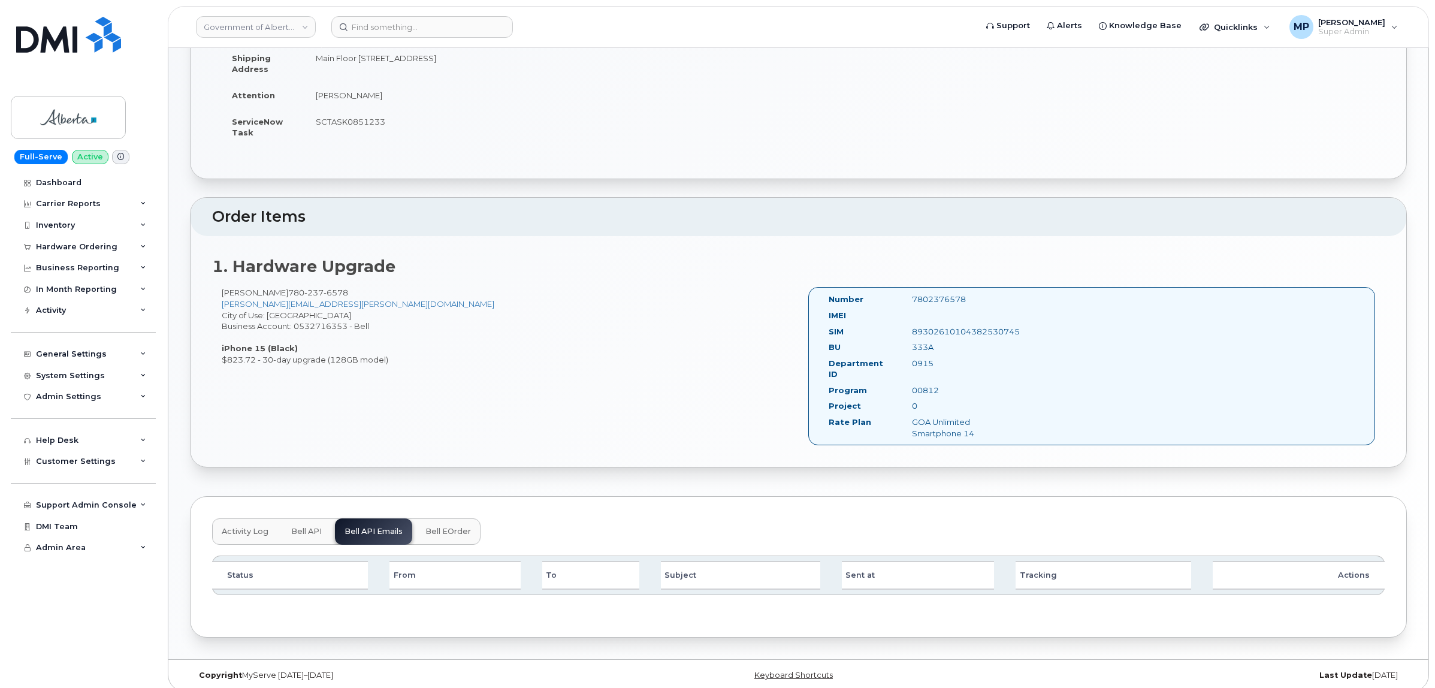
click at [322, 518] on button "Bell API" at bounding box center [307, 531] width 50 height 26
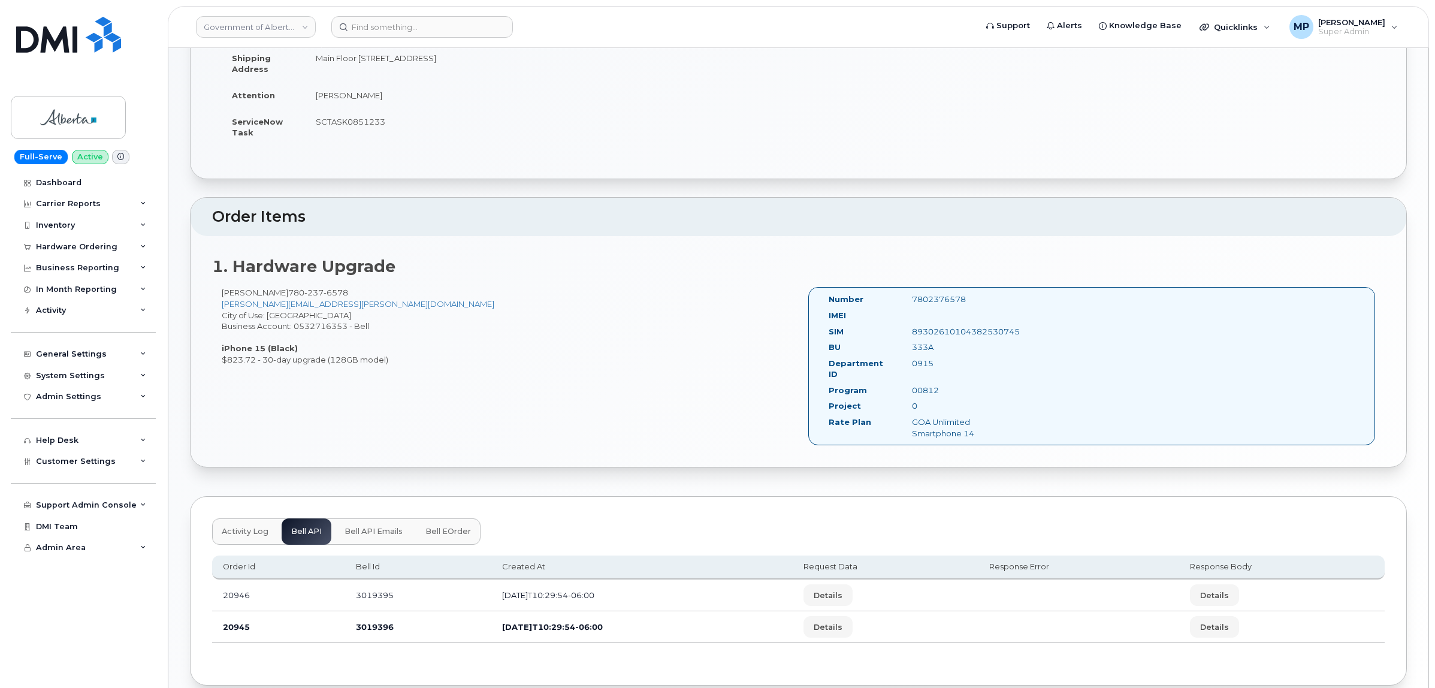
scroll to position [262, 0]
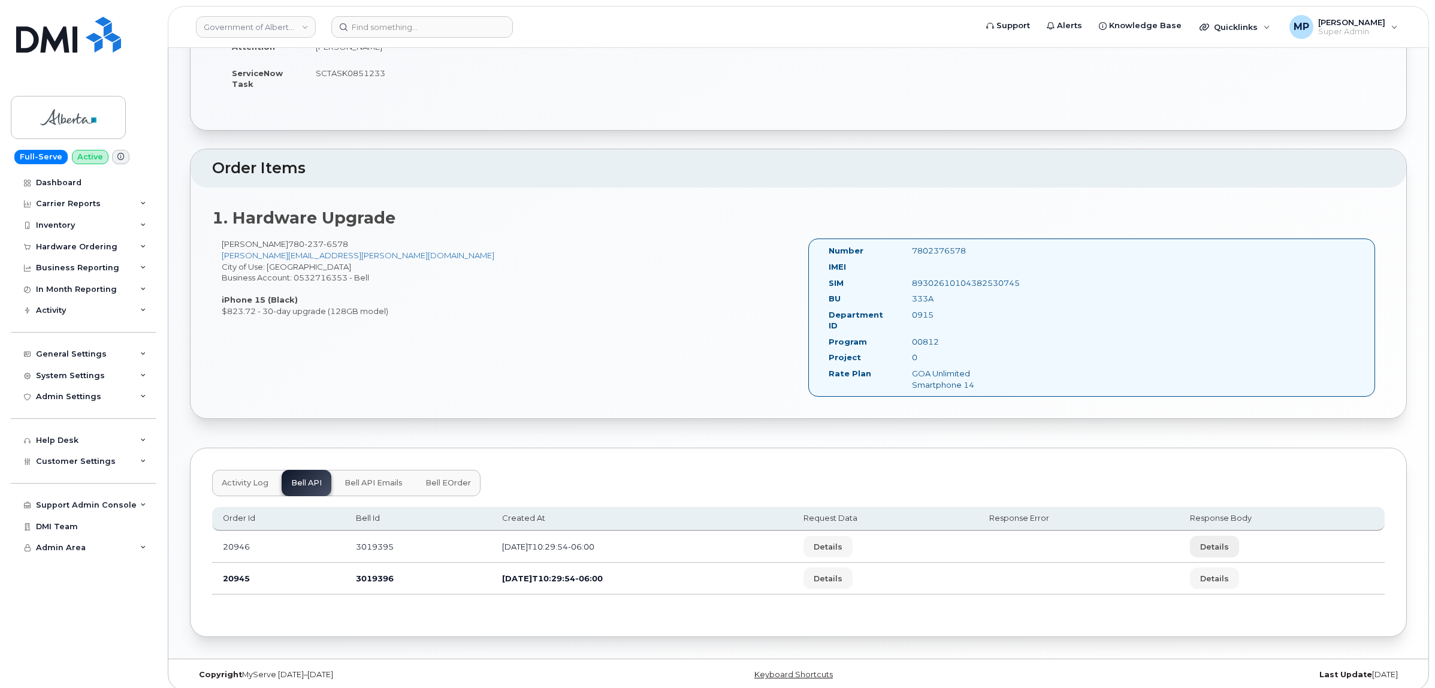
click at [1229, 541] on span "Details" at bounding box center [1214, 546] width 29 height 11
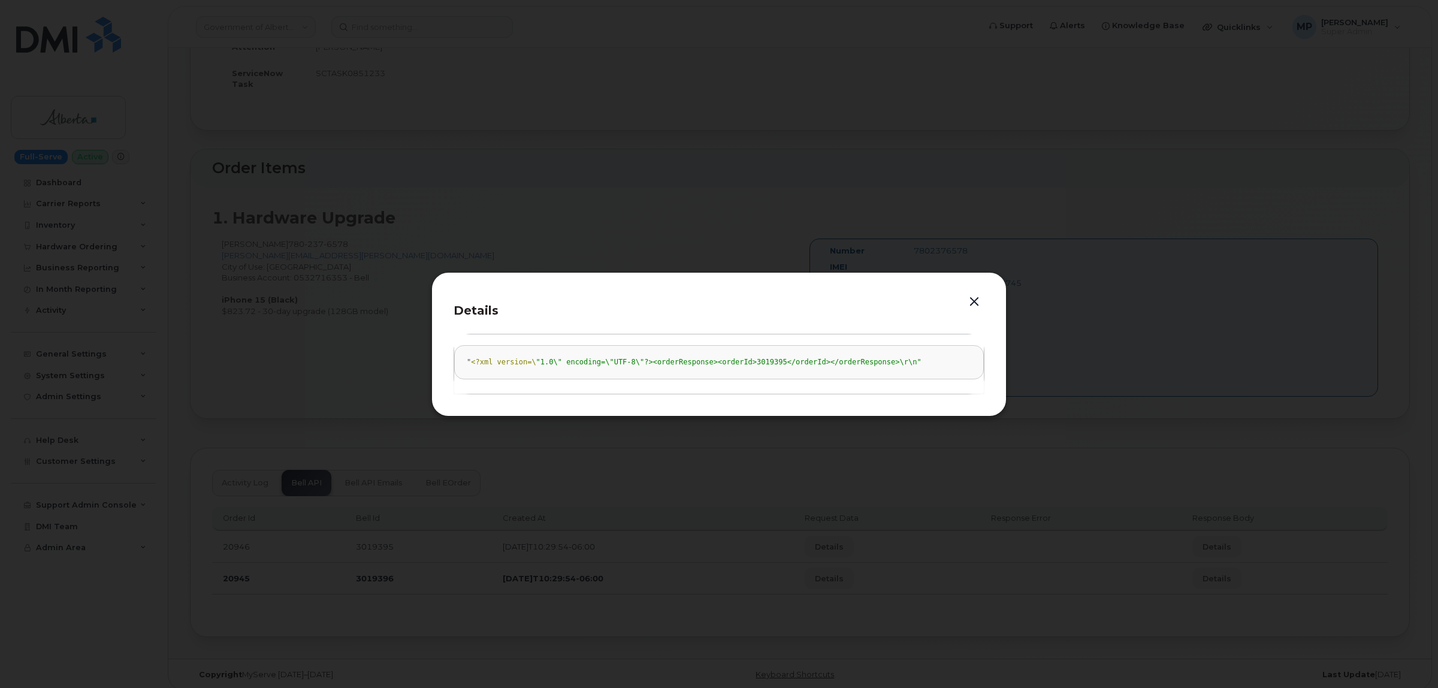
click at [975, 297] on button "button" at bounding box center [974, 302] width 18 height 17
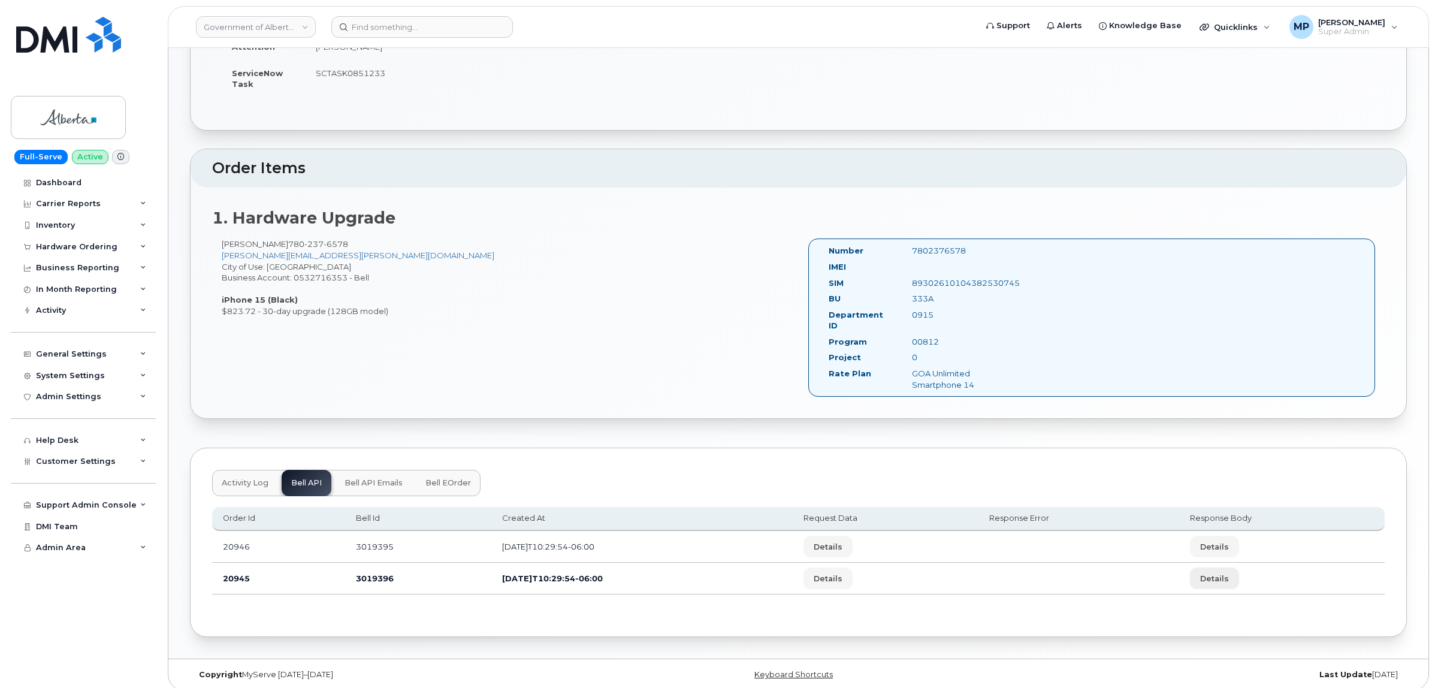
click at [1225, 573] on span "Details" at bounding box center [1214, 578] width 29 height 11
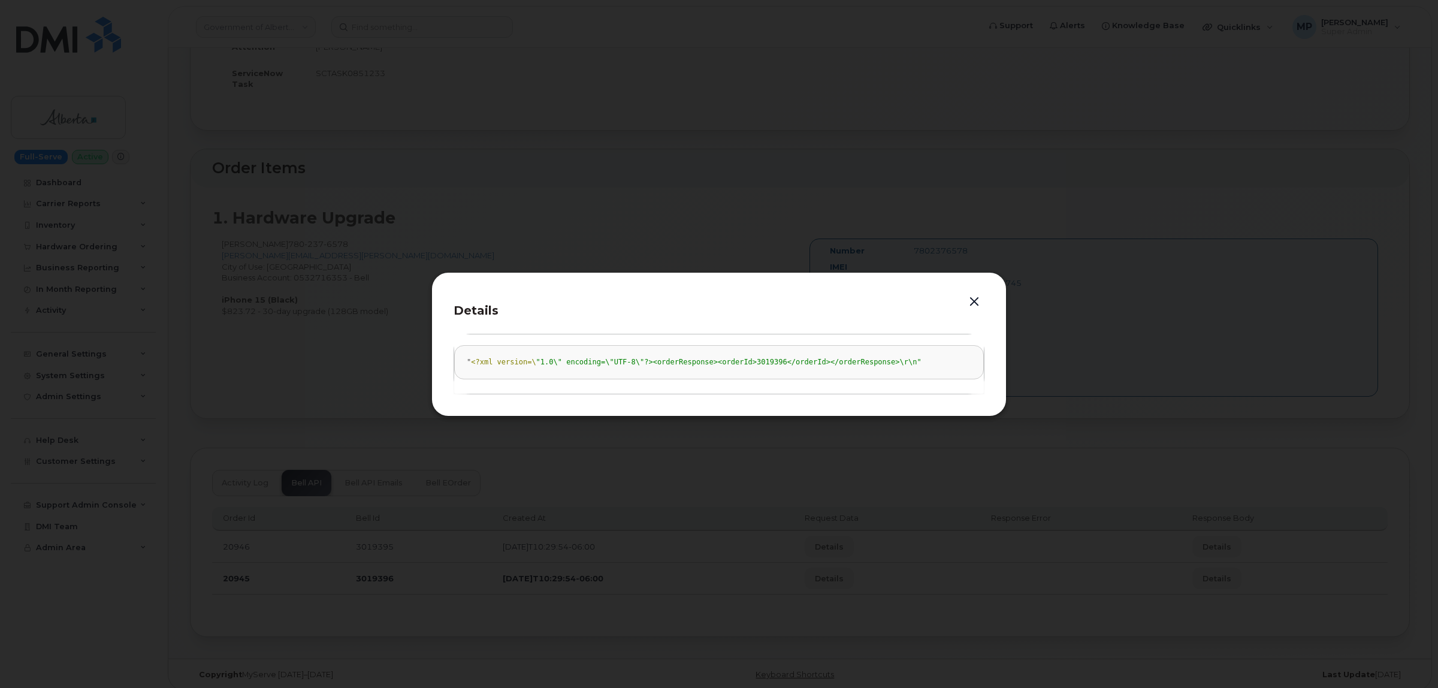
click at [974, 300] on button "button" at bounding box center [974, 302] width 18 height 17
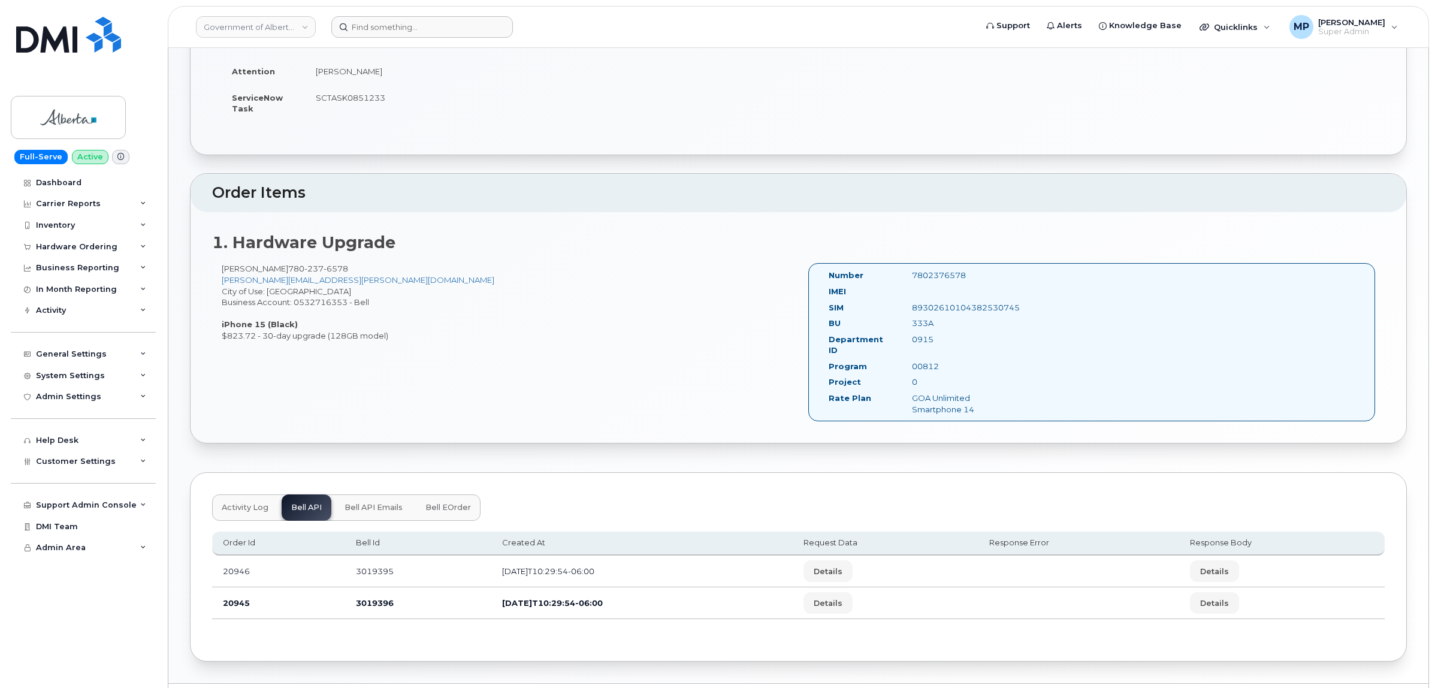
scroll to position [0, 0]
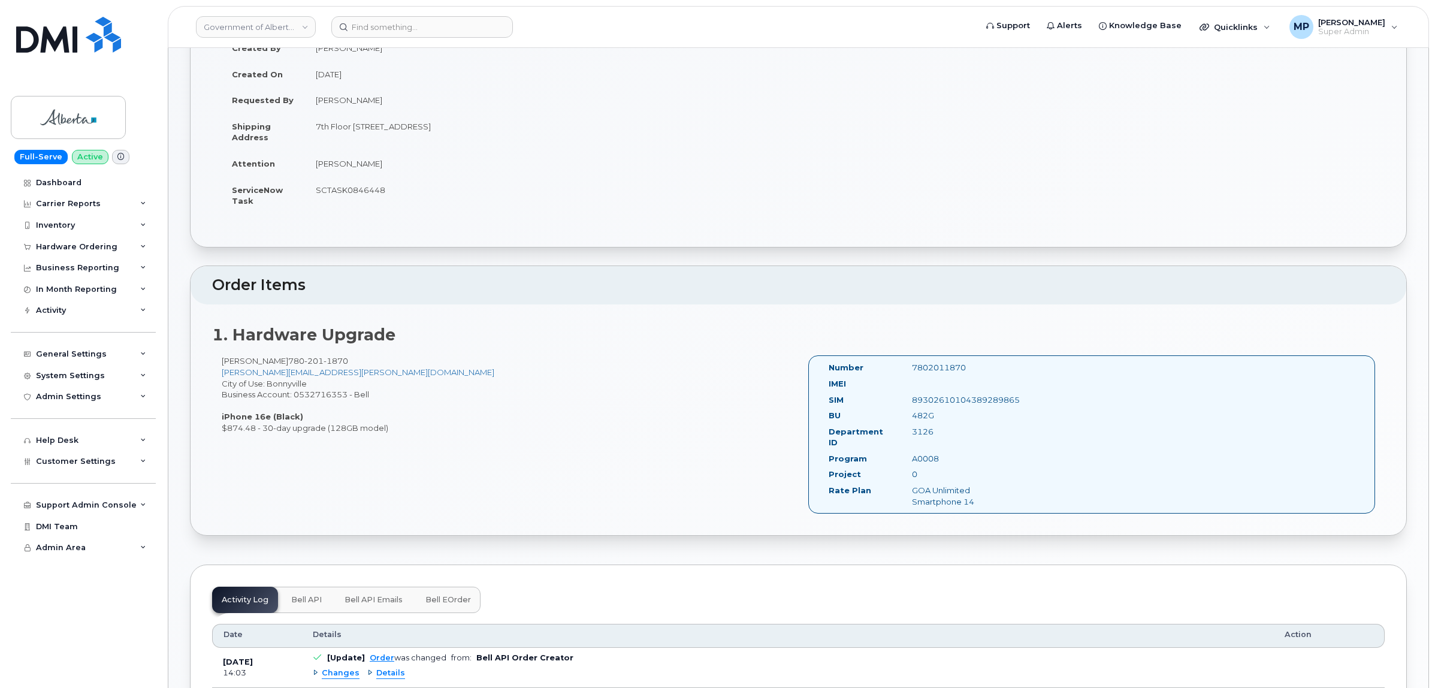
scroll to position [374, 0]
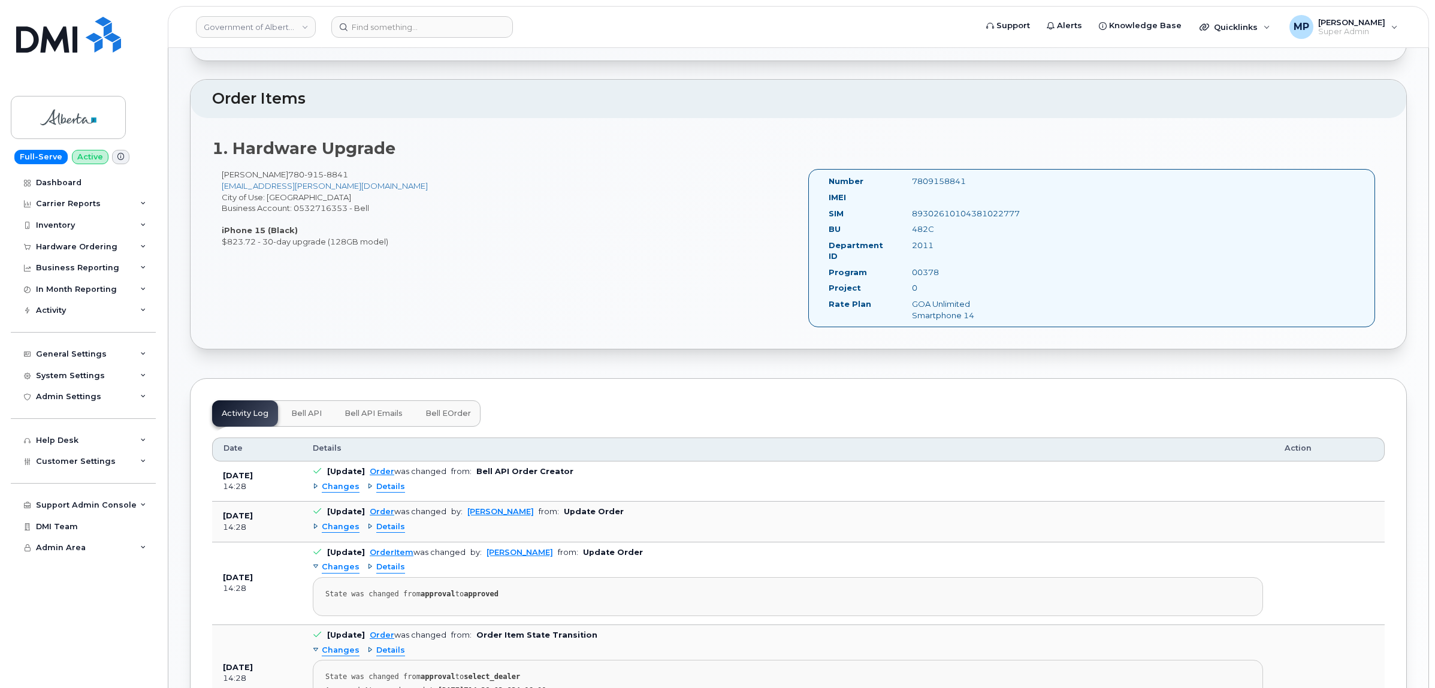
scroll to position [374, 0]
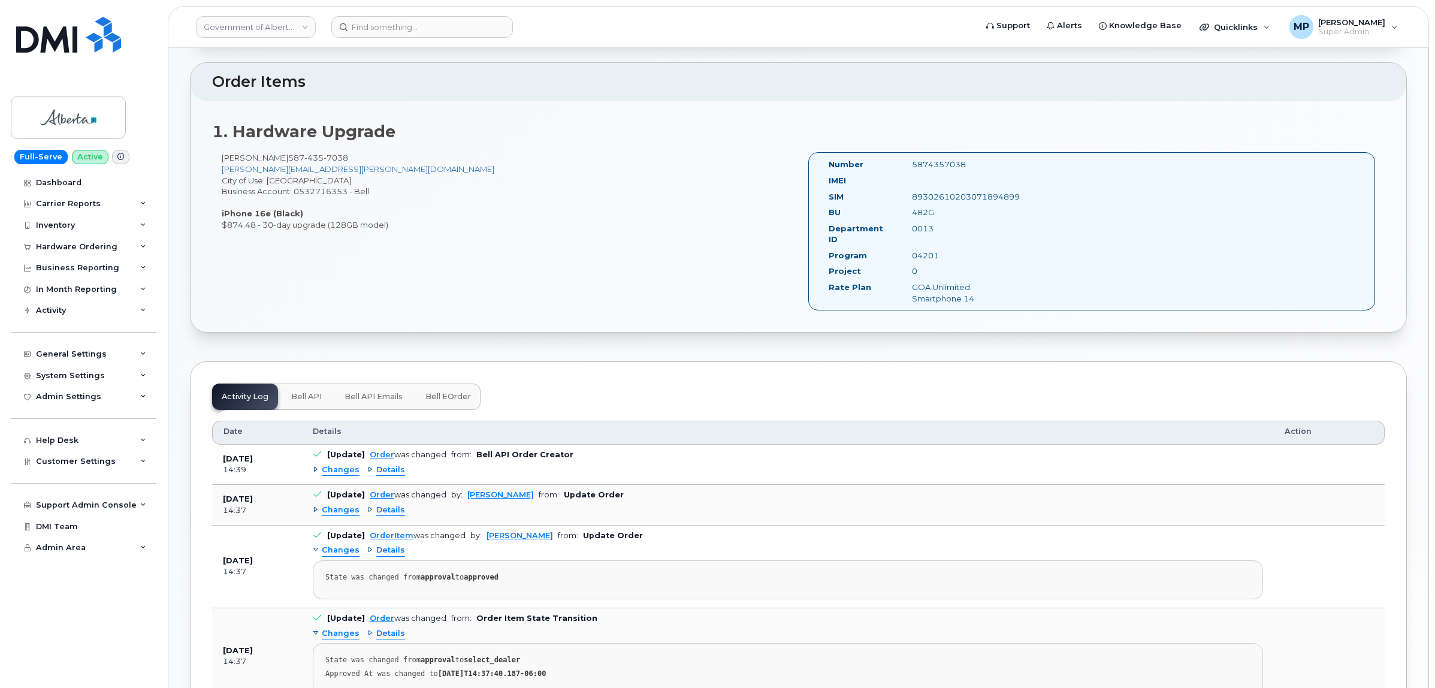
scroll to position [374, 0]
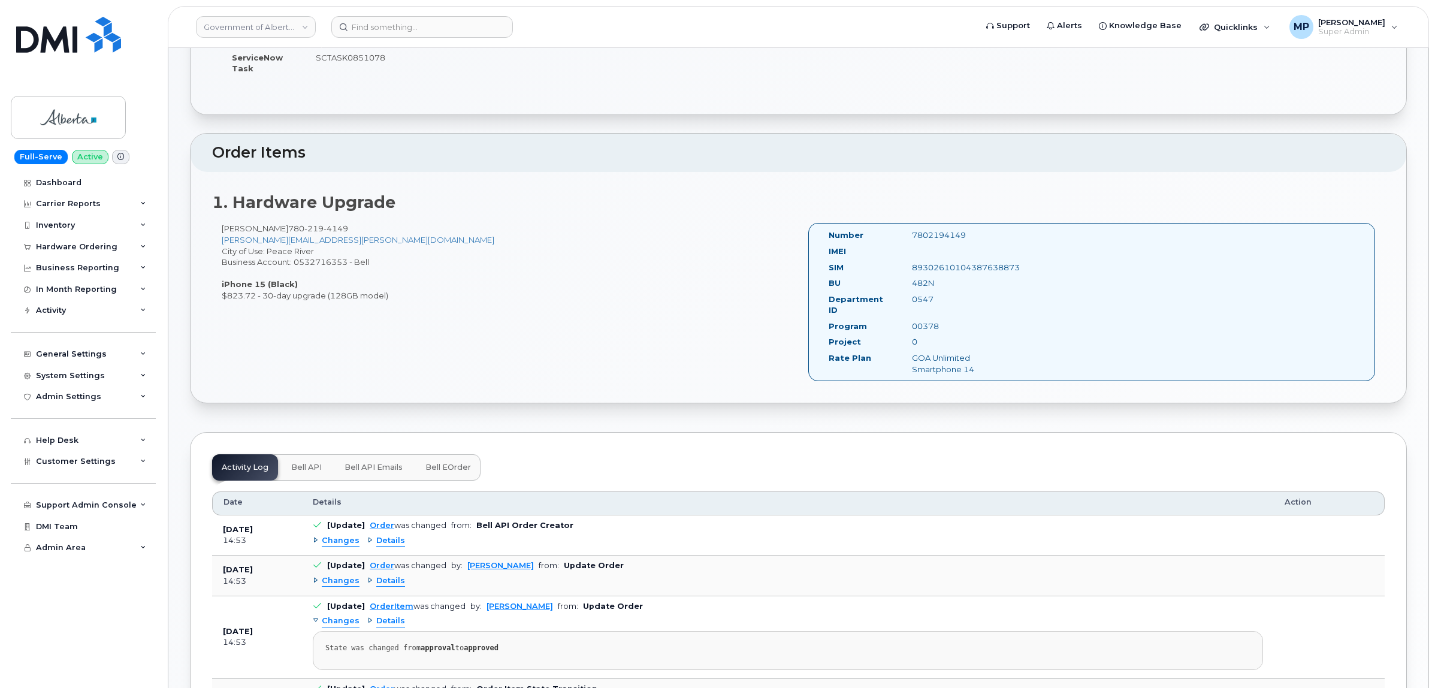
scroll to position [374, 0]
